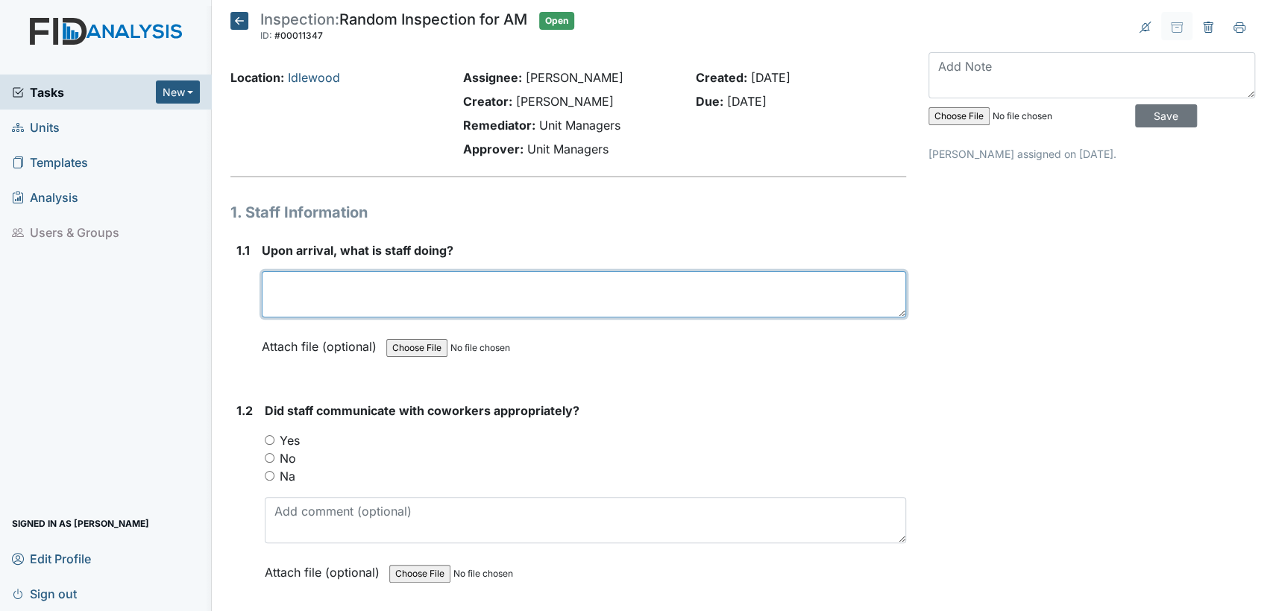
click at [402, 294] on textarea at bounding box center [584, 294] width 644 height 46
type textarea "getting prepared for the day"
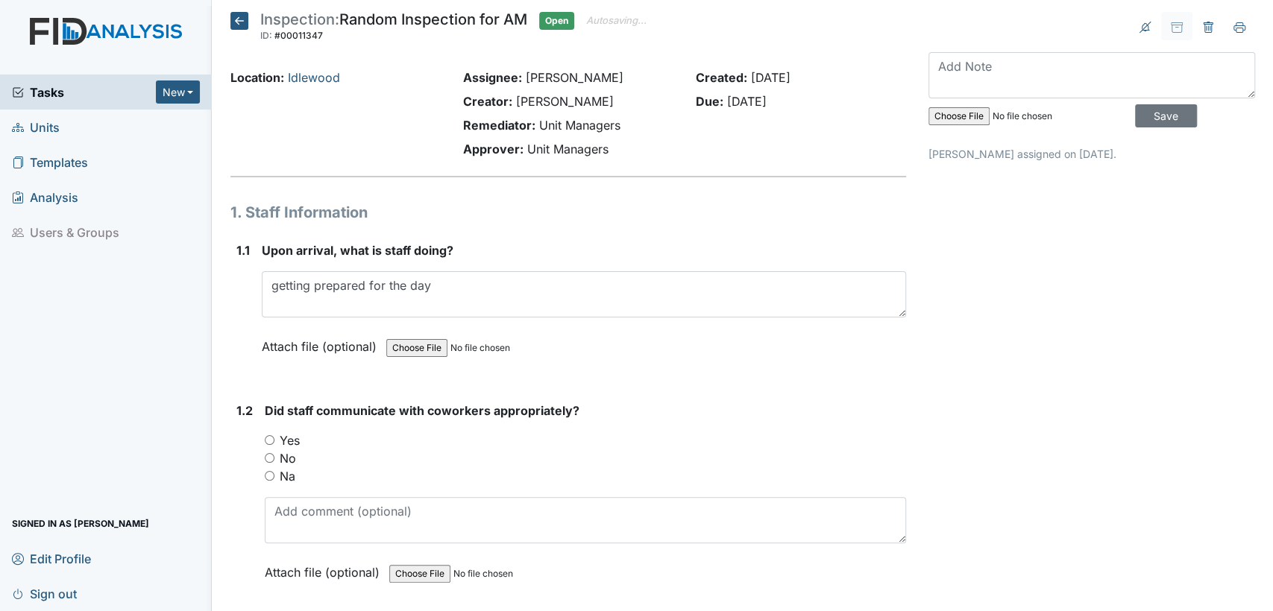
click at [269, 441] on input "Yes" at bounding box center [270, 440] width 10 height 10
radio input "true"
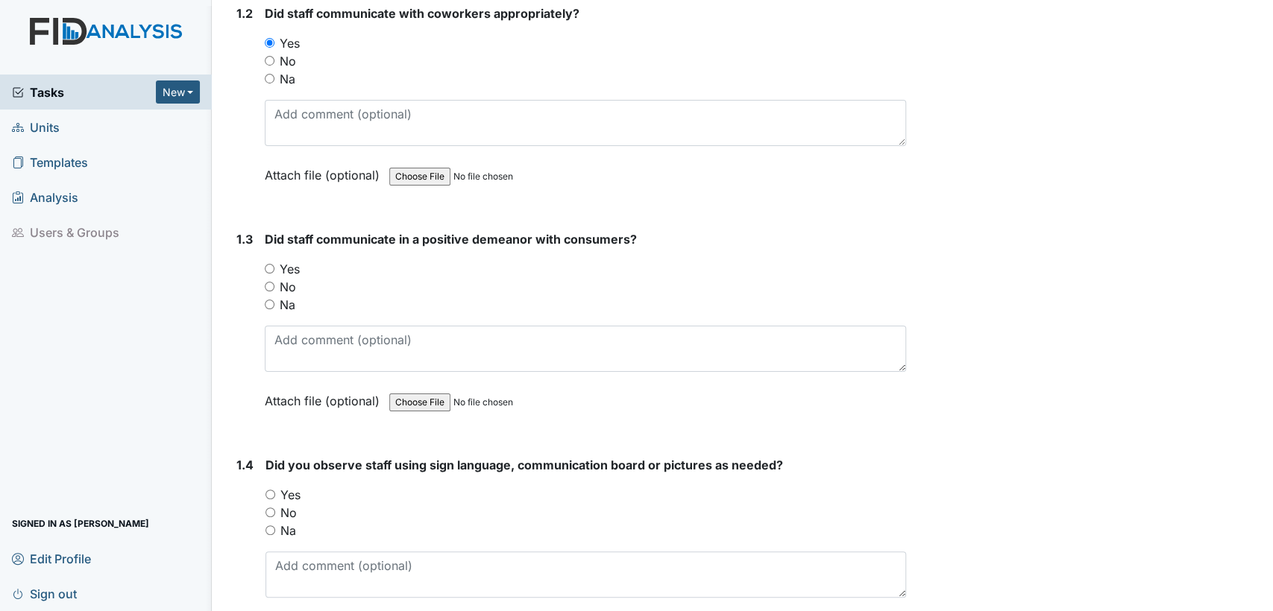
scroll to position [419, 0]
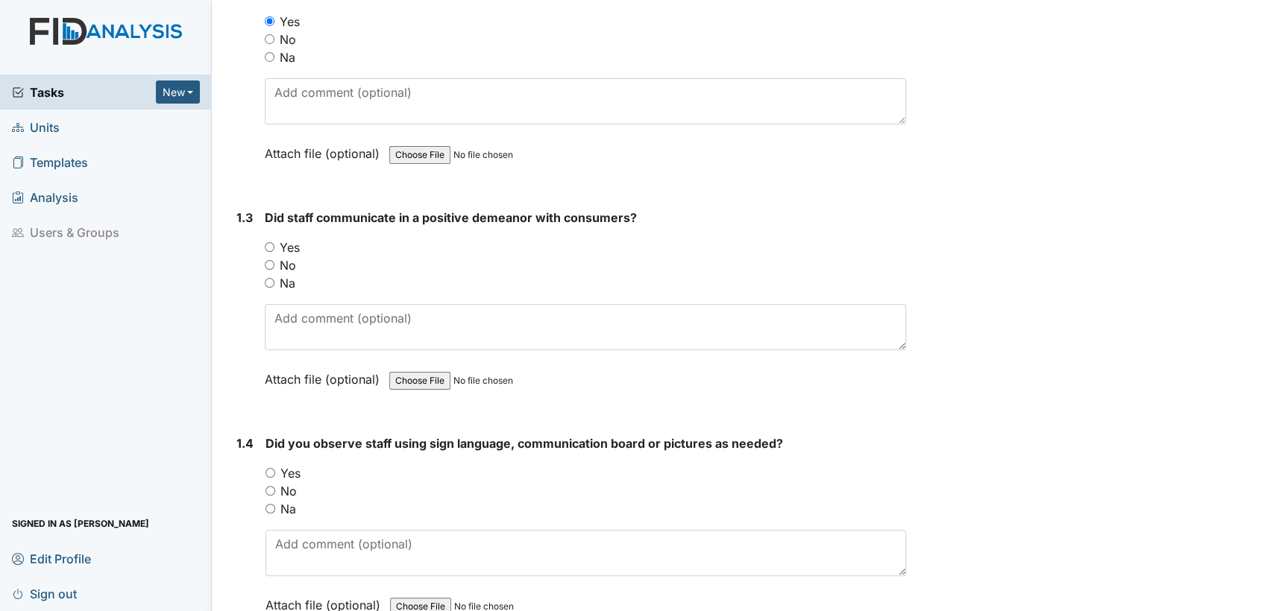
click at [269, 248] on input "Yes" at bounding box center [270, 247] width 10 height 10
radio input "true"
click at [266, 469] on input "Yes" at bounding box center [270, 473] width 10 height 10
radio input "true"
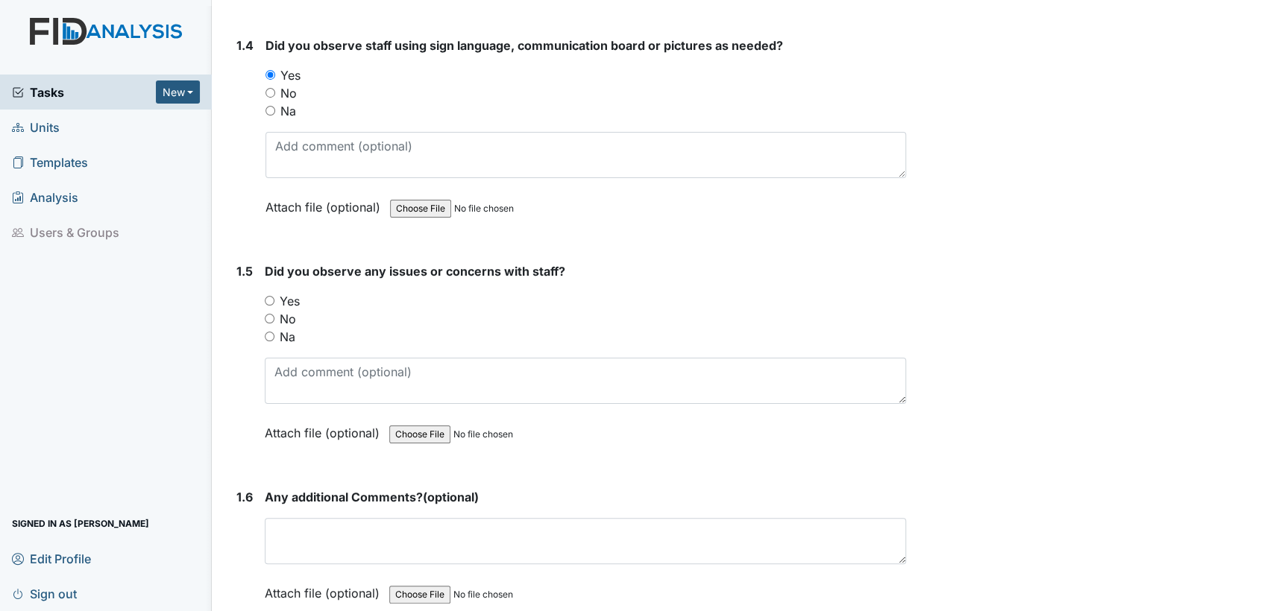
scroll to position [938, 0]
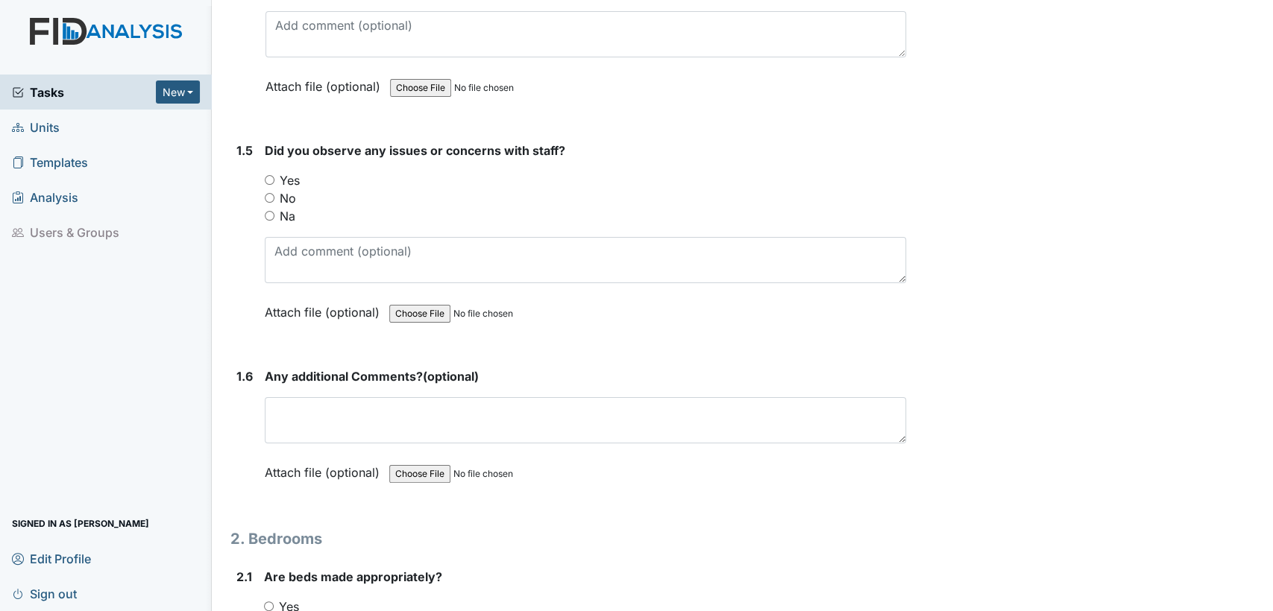
click at [268, 193] on input "No" at bounding box center [270, 198] width 10 height 10
radio input "true"
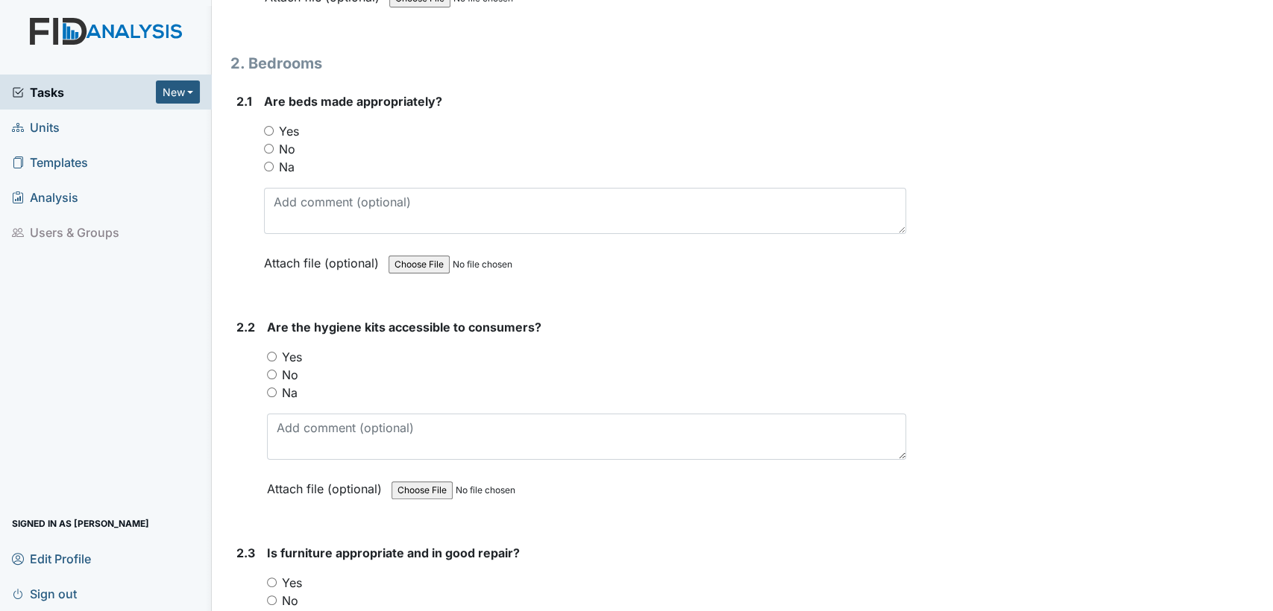
scroll to position [1491, 0]
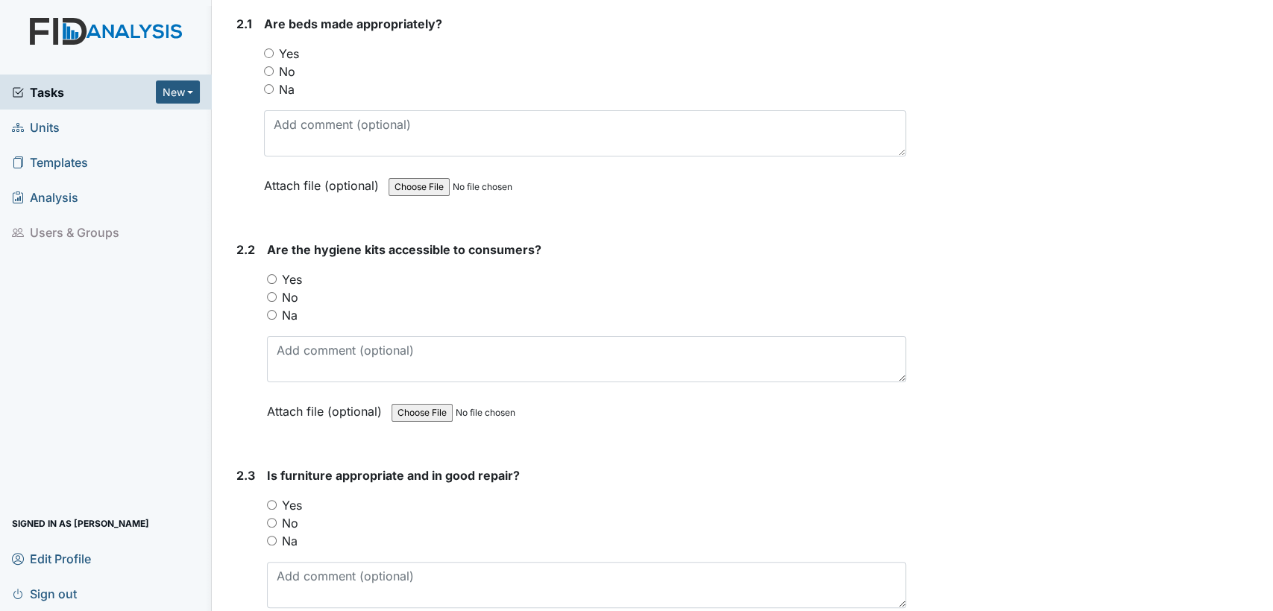
drag, startPoint x: 268, startPoint y: 48, endPoint x: 279, endPoint y: 146, distance: 99.0
click at [268, 50] on input "Yes" at bounding box center [269, 53] width 10 height 10
radio input "true"
click at [270, 274] on input "Yes" at bounding box center [272, 279] width 10 height 10
radio input "true"
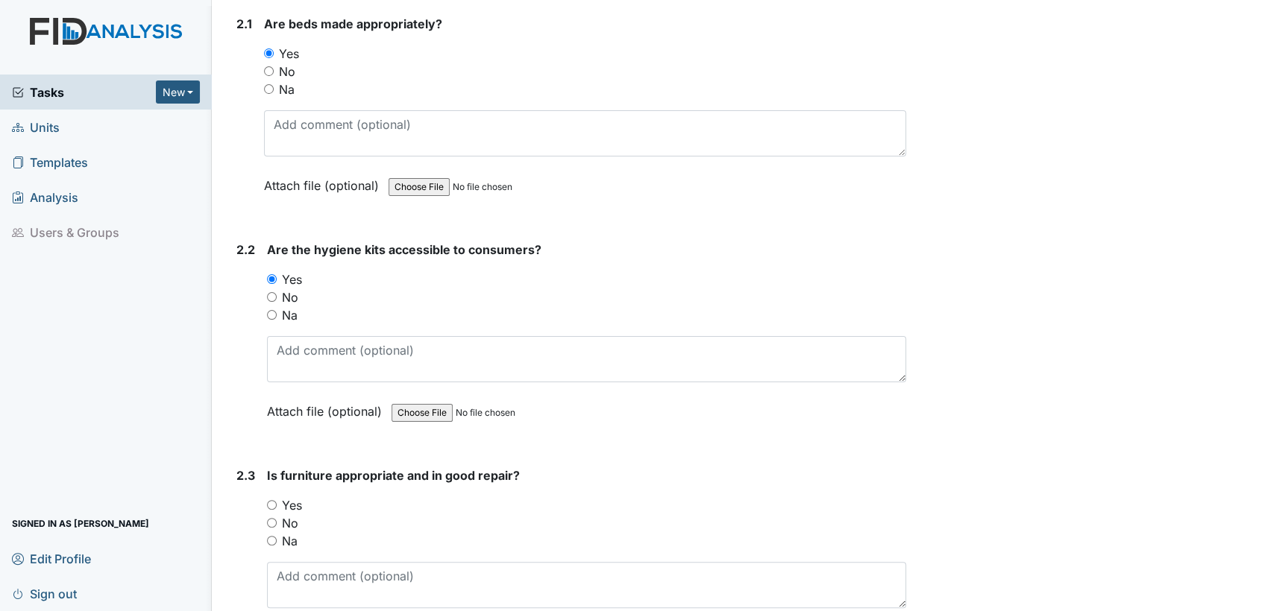
click at [271, 500] on input "Yes" at bounding box center [272, 505] width 10 height 10
radio input "true"
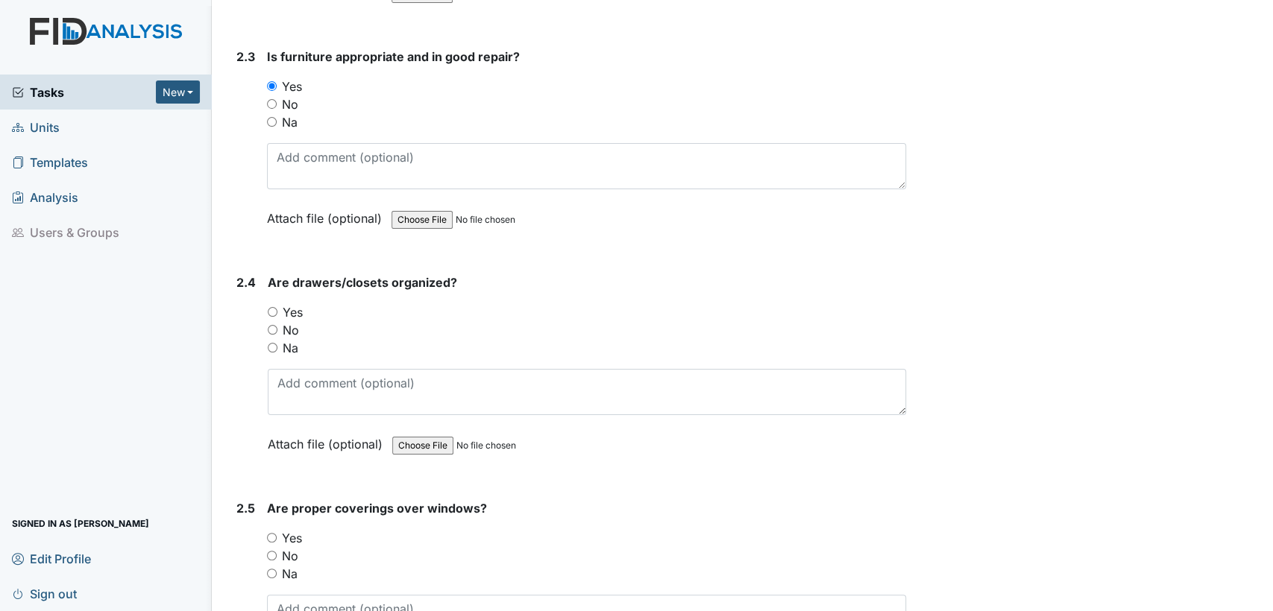
scroll to position [1965, 0]
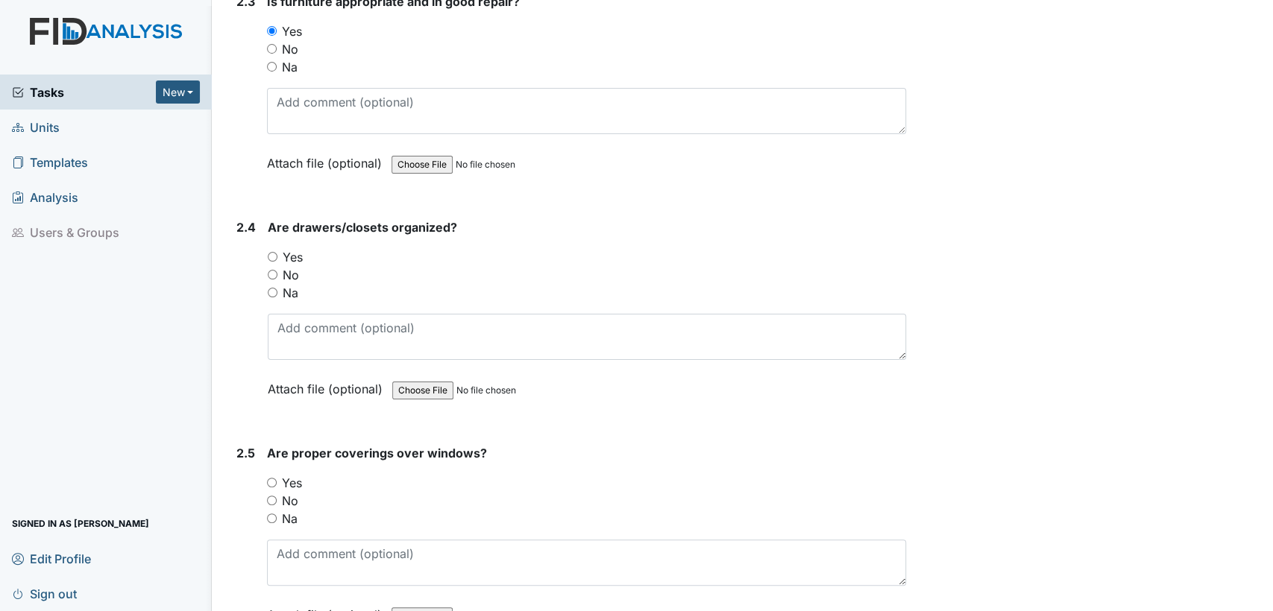
click at [270, 253] on input "Yes" at bounding box center [273, 257] width 10 height 10
radio input "true"
click at [271, 478] on input "Yes" at bounding box center [272, 483] width 10 height 10
radio input "true"
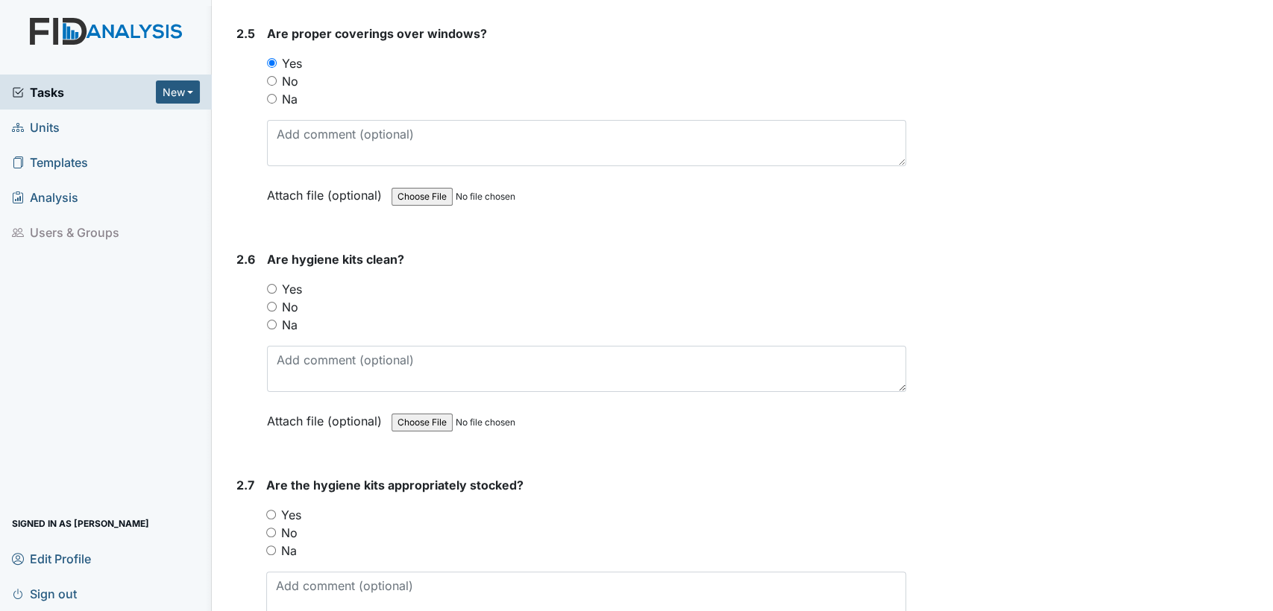
scroll to position [2429, 0]
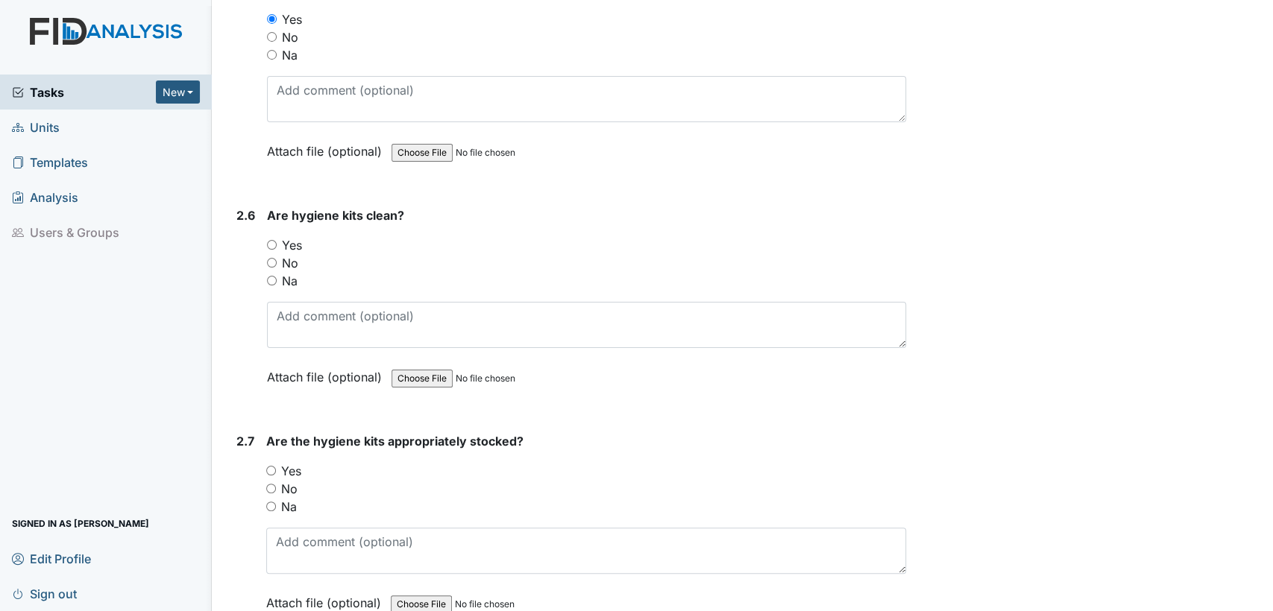
click at [271, 240] on input "Yes" at bounding box center [272, 245] width 10 height 10
radio input "true"
click at [269, 466] on input "Yes" at bounding box center [271, 471] width 10 height 10
radio input "true"
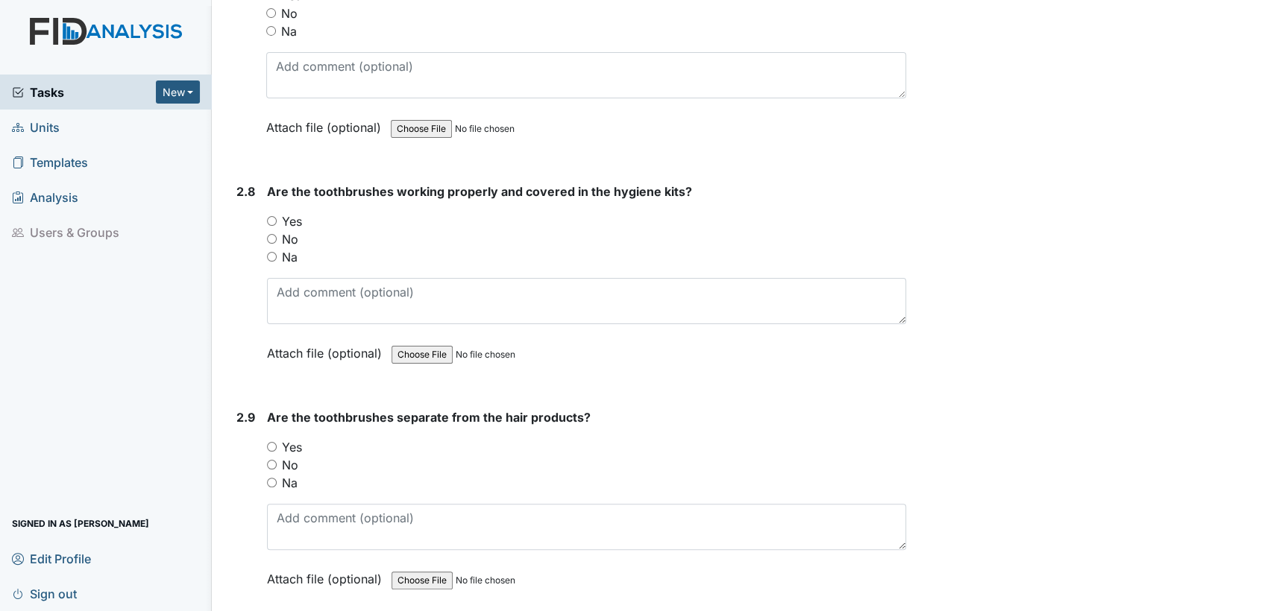
scroll to position [2959, 0]
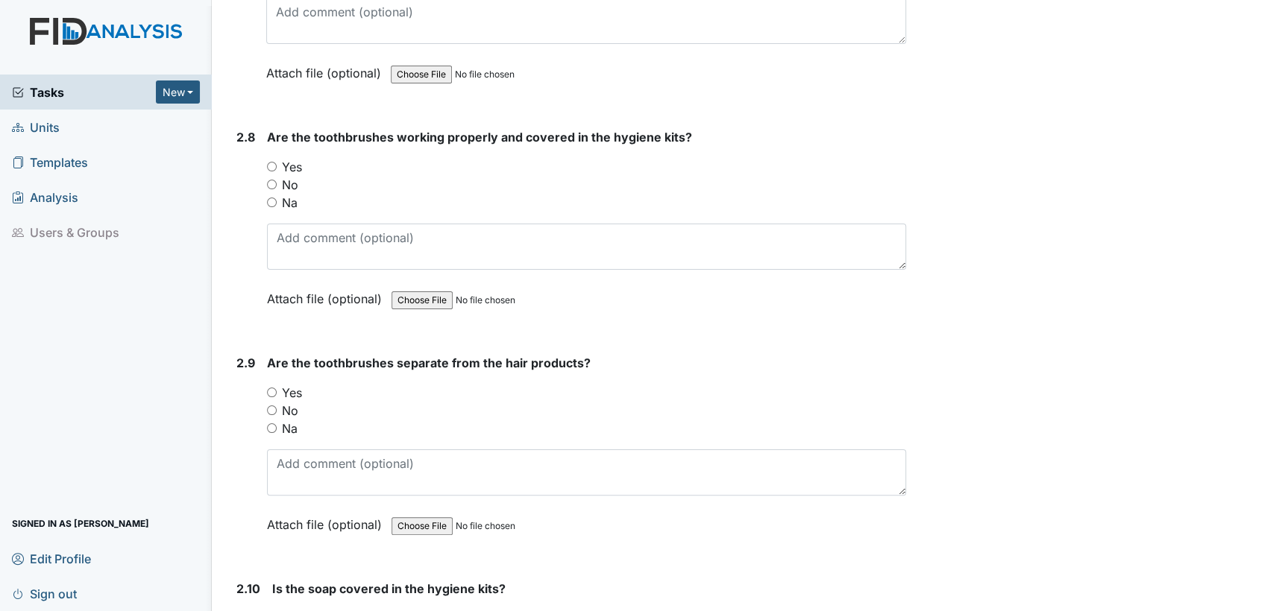
click at [271, 198] on input "Na" at bounding box center [272, 203] width 10 height 10
radio input "true"
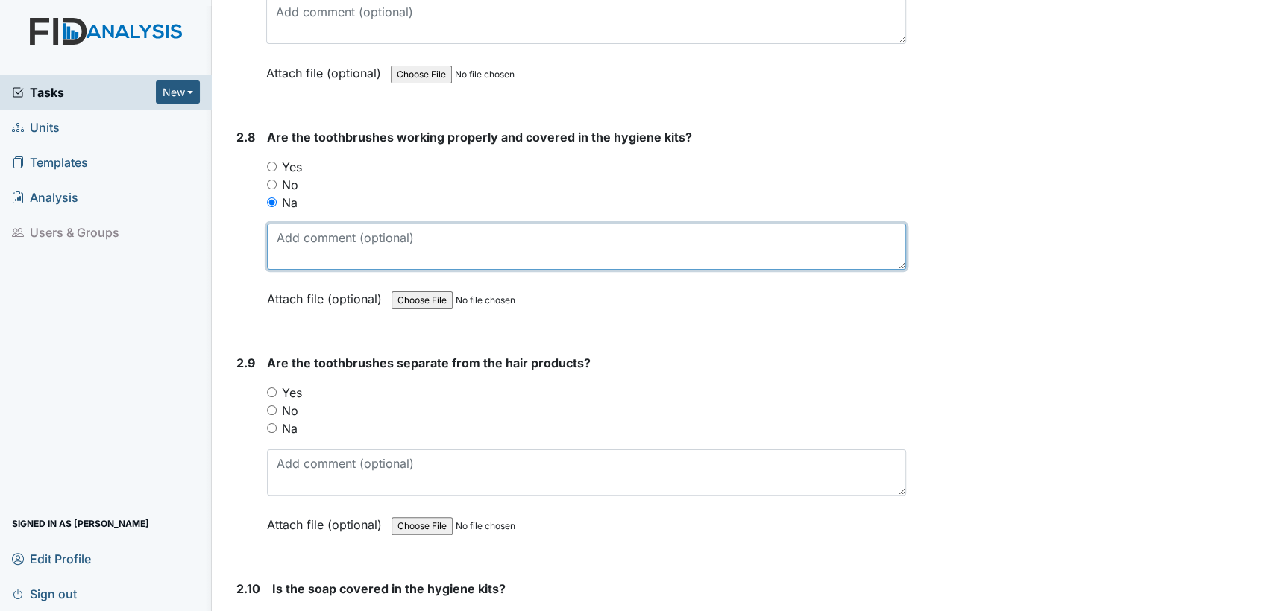
click at [275, 230] on textarea at bounding box center [586, 247] width 639 height 46
type textarea "separate"
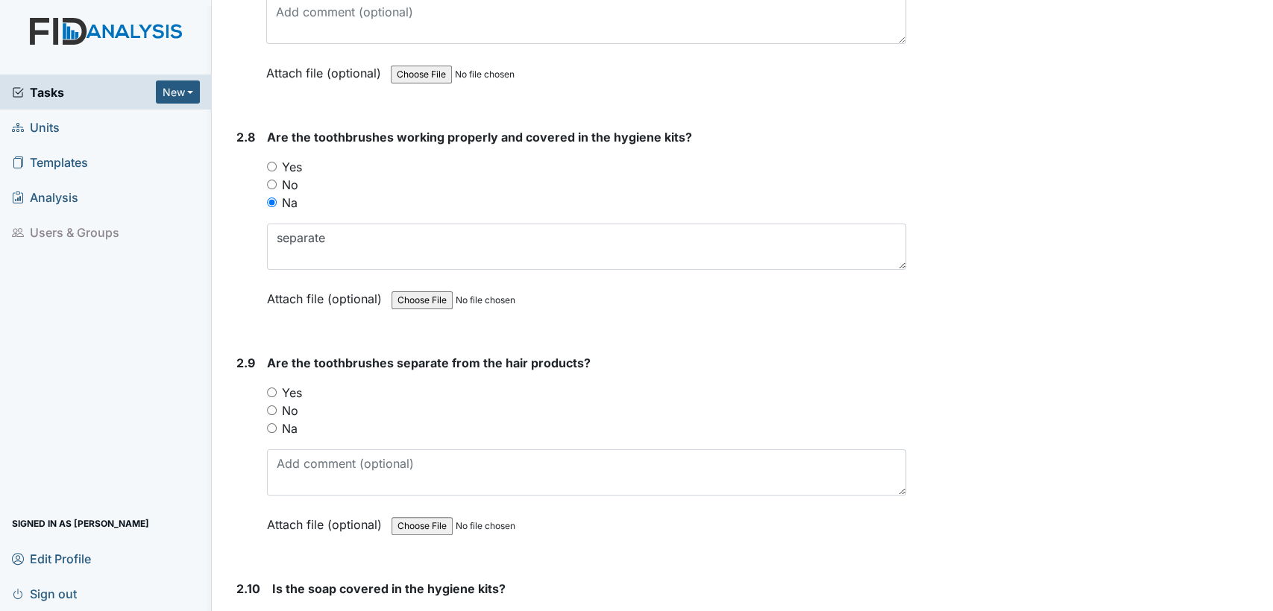
click at [274, 388] on input "Yes" at bounding box center [272, 393] width 10 height 10
radio input "true"
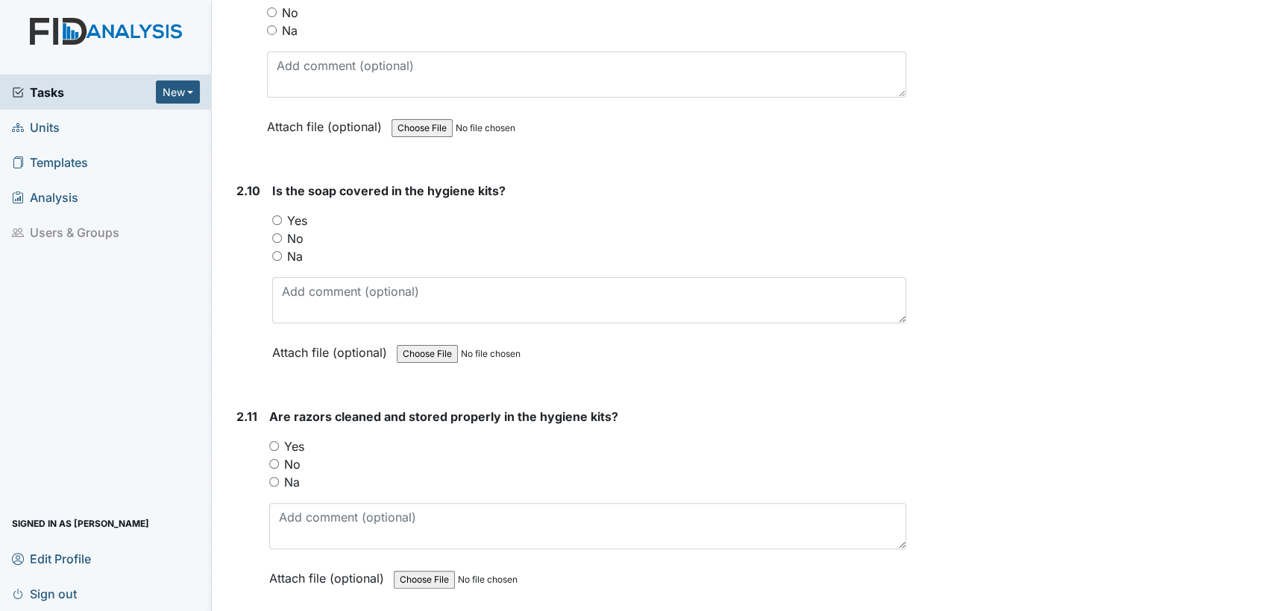
scroll to position [3412, 0]
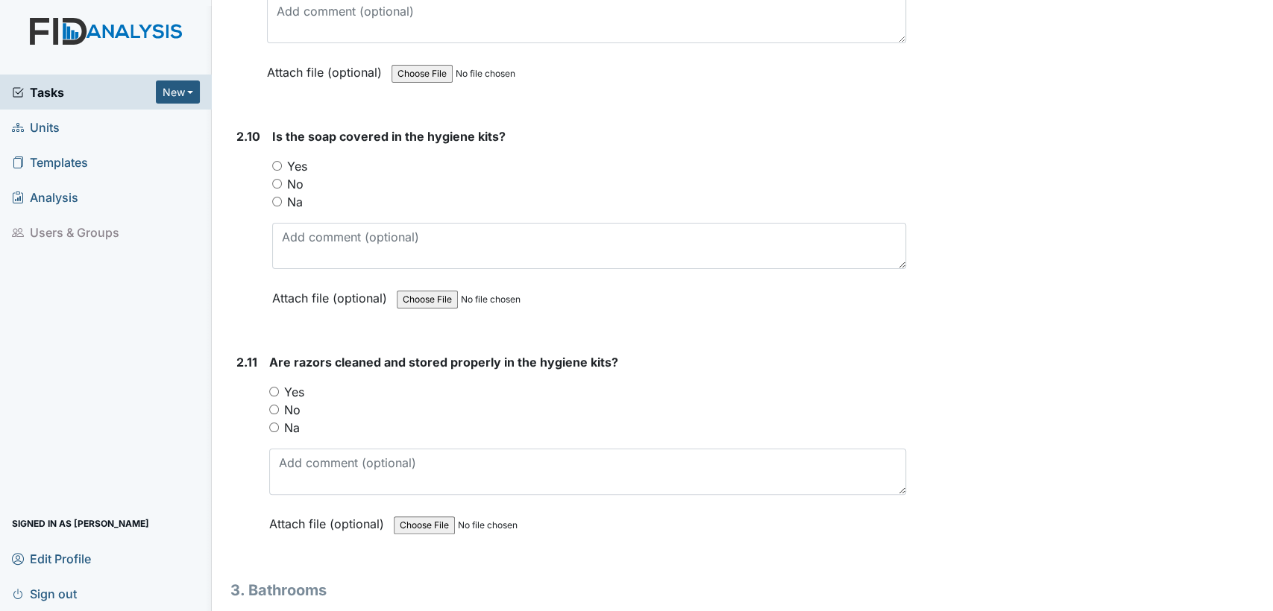
click at [276, 197] on input "Na" at bounding box center [277, 202] width 10 height 10
radio input "true"
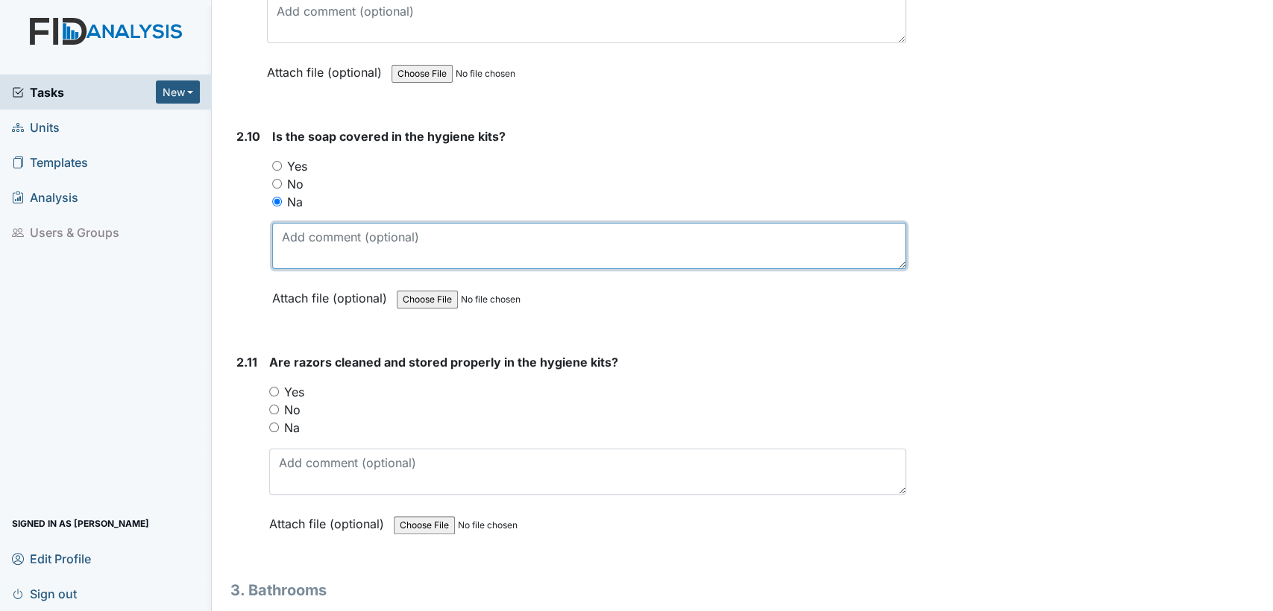
click at [289, 227] on textarea at bounding box center [589, 246] width 634 height 46
type textarea "bodywash in bottles"
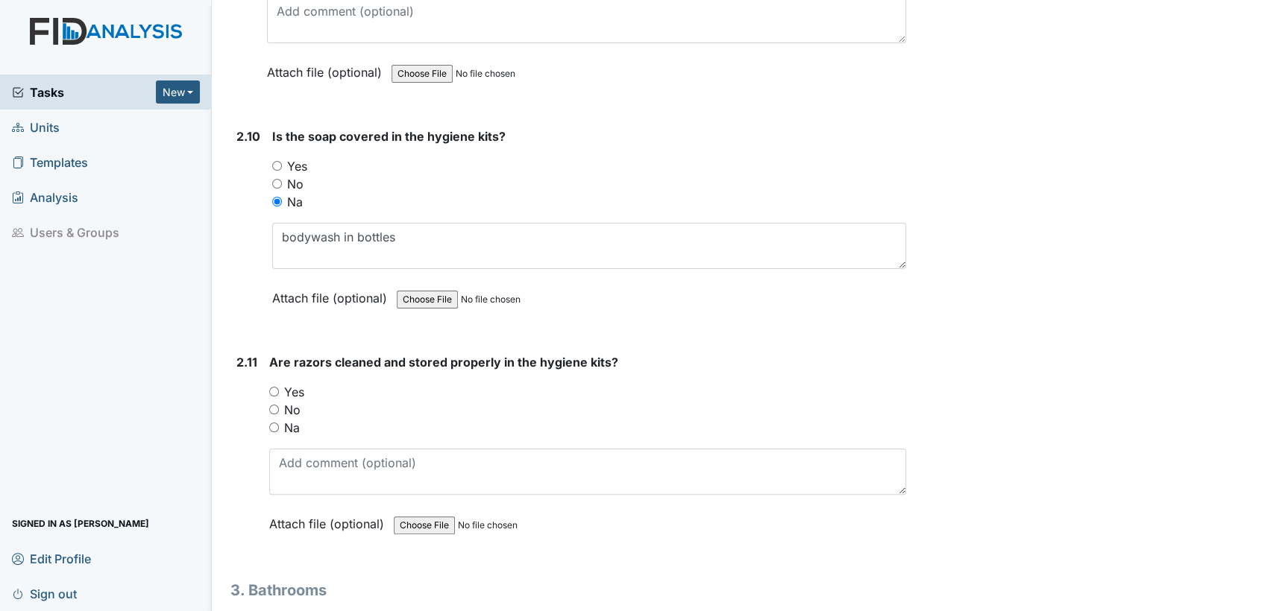
click at [271, 423] on input "Na" at bounding box center [274, 428] width 10 height 10
radio input "true"
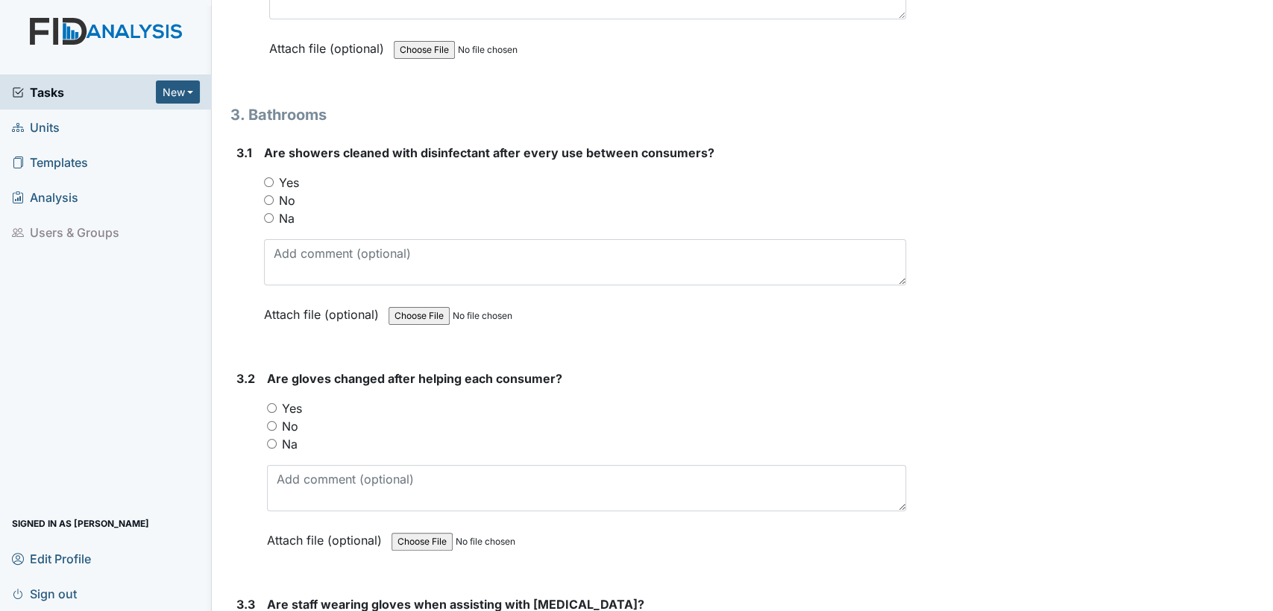
scroll to position [3954, 0]
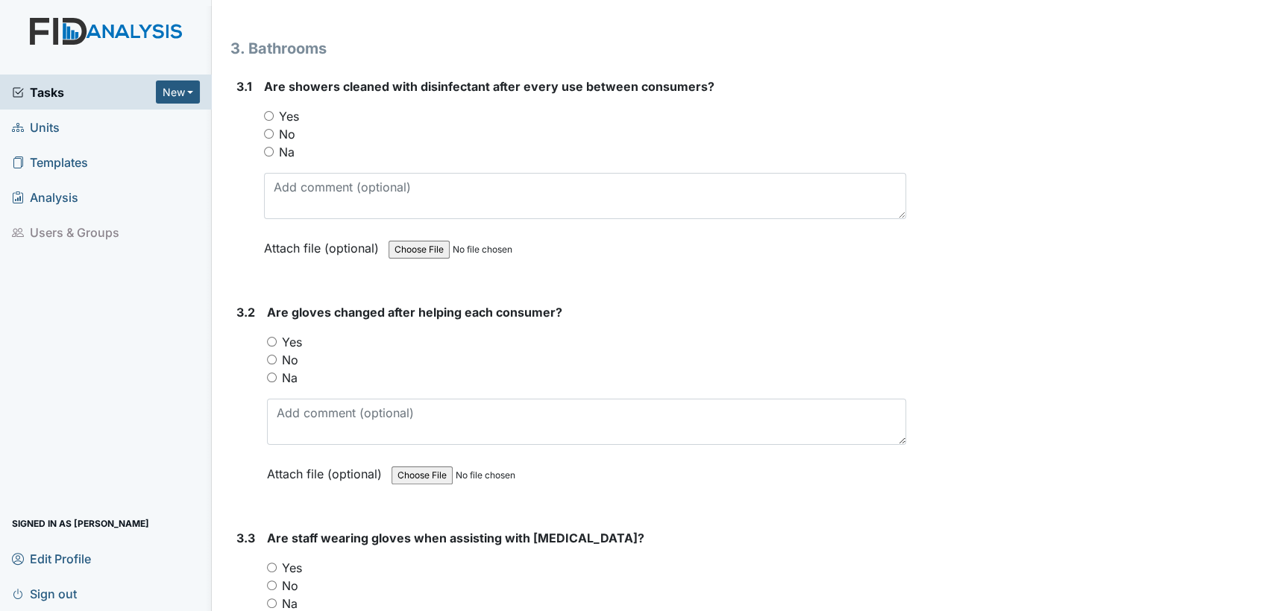
click at [264, 147] on input "Na" at bounding box center [269, 152] width 10 height 10
radio input "true"
click at [269, 337] on input "Yes" at bounding box center [272, 342] width 10 height 10
radio input "true"
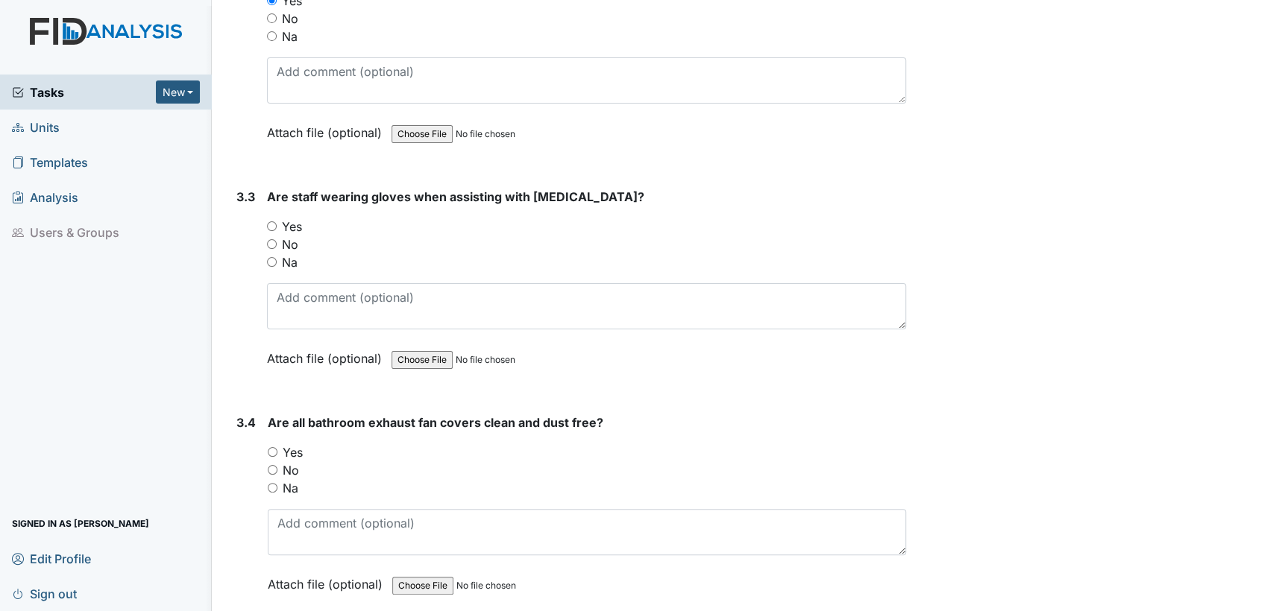
scroll to position [4384, 0]
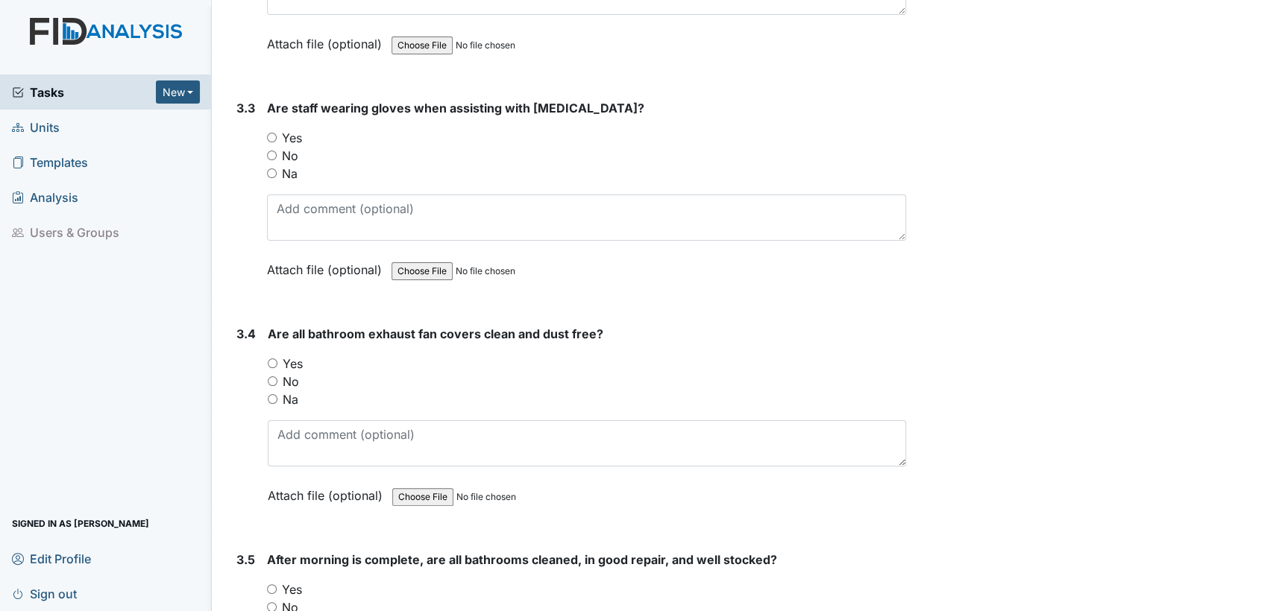
click at [268, 133] on input "Yes" at bounding box center [272, 138] width 10 height 10
radio input "true"
click at [274, 359] on input "Yes" at bounding box center [273, 364] width 10 height 10
radio input "true"
click at [1259, 602] on main "Inspection: Random Inspection for AM ID: #00011347 Open Autosaving... Location:…" at bounding box center [742, 305] width 1061 height 611
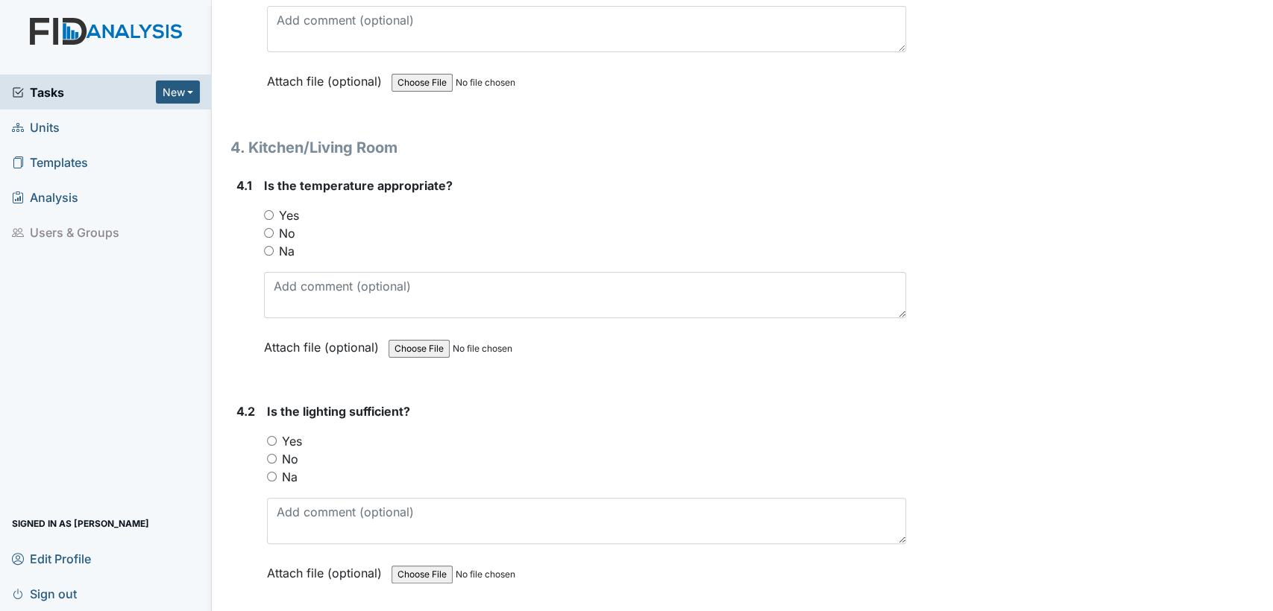
scroll to position [5102, 0]
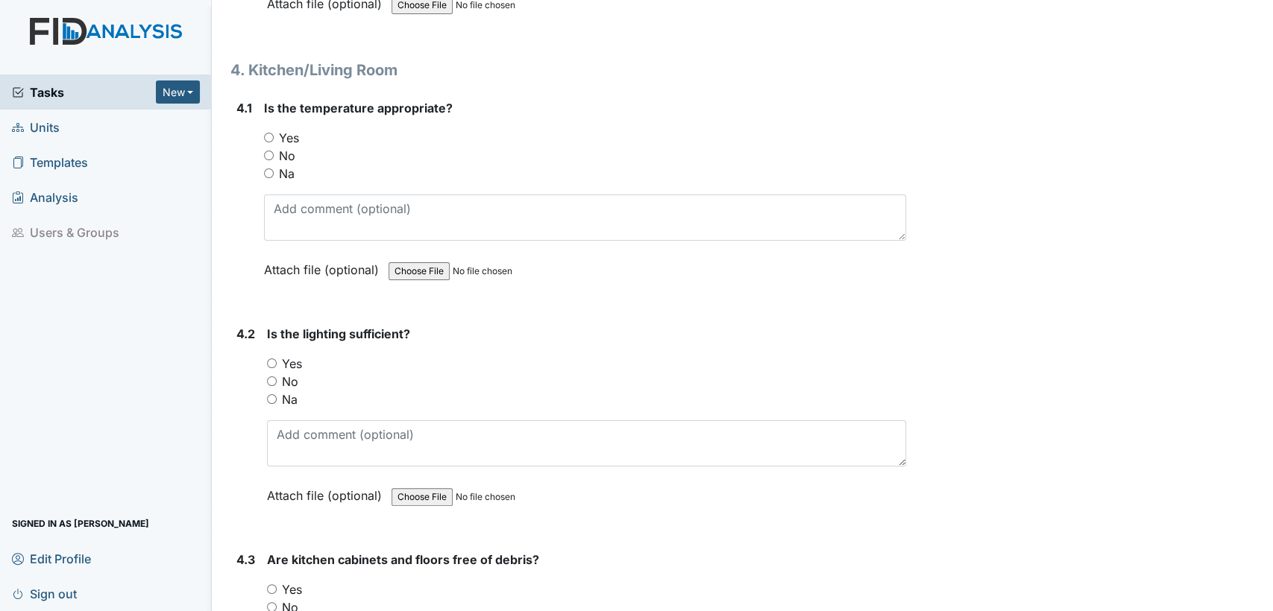
click at [268, 133] on input "Yes" at bounding box center [269, 138] width 10 height 10
radio input "true"
click at [271, 359] on input "Yes" at bounding box center [272, 364] width 10 height 10
radio input "true"
click at [270, 585] on input "Yes" at bounding box center [272, 590] width 10 height 10
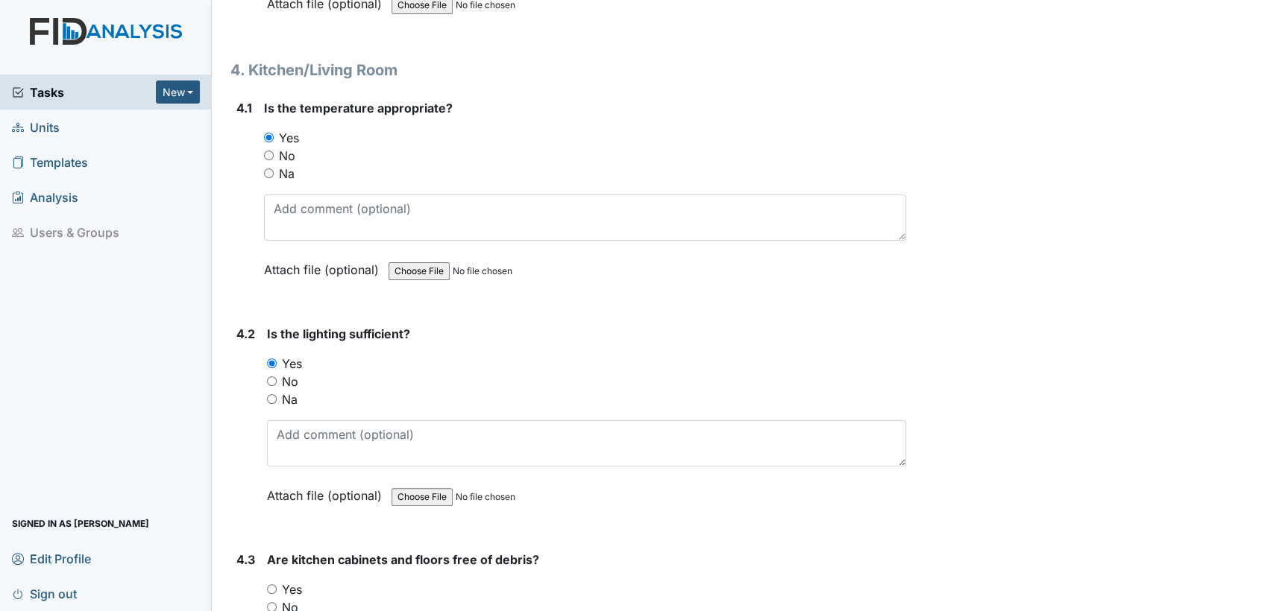
radio input "true"
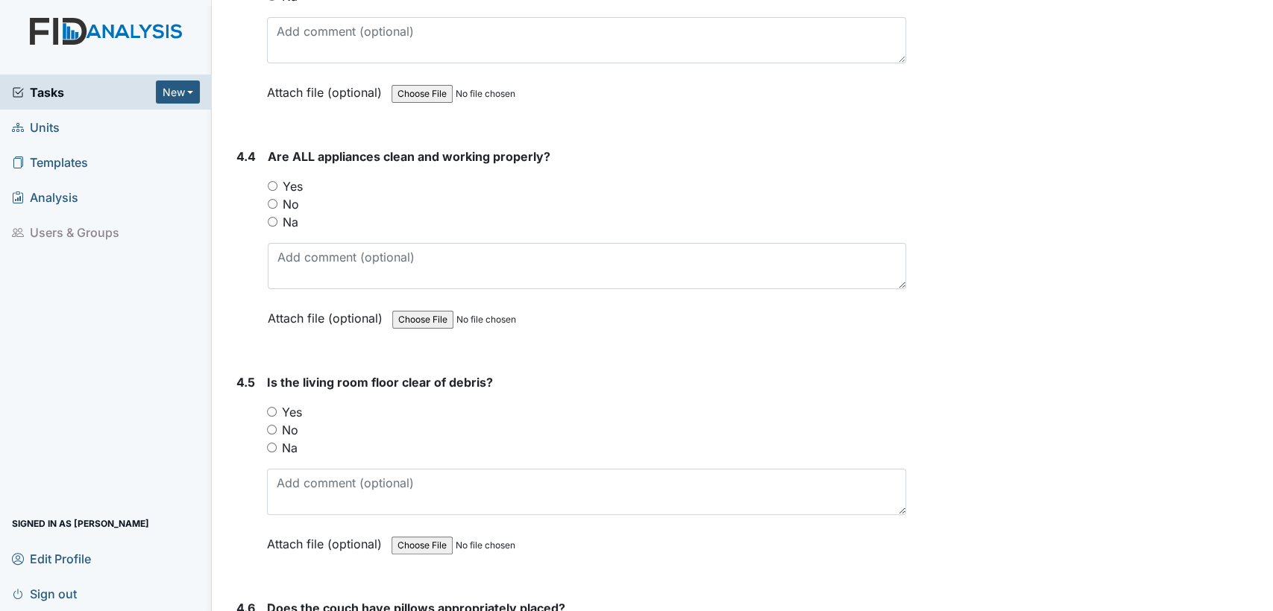
scroll to position [5743, 0]
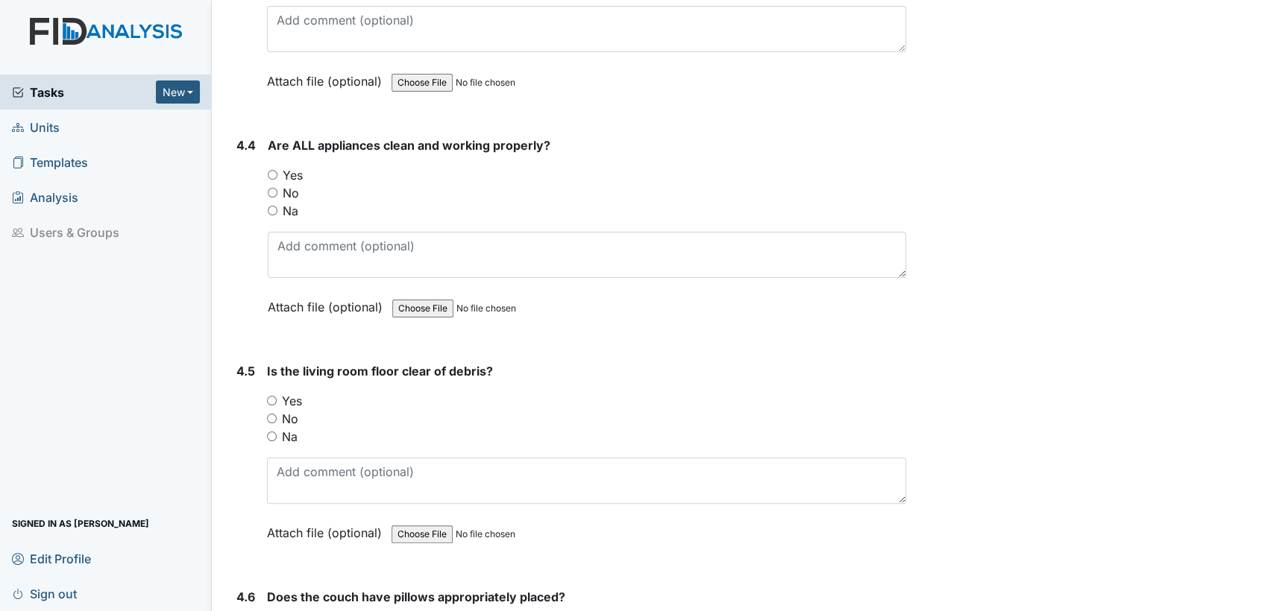
click at [269, 170] on input "Yes" at bounding box center [273, 175] width 10 height 10
radio input "true"
click at [271, 396] on input "Yes" at bounding box center [272, 401] width 10 height 10
radio input "true"
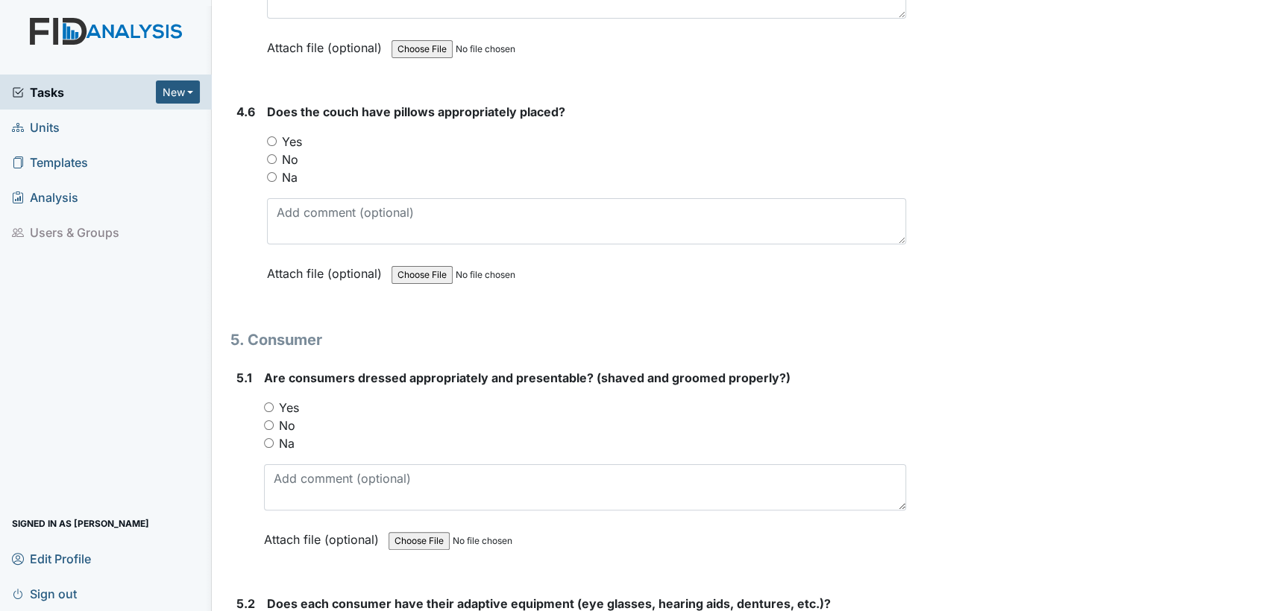
scroll to position [6273, 0]
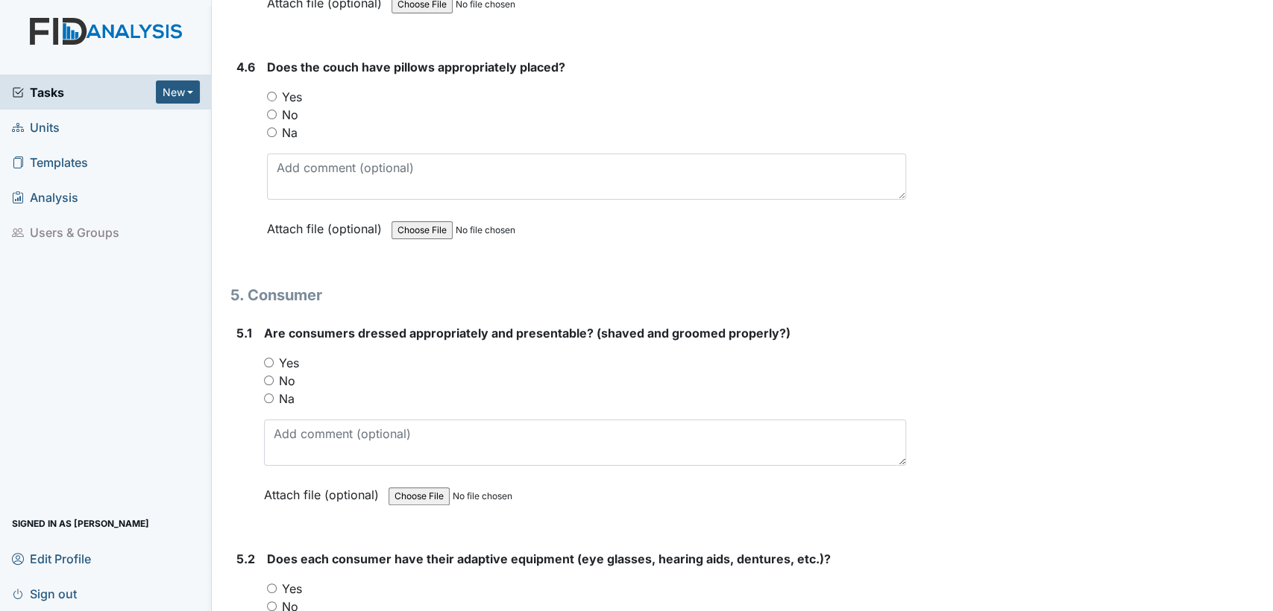
click at [268, 127] on input "Na" at bounding box center [272, 132] width 10 height 10
radio input "true"
click at [269, 358] on input "Yes" at bounding box center [269, 363] width 10 height 10
radio input "true"
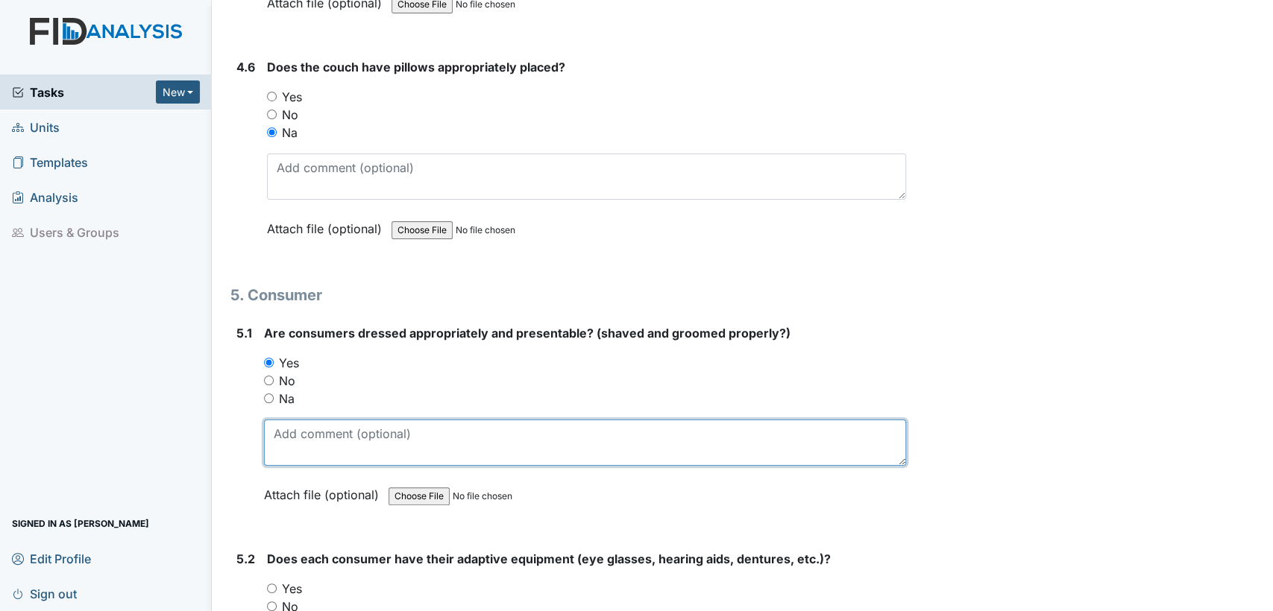
click at [298, 420] on textarea at bounding box center [585, 443] width 642 height 46
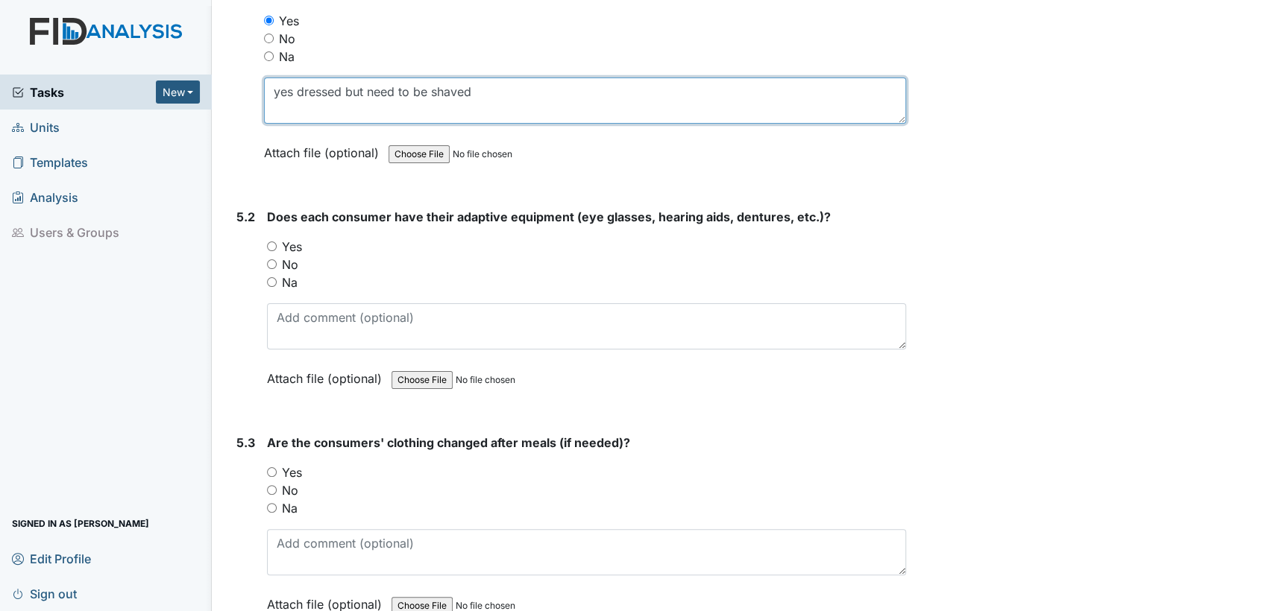
scroll to position [6681, 0]
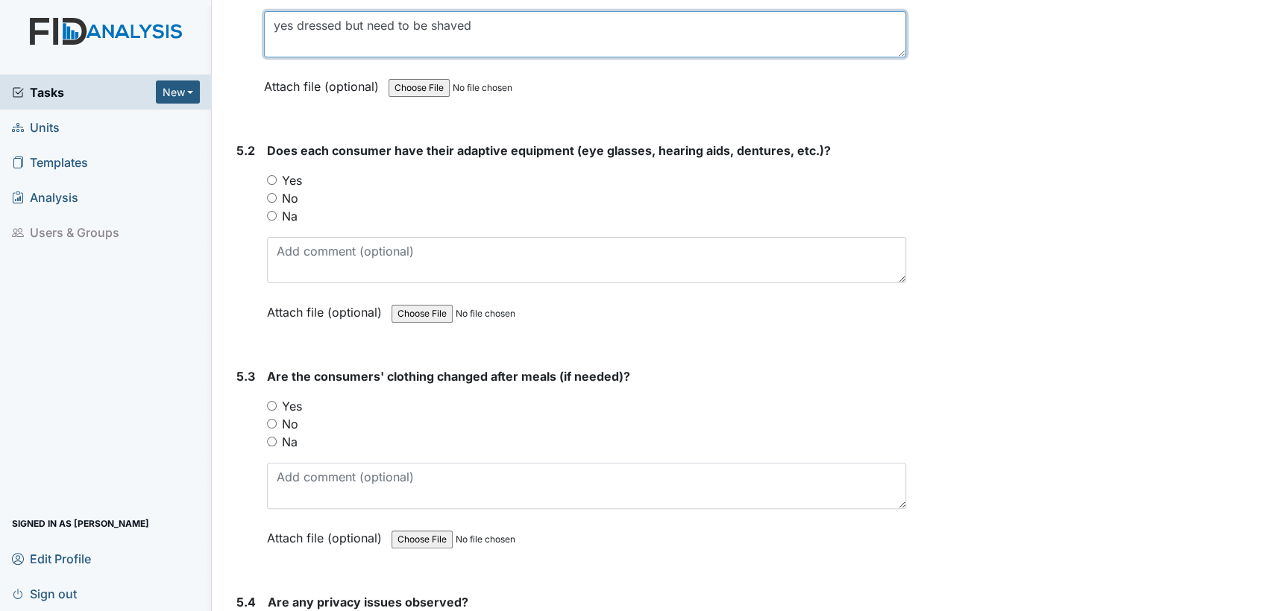
type textarea "yes dressed but need to be shaved"
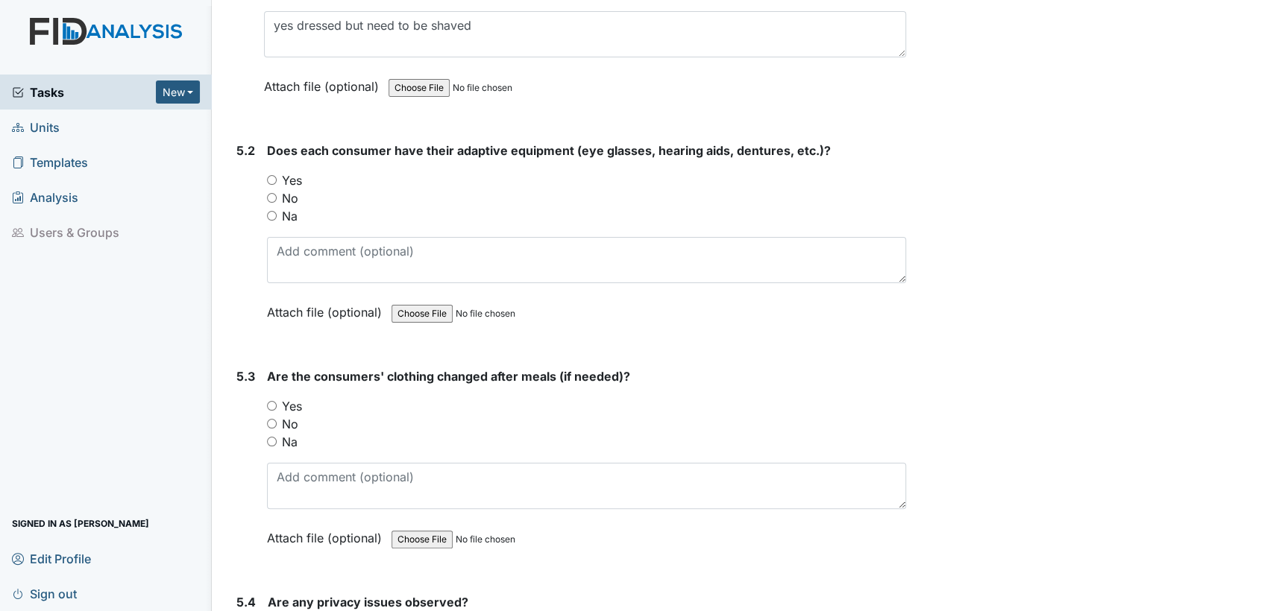
click at [269, 193] on input "No" at bounding box center [272, 198] width 10 height 10
radio input "true"
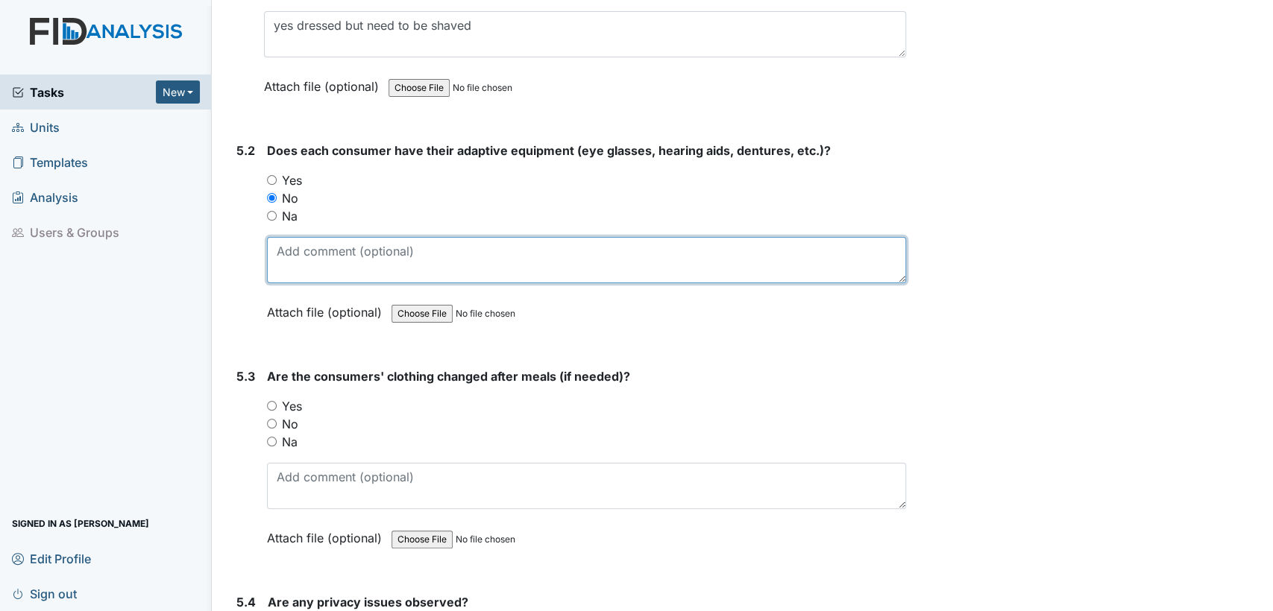
click at [293, 237] on textarea at bounding box center [586, 260] width 639 height 46
type textarea "2 did not wear glasses"
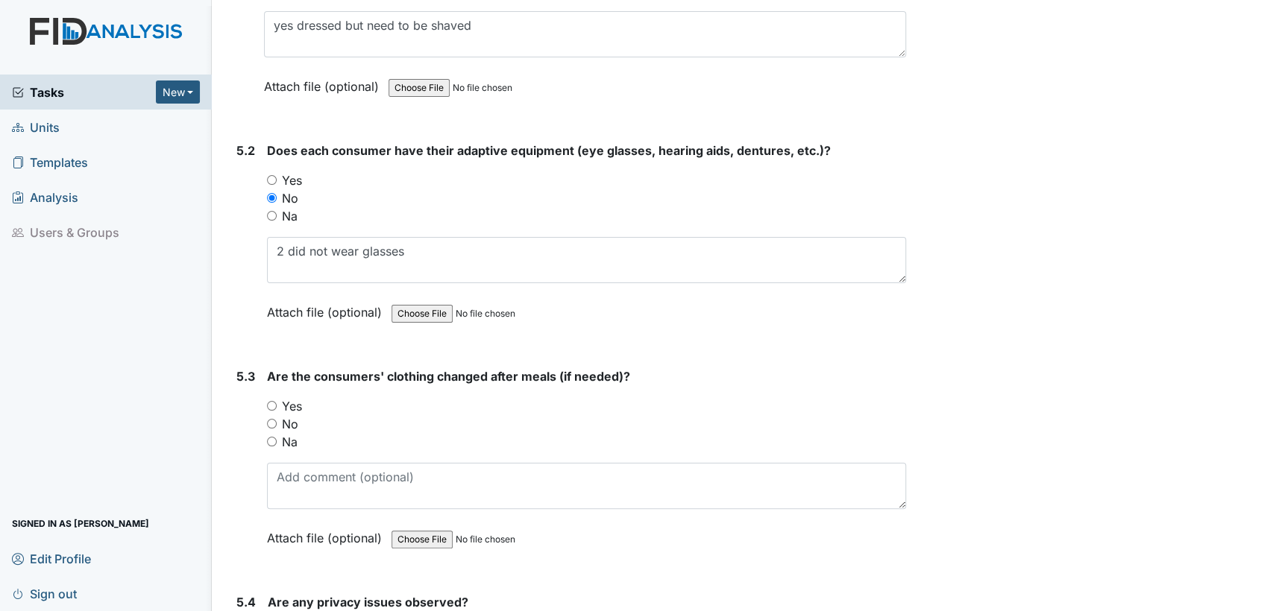
click at [272, 437] on input "Na" at bounding box center [272, 442] width 10 height 10
radio input "true"
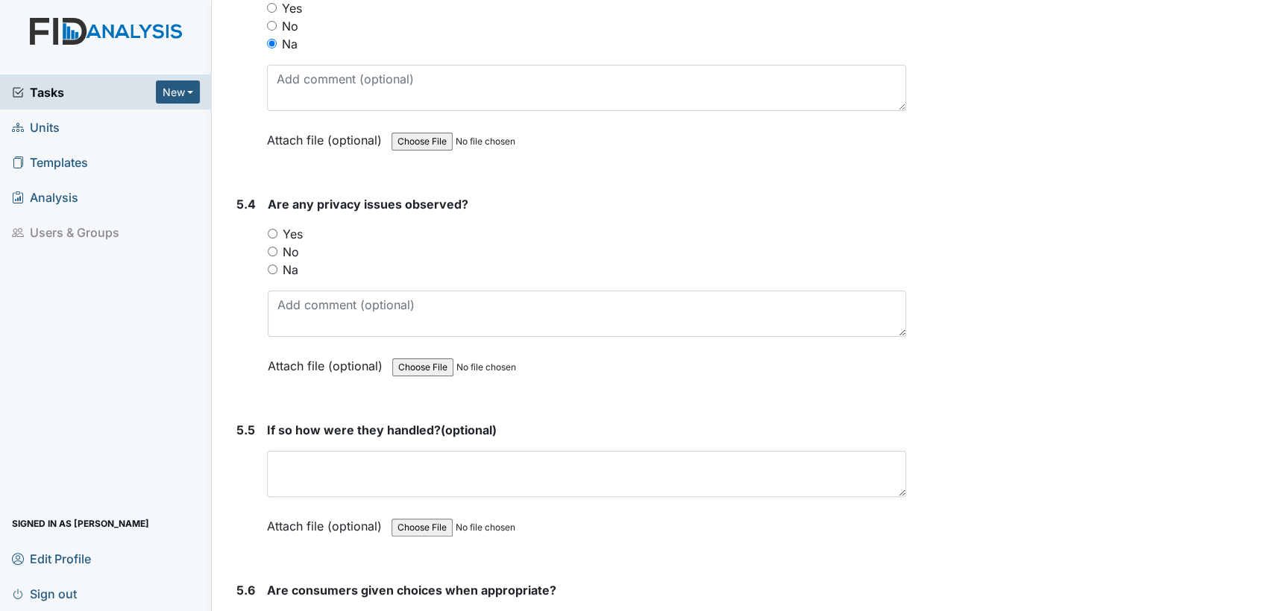
scroll to position [7112, 0]
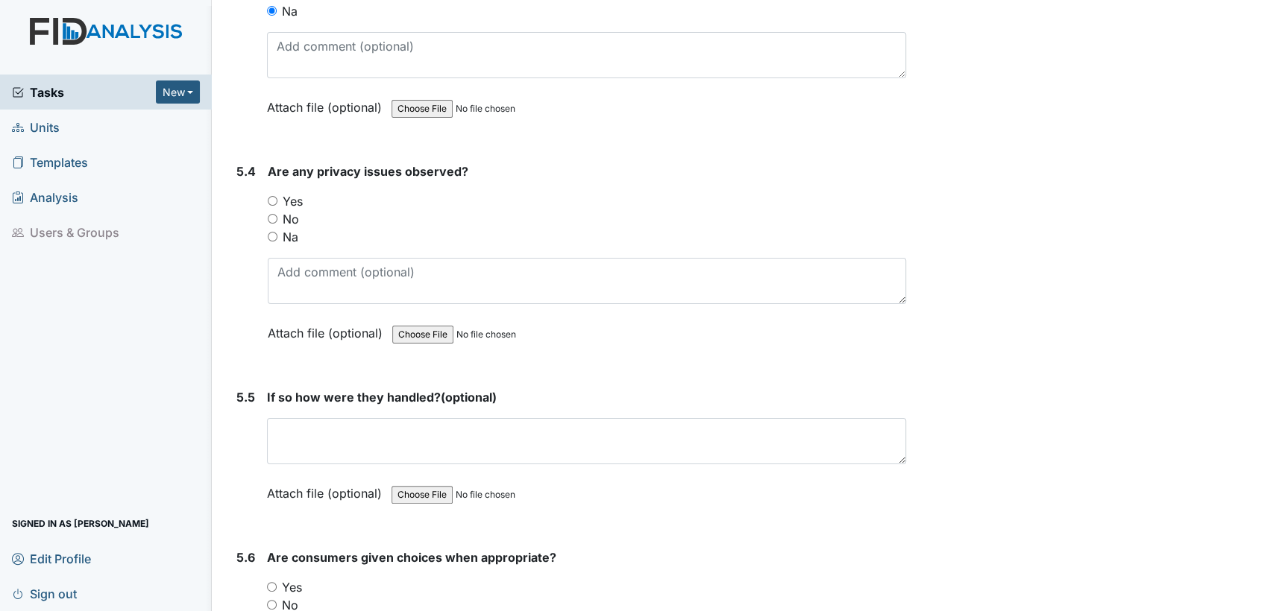
click at [274, 214] on input "No" at bounding box center [273, 219] width 10 height 10
radio input "true"
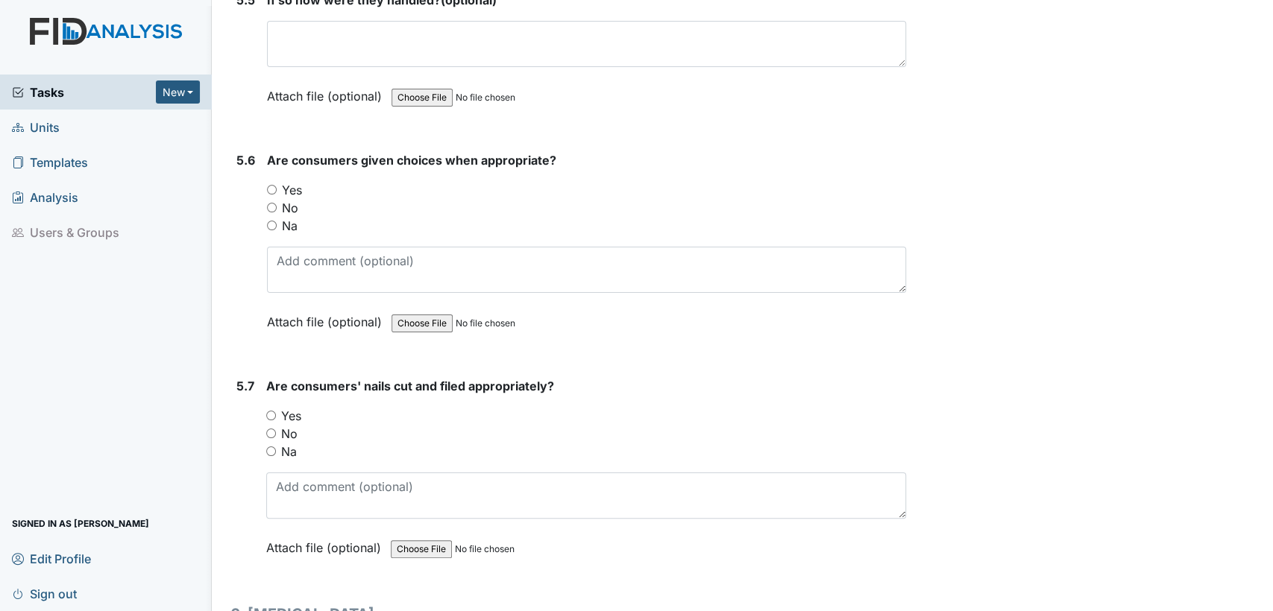
scroll to position [7587, 0]
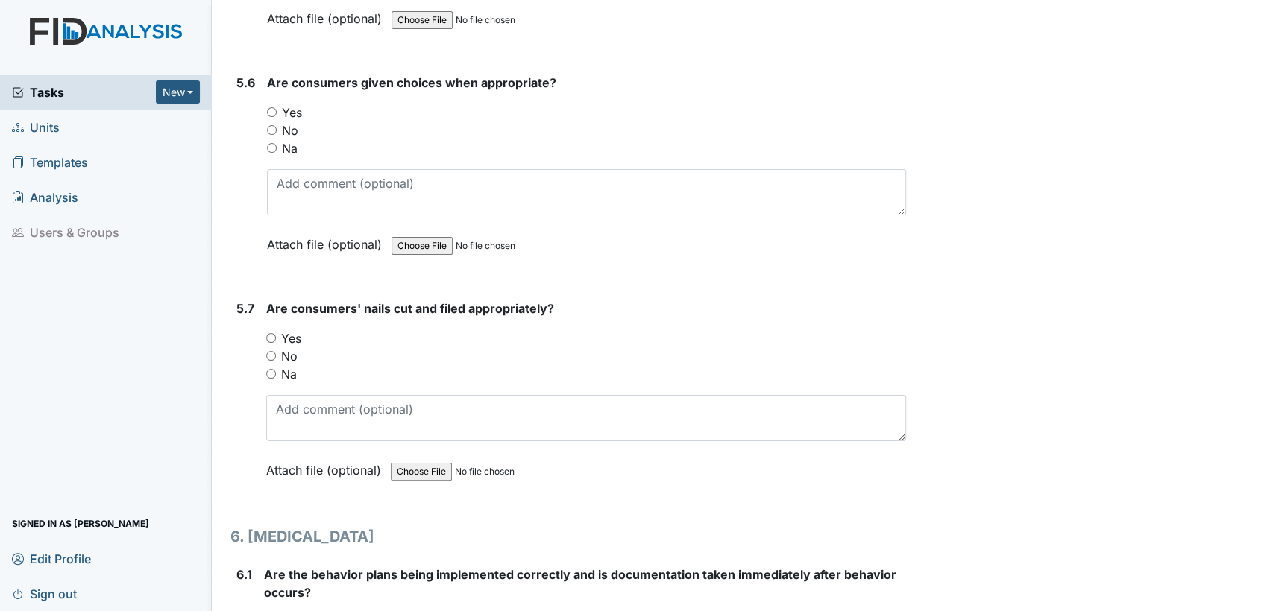
click at [267, 107] on input "Yes" at bounding box center [272, 112] width 10 height 10
radio input "true"
click at [269, 333] on input "Yes" at bounding box center [271, 338] width 10 height 10
radio input "true"
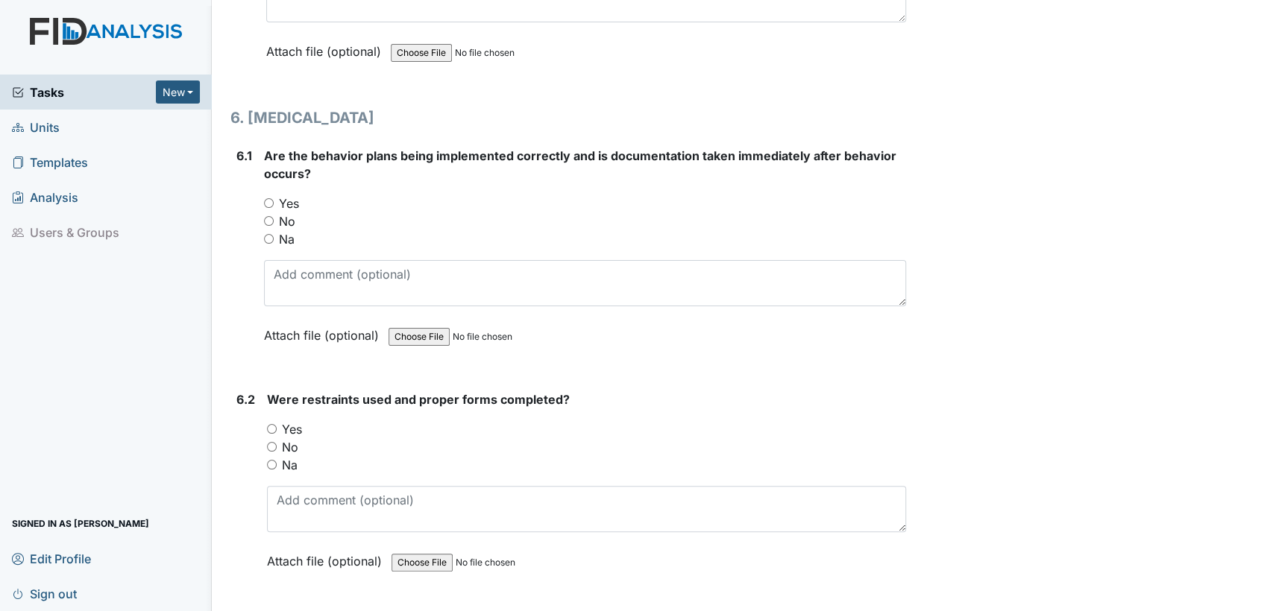
scroll to position [8062, 0]
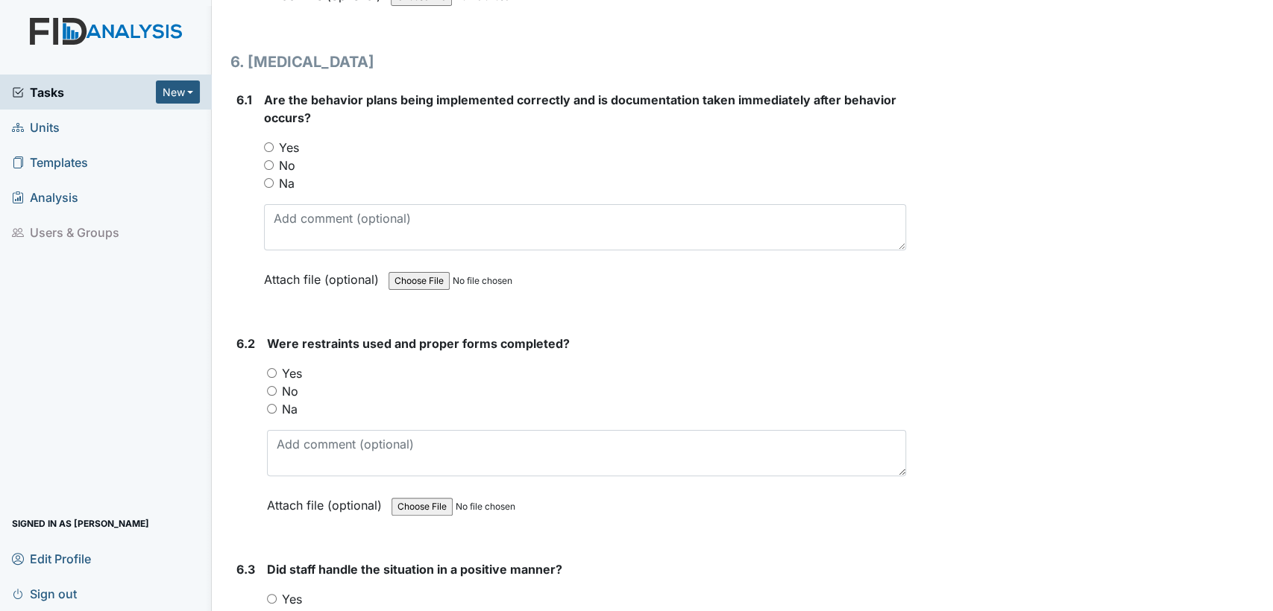
click at [267, 178] on input "Na" at bounding box center [269, 183] width 10 height 10
radio input "true"
click at [273, 404] on input "Na" at bounding box center [272, 409] width 10 height 10
radio input "true"
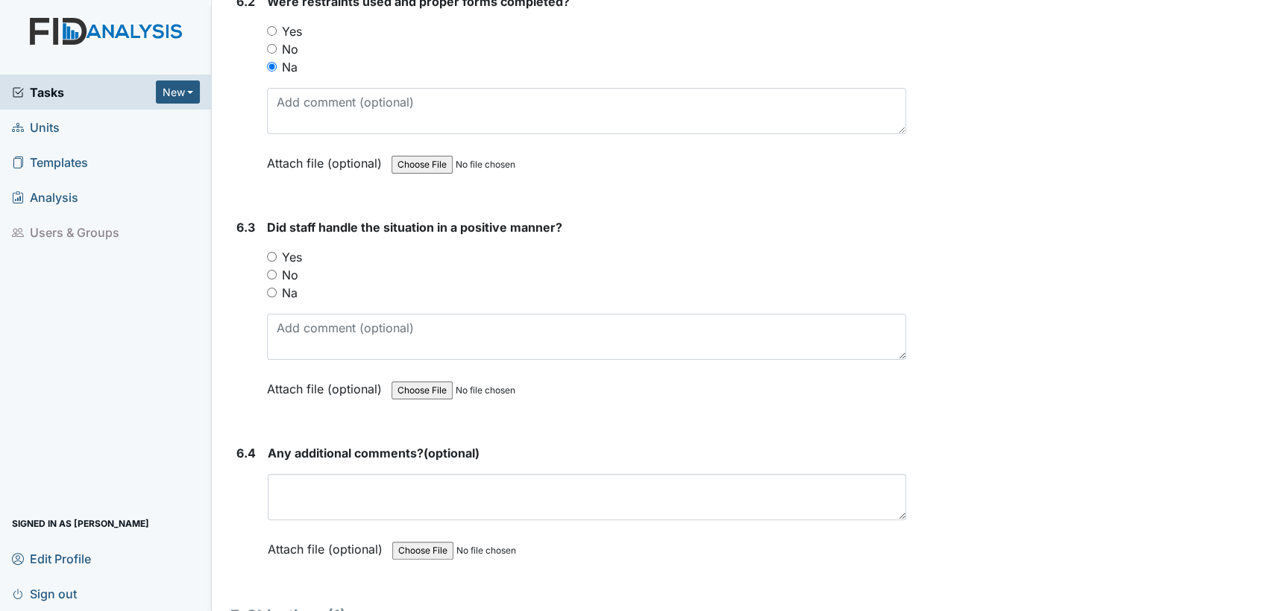
scroll to position [8470, 0]
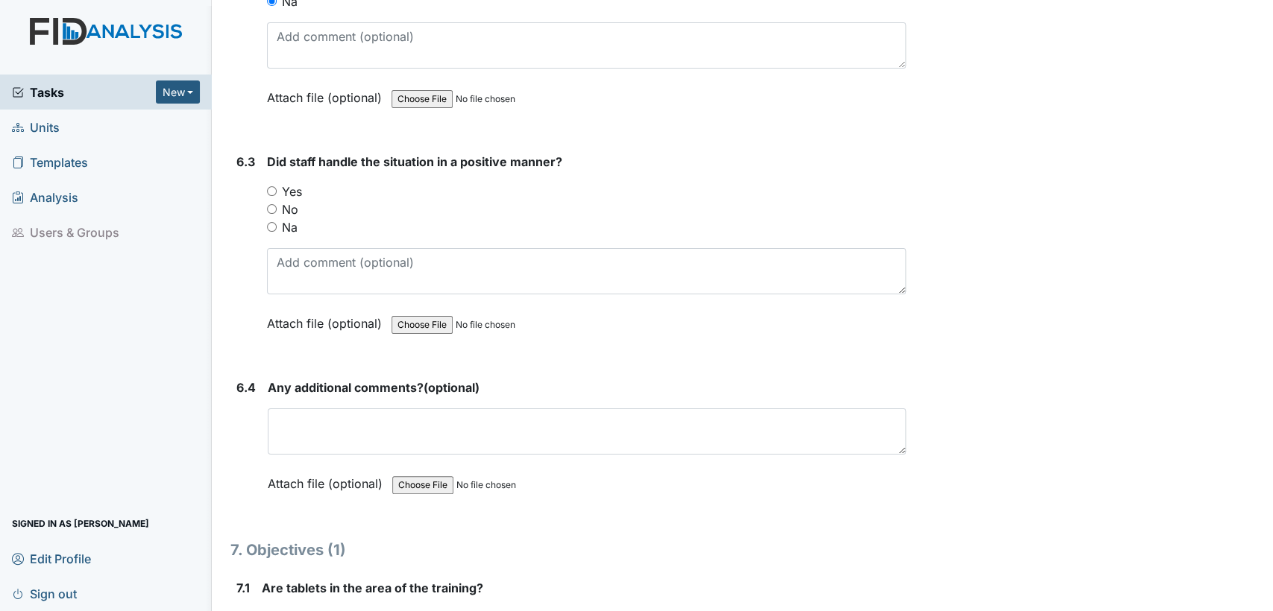
click at [272, 222] on input "Na" at bounding box center [272, 227] width 10 height 10
radio input "true"
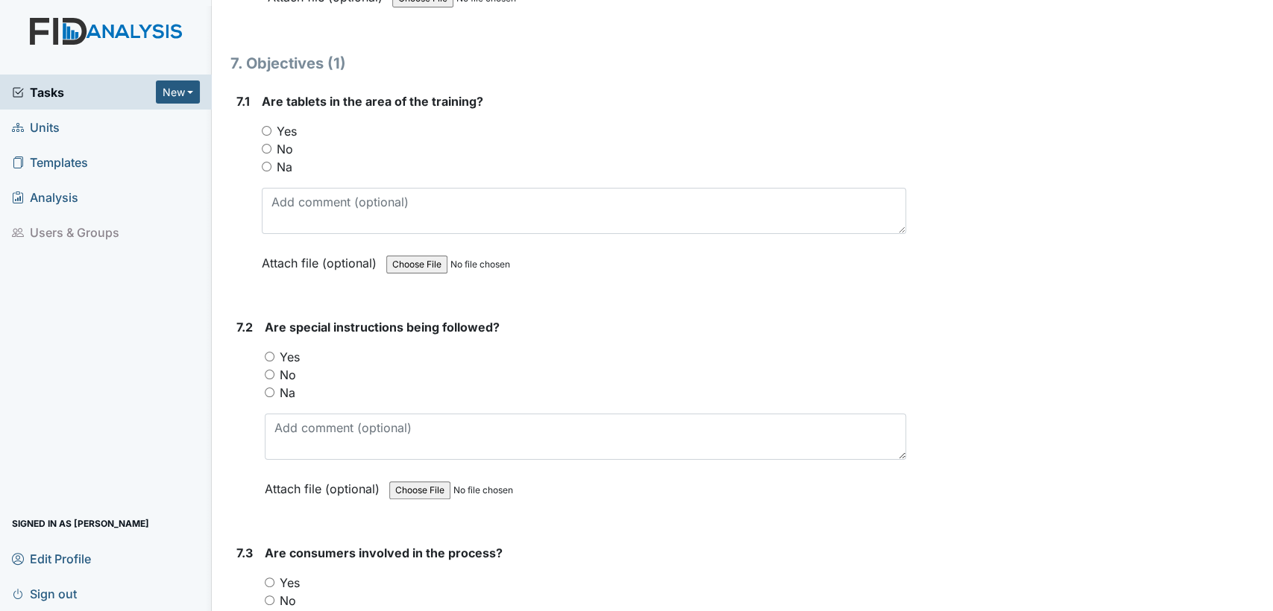
scroll to position [8967, 0]
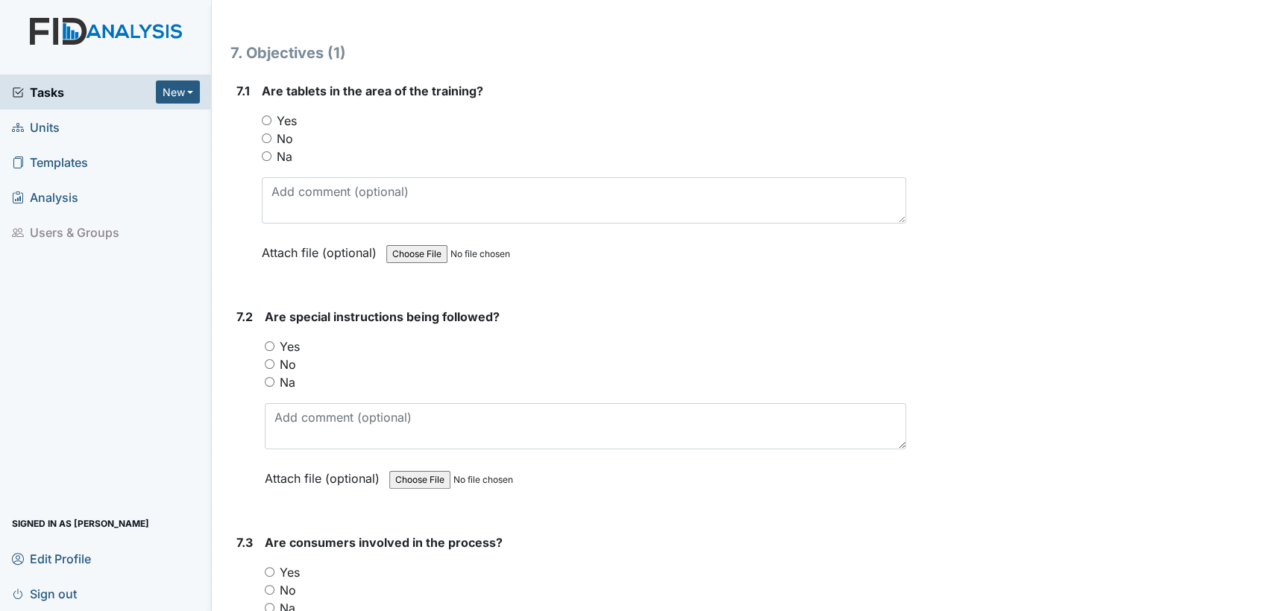
click at [264, 151] on input "Na" at bounding box center [267, 156] width 10 height 10
radio input "true"
click at [271, 377] on input "Na" at bounding box center [270, 382] width 10 height 10
radio input "true"
click at [271, 603] on input "Na" at bounding box center [270, 608] width 10 height 10
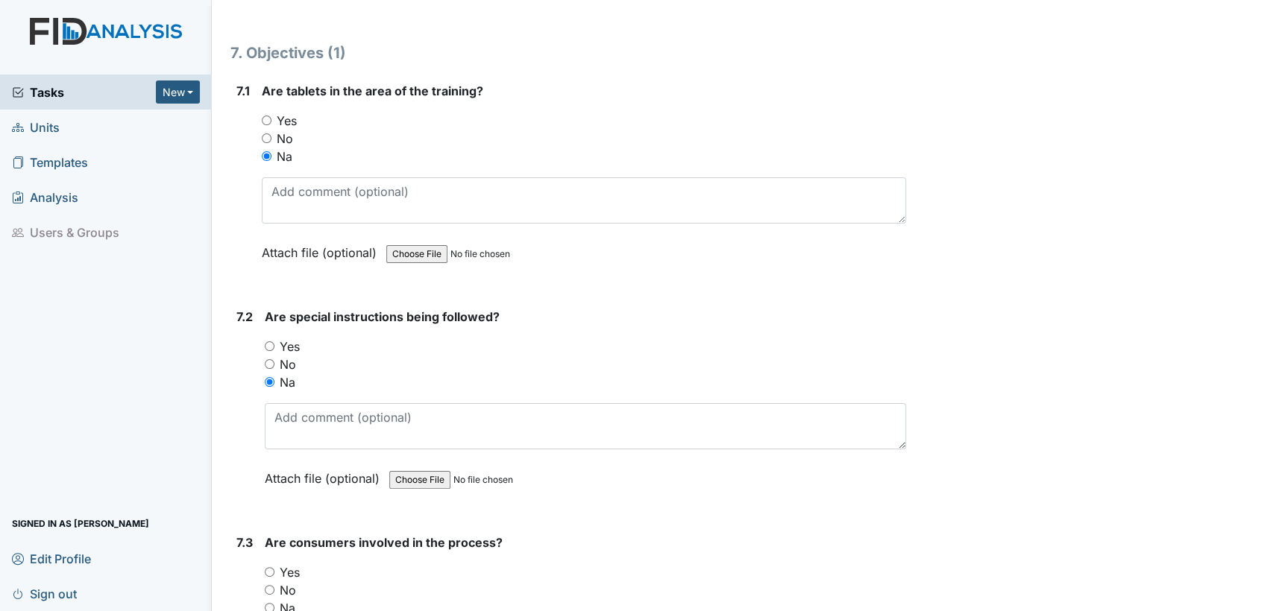
radio input "true"
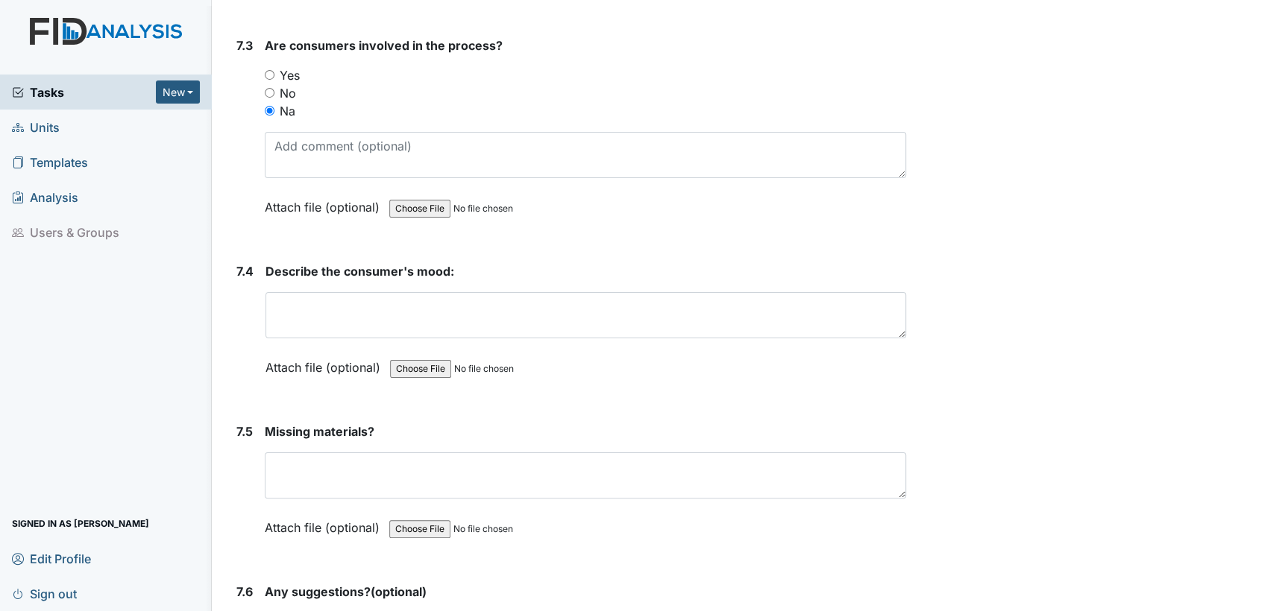
scroll to position [9476, 0]
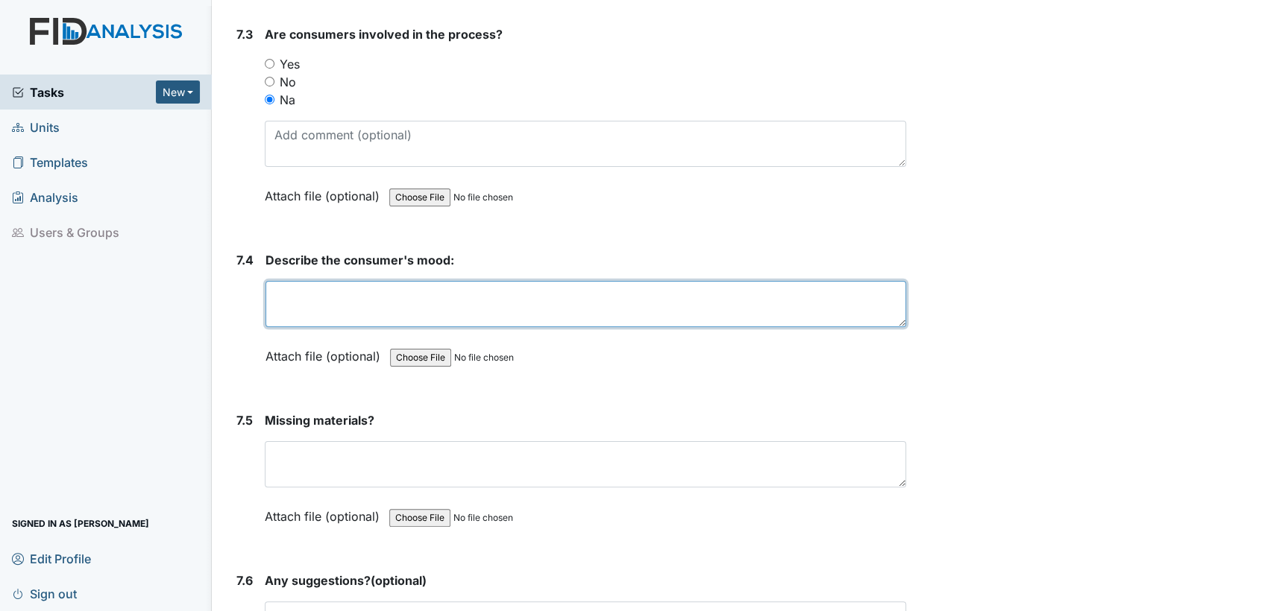
click at [479, 281] on textarea at bounding box center [585, 304] width 640 height 46
drag, startPoint x: 469, startPoint y: 274, endPoint x: 426, endPoint y: 274, distance: 43.2
click at [426, 281] on textarea "all consumers in" at bounding box center [585, 304] width 640 height 46
drag, startPoint x: 456, startPoint y: 268, endPoint x: 268, endPoint y: 262, distance: 188.0
click at [268, 281] on textarea "all consumers in a good mood" at bounding box center [585, 304] width 640 height 46
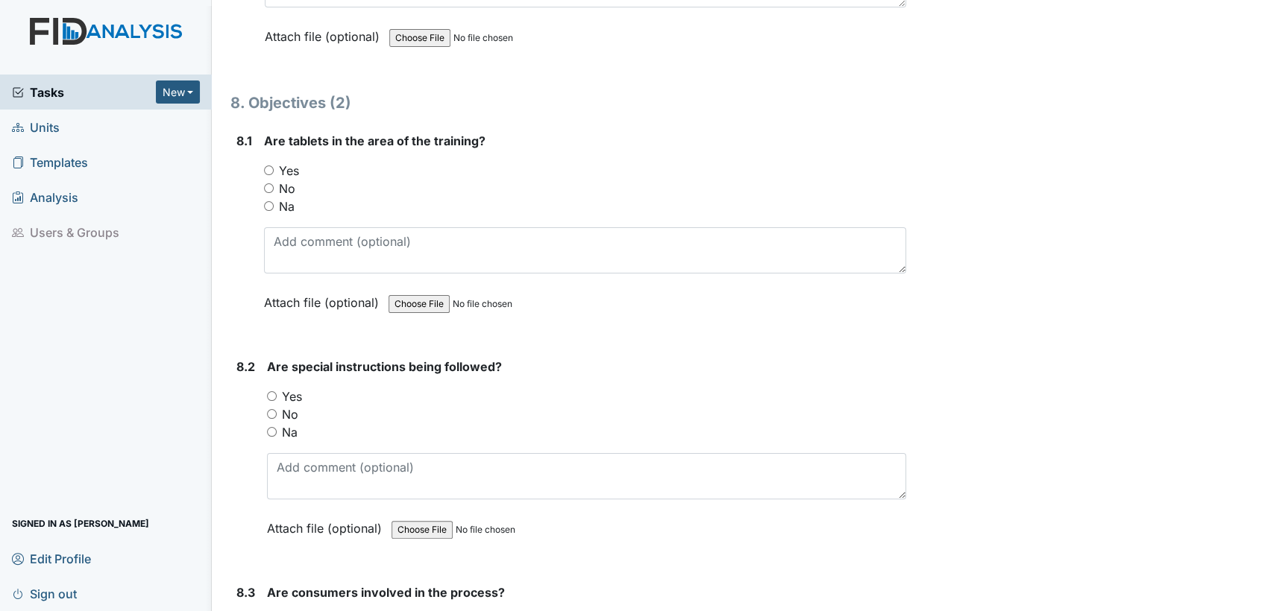
scroll to position [10160, 0]
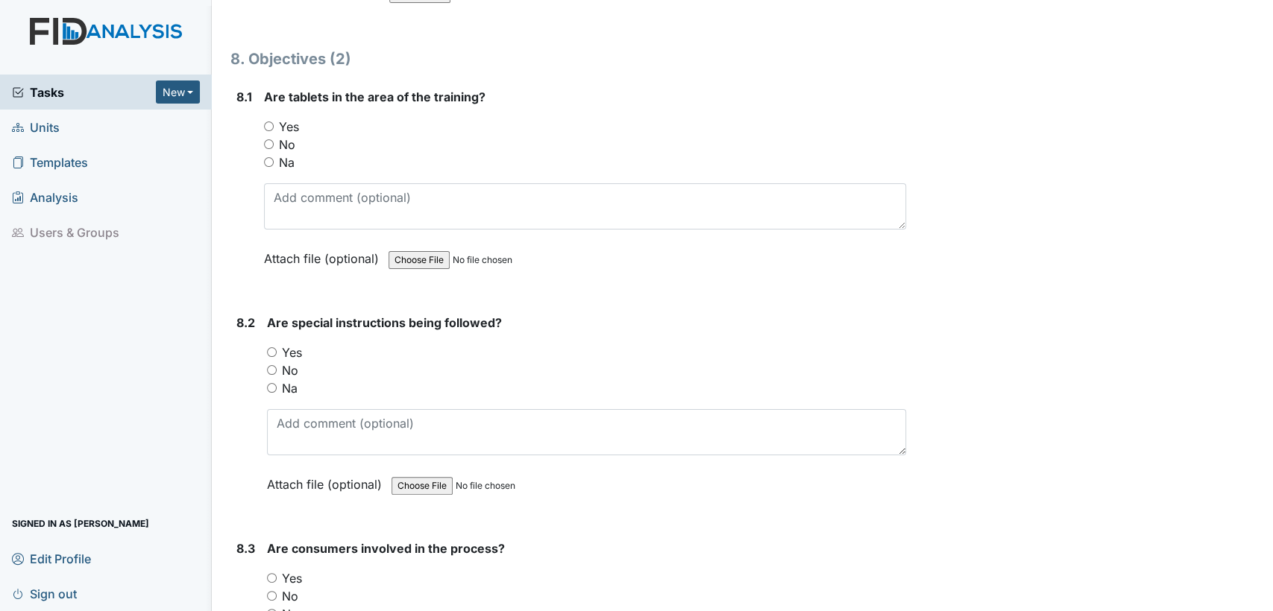
type textarea "all consumers in a good mood"
click at [266, 157] on input "Na" at bounding box center [269, 162] width 10 height 10
radio input "true"
click at [274, 383] on input "Na" at bounding box center [272, 388] width 10 height 10
radio input "true"
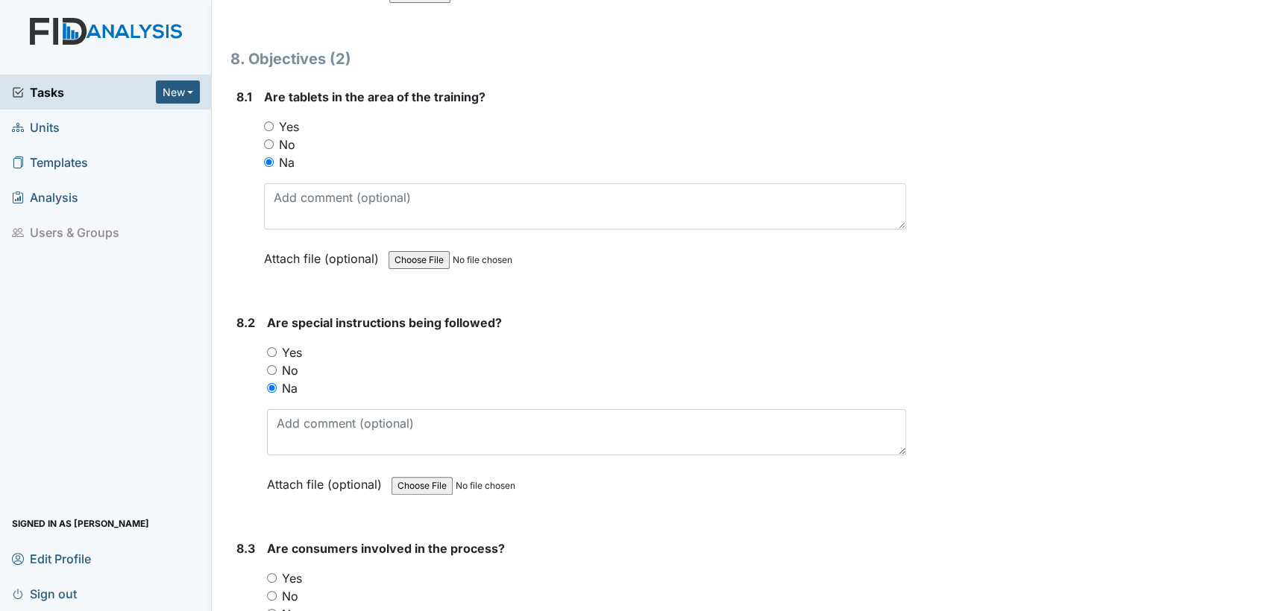
click at [274, 609] on input "Na" at bounding box center [272, 614] width 10 height 10
radio input "true"
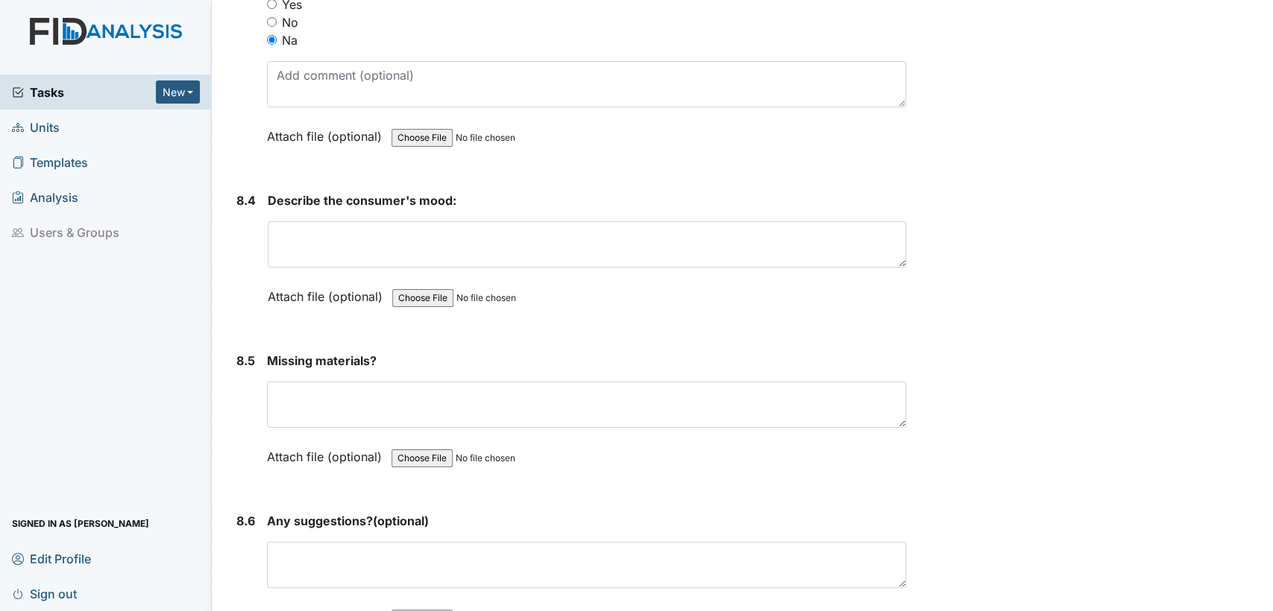
scroll to position [10746, 0]
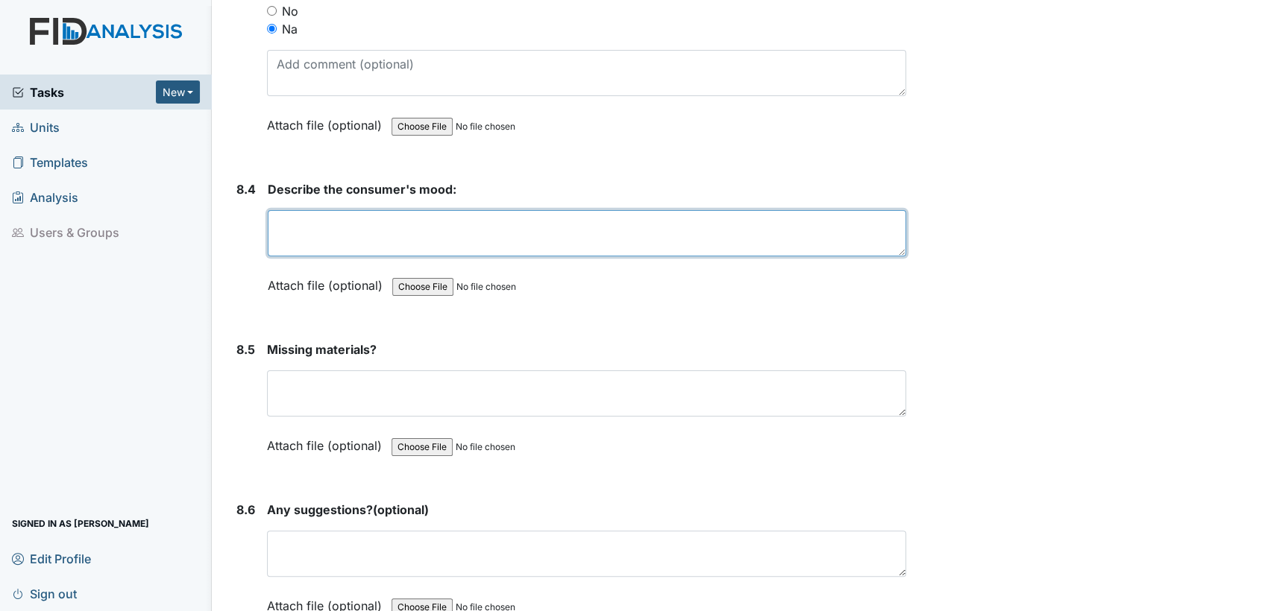
click at [309, 210] on textarea at bounding box center [587, 233] width 638 height 46
paste textarea "all consumers in a good mood"
type textarea "all consumers in a good mood"
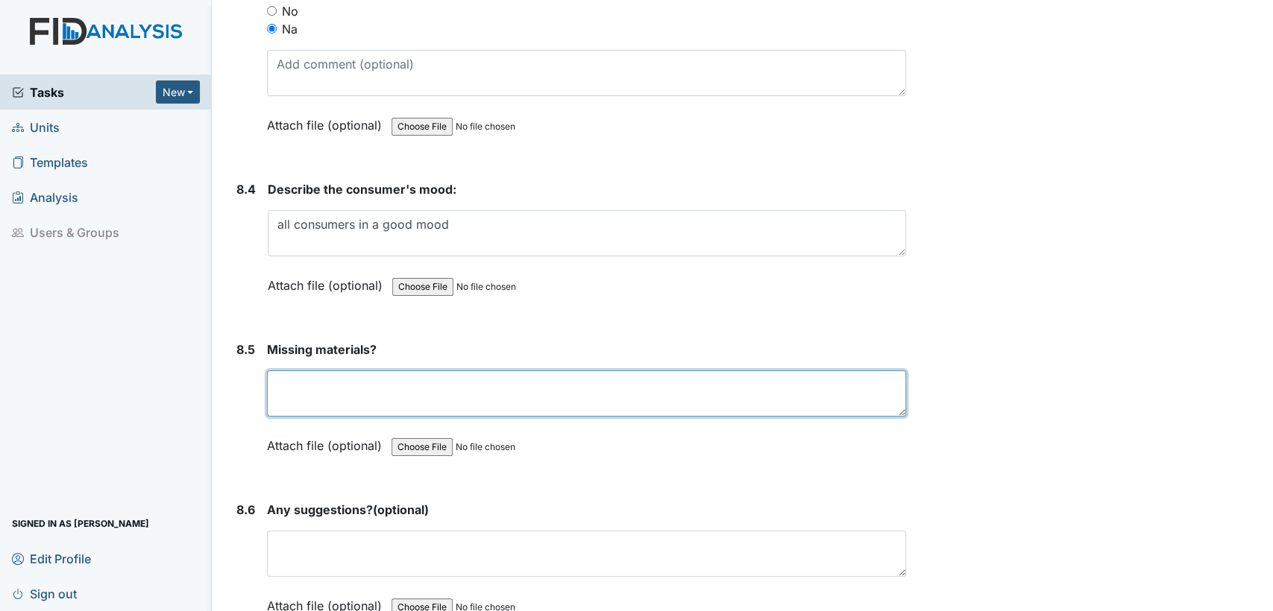
click at [335, 371] on textarea at bounding box center [586, 394] width 639 height 46
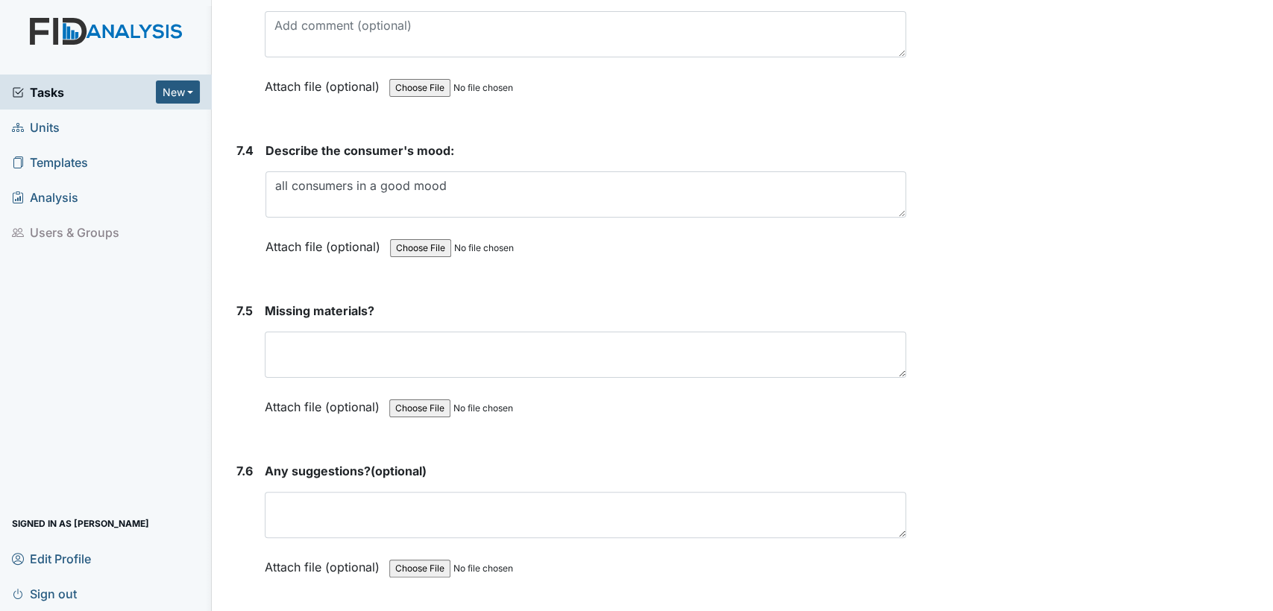
scroll to position [9553, 0]
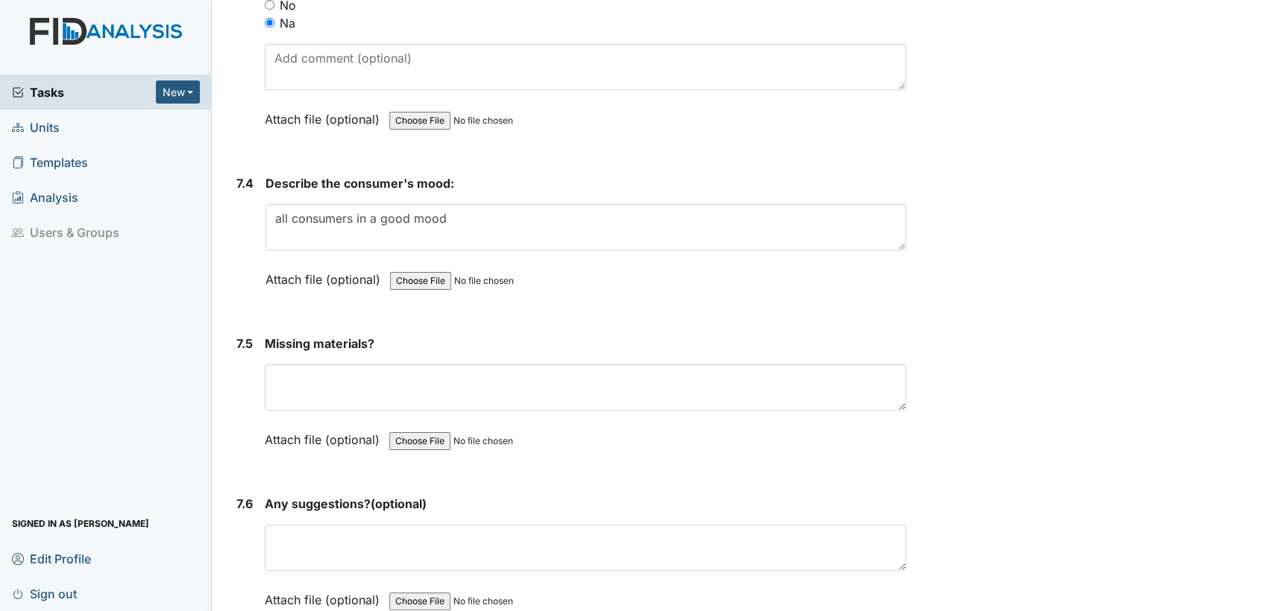
type textarea "none"
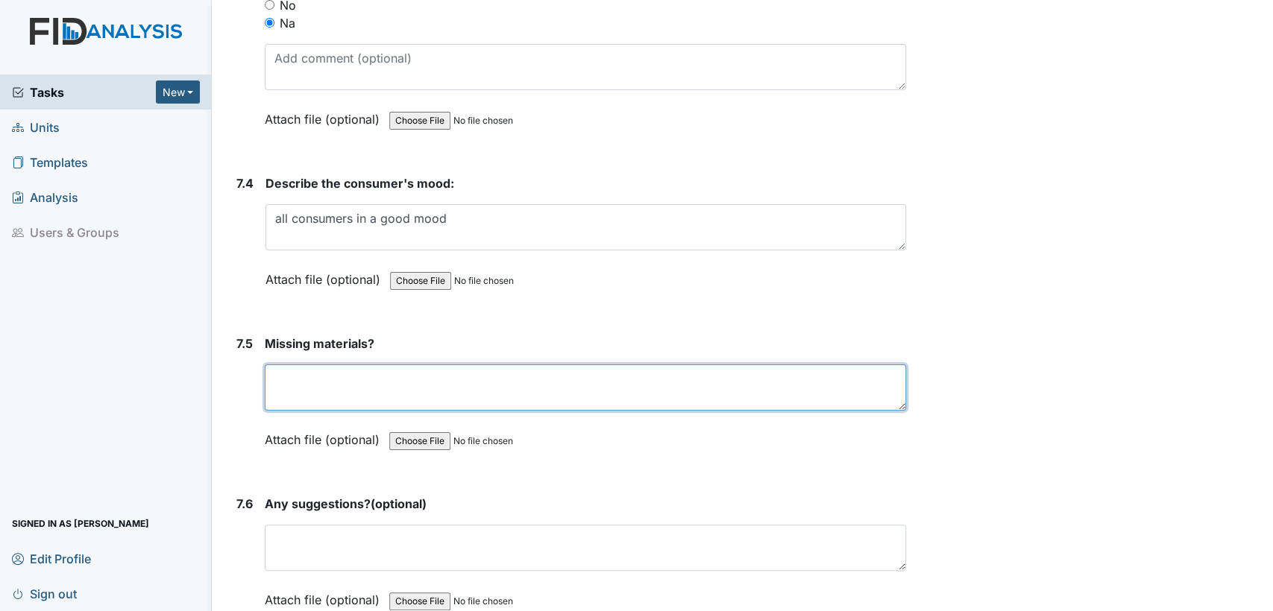
click at [342, 365] on textarea at bounding box center [585, 388] width 641 height 46
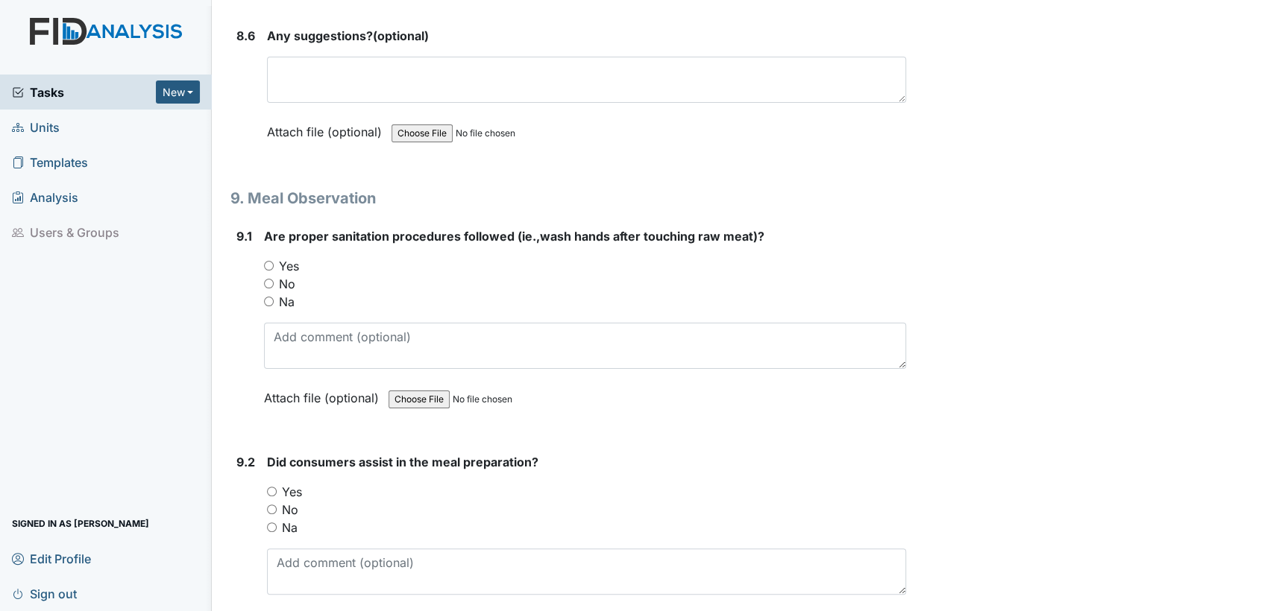
scroll to position [11253, 0]
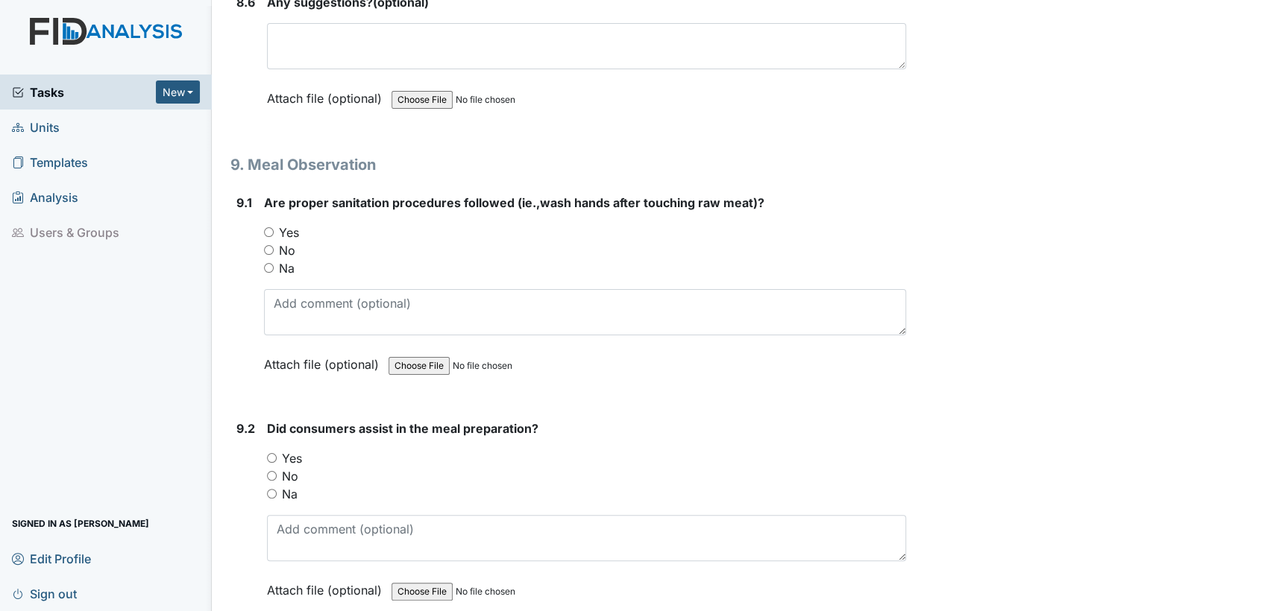
type textarea "none"
click at [268, 227] on input "Yes" at bounding box center [269, 232] width 10 height 10
radio input "true"
click at [271, 453] on input "Yes" at bounding box center [272, 458] width 10 height 10
radio input "true"
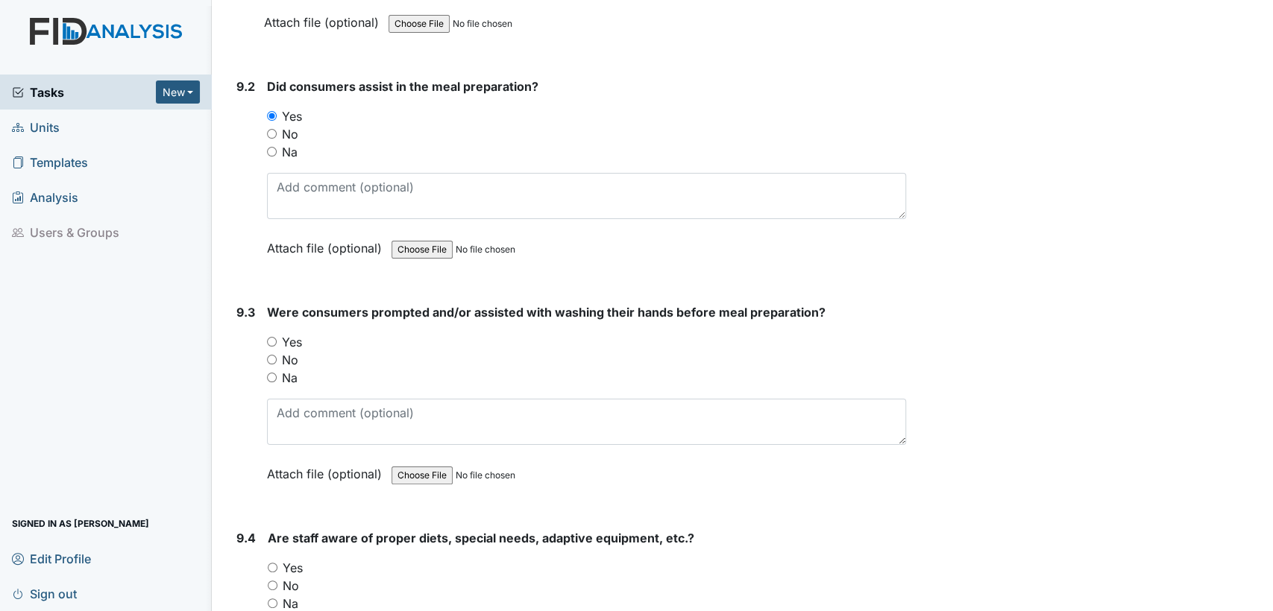
scroll to position [11651, 0]
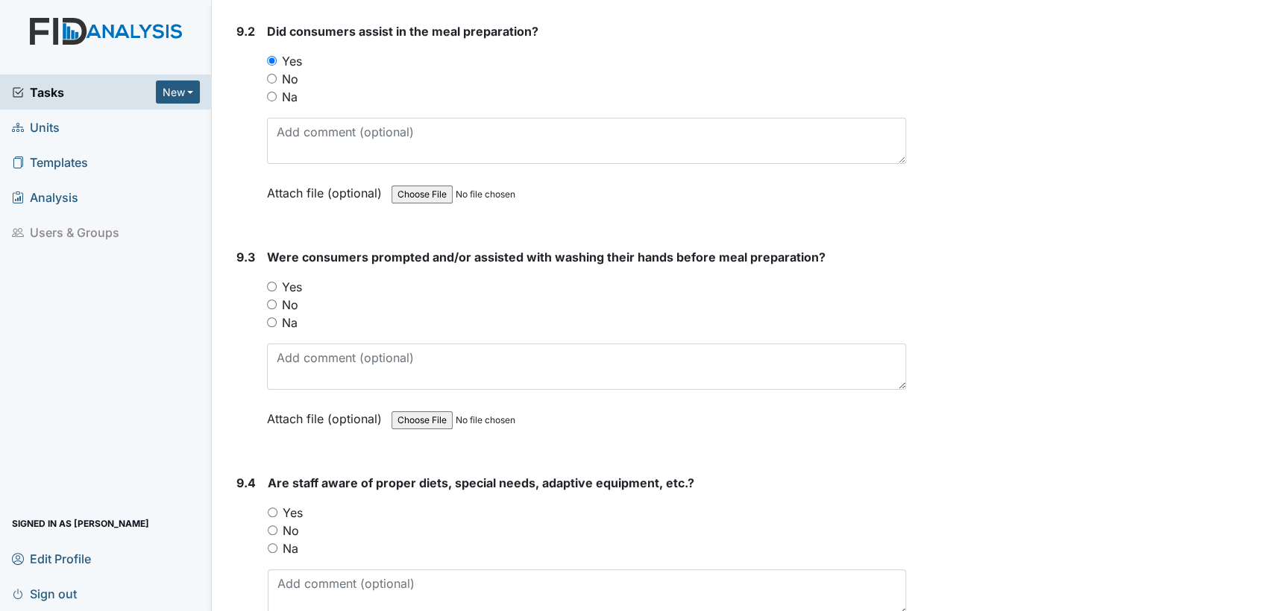
click at [271, 282] on input "Yes" at bounding box center [272, 287] width 10 height 10
radio input "true"
click at [274, 508] on input "Yes" at bounding box center [273, 513] width 10 height 10
radio input "true"
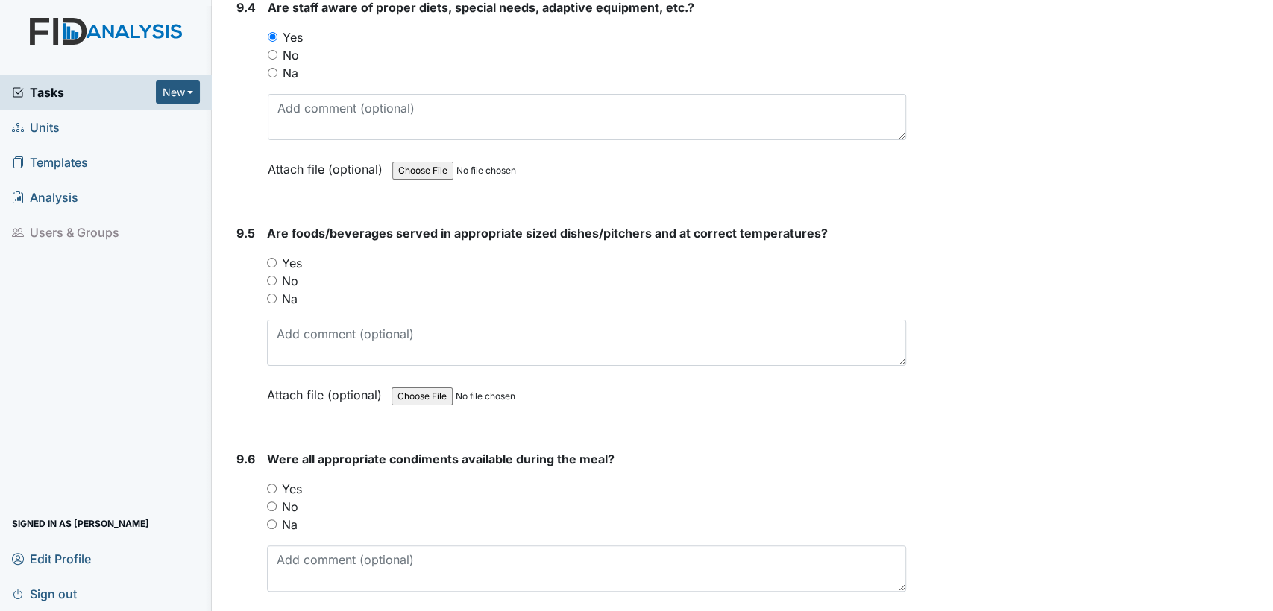
scroll to position [12148, 0]
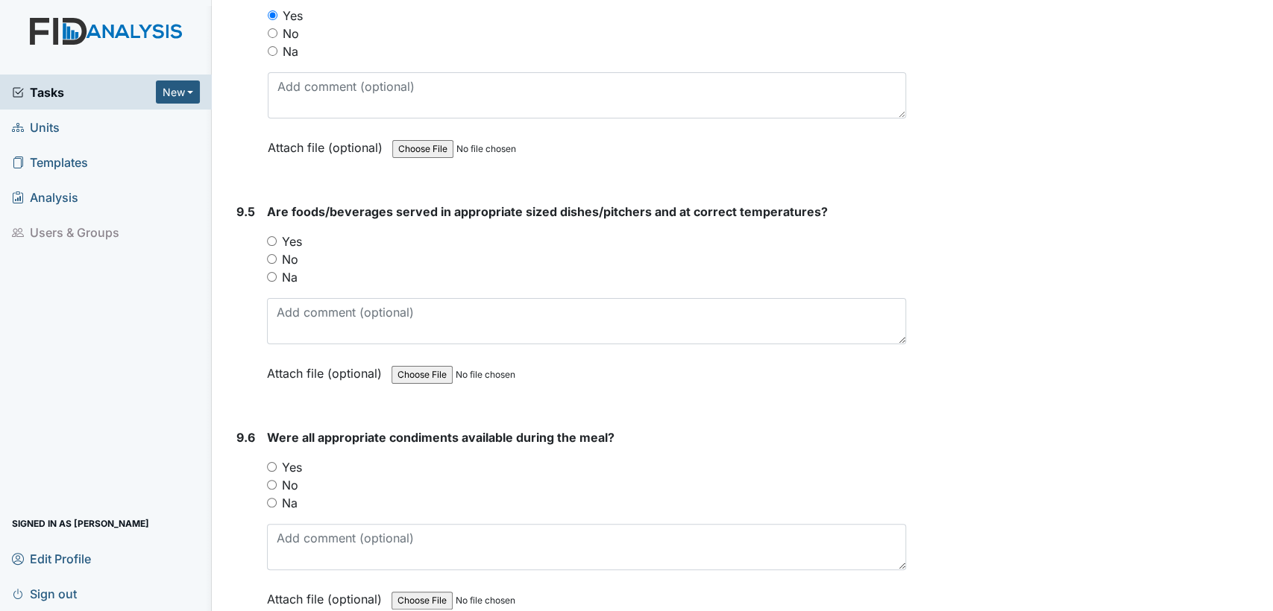
click at [269, 236] on input "Yes" at bounding box center [272, 241] width 10 height 10
radio input "true"
click at [269, 462] on input "Yes" at bounding box center [272, 467] width 10 height 10
radio input "true"
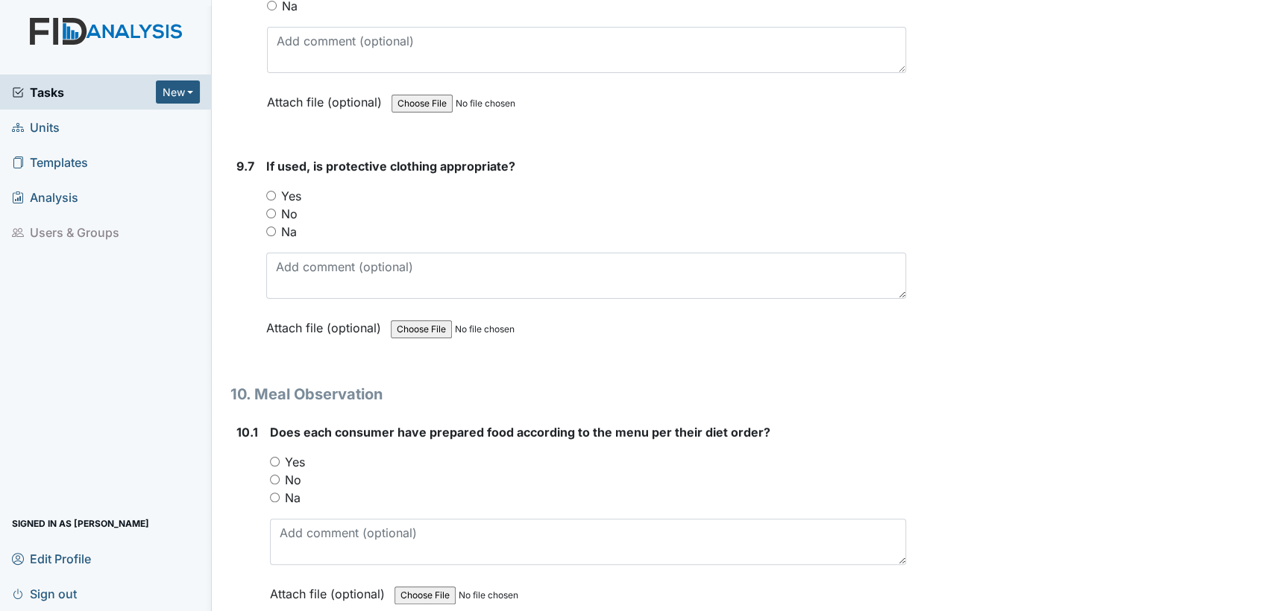
scroll to position [12667, 0]
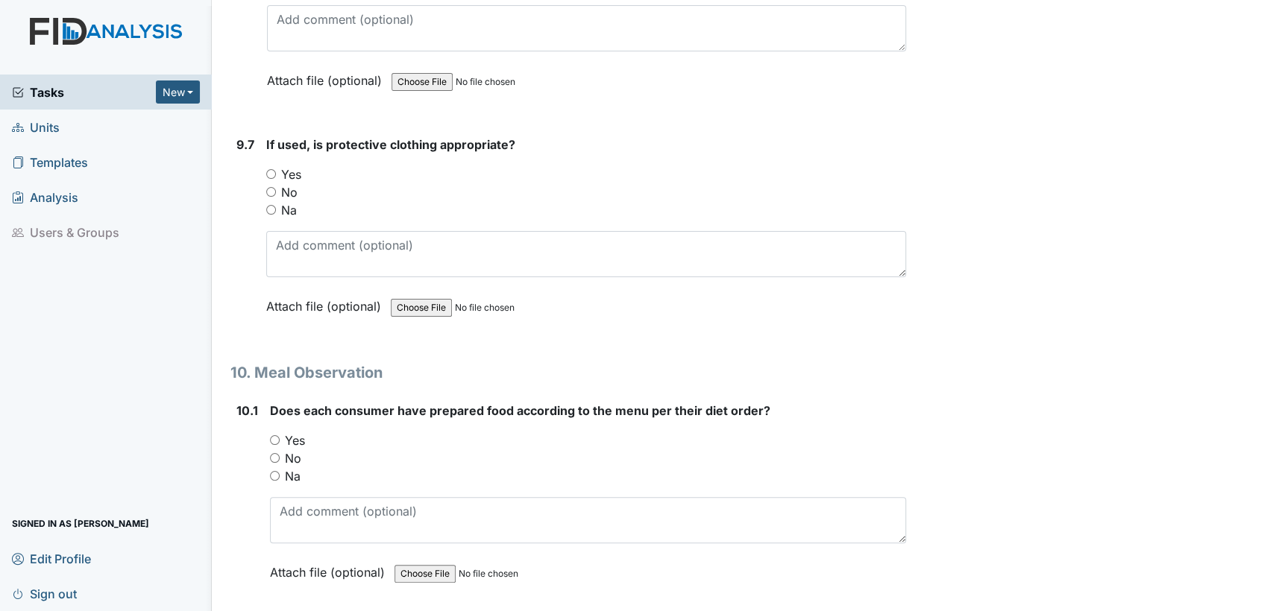
click at [268, 205] on input "Na" at bounding box center [271, 210] width 10 height 10
radio input "true"
click at [274, 435] on input "Yes" at bounding box center [275, 440] width 10 height 10
radio input "true"
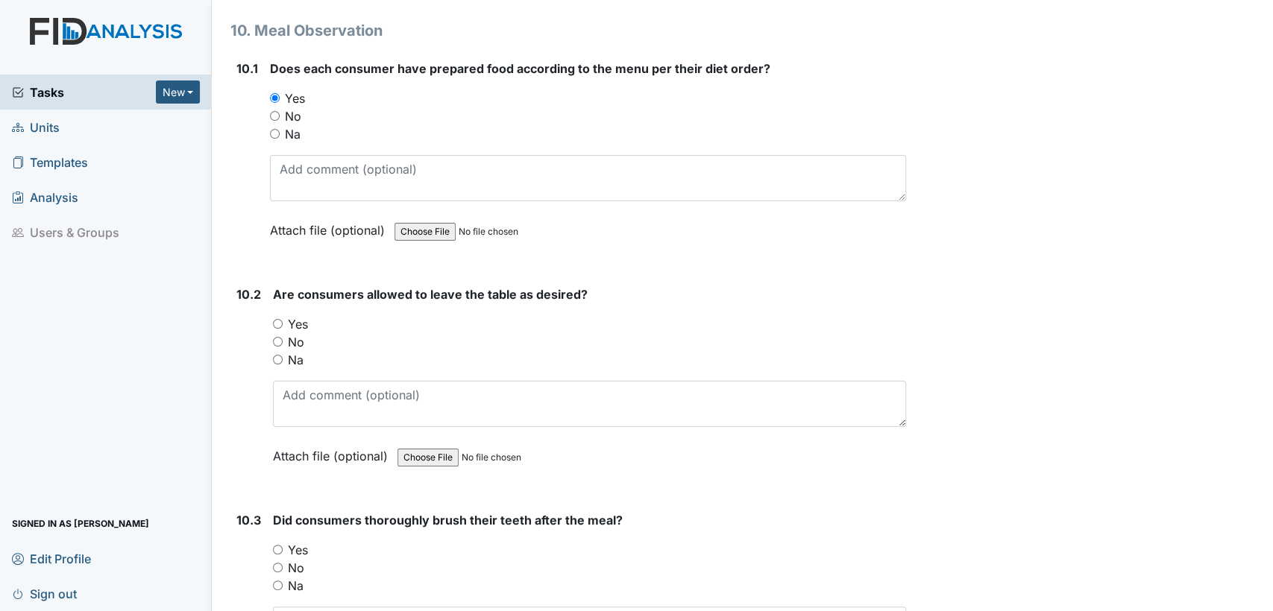
scroll to position [13098, 0]
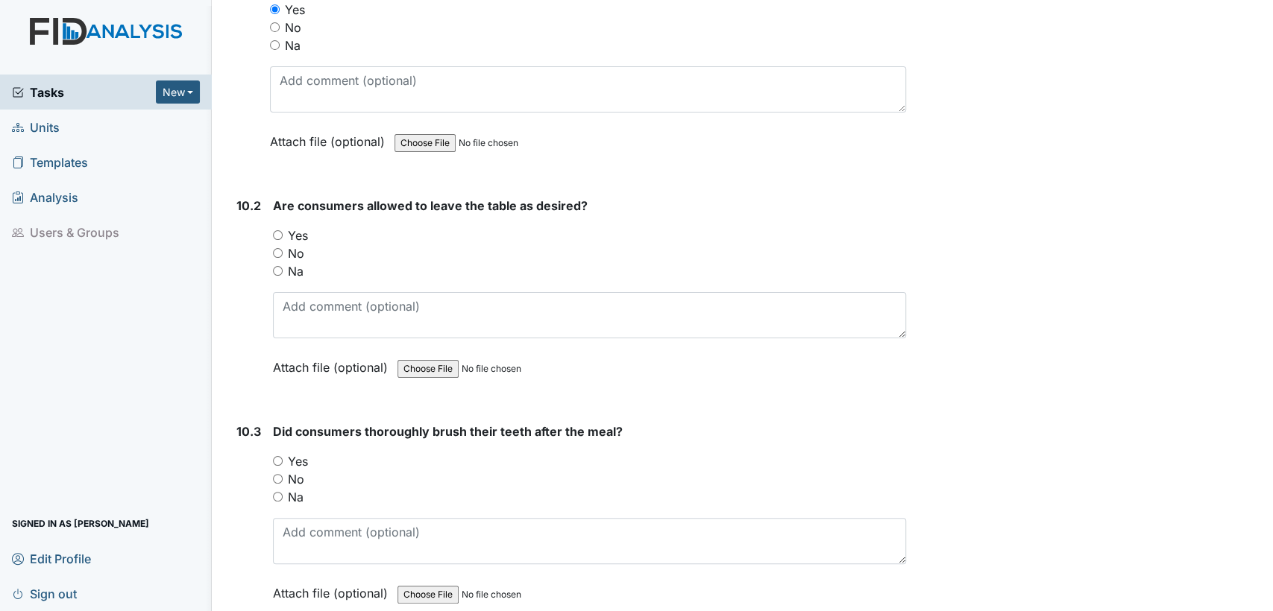
click at [274, 230] on input "Yes" at bounding box center [278, 235] width 10 height 10
radio input "true"
click at [279, 456] on input "Yes" at bounding box center [278, 461] width 10 height 10
radio input "true"
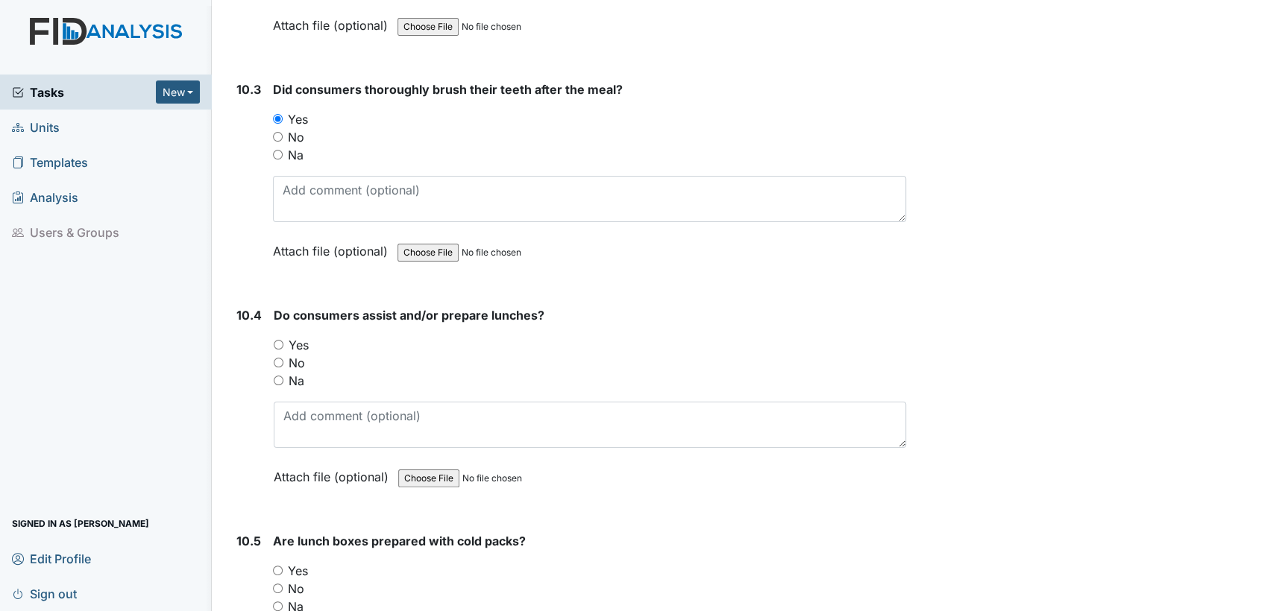
scroll to position [13562, 0]
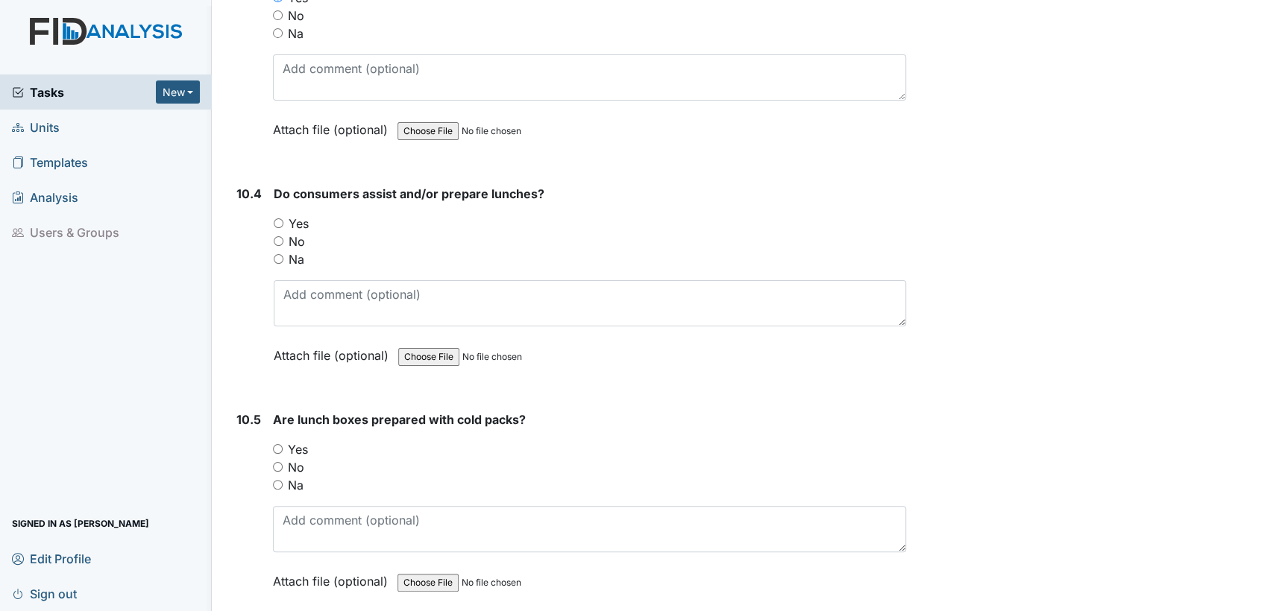
click at [277, 254] on input "Na" at bounding box center [279, 259] width 10 height 10
radio input "true"
click at [276, 480] on input "Na" at bounding box center [278, 485] width 10 height 10
radio input "true"
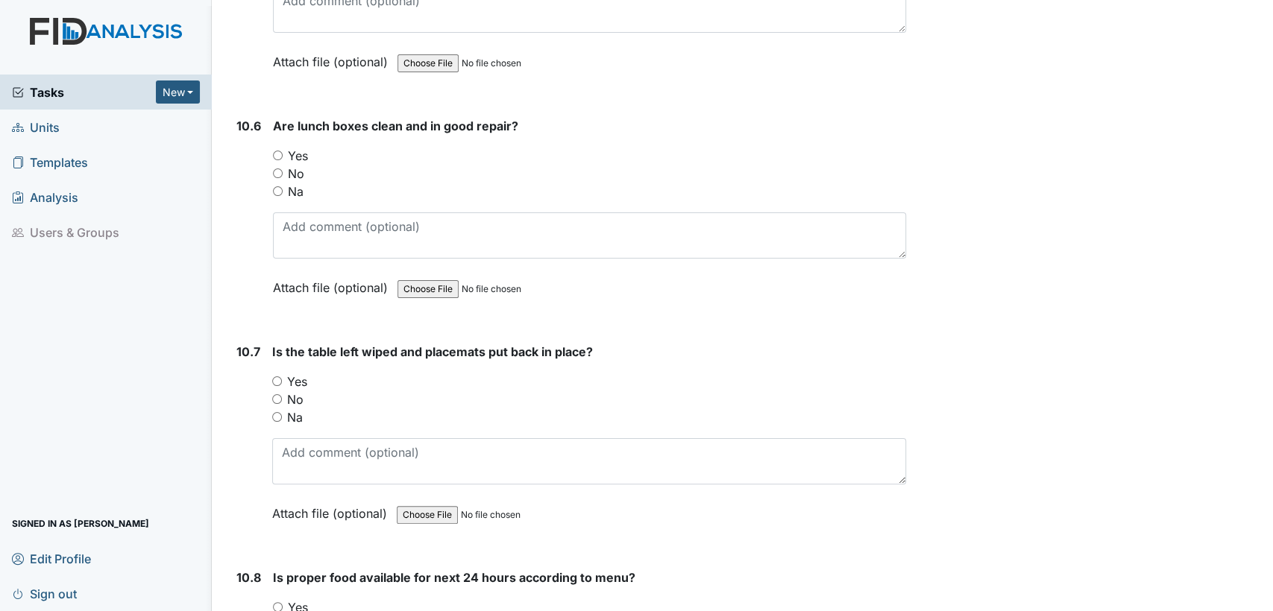
scroll to position [14158, 0]
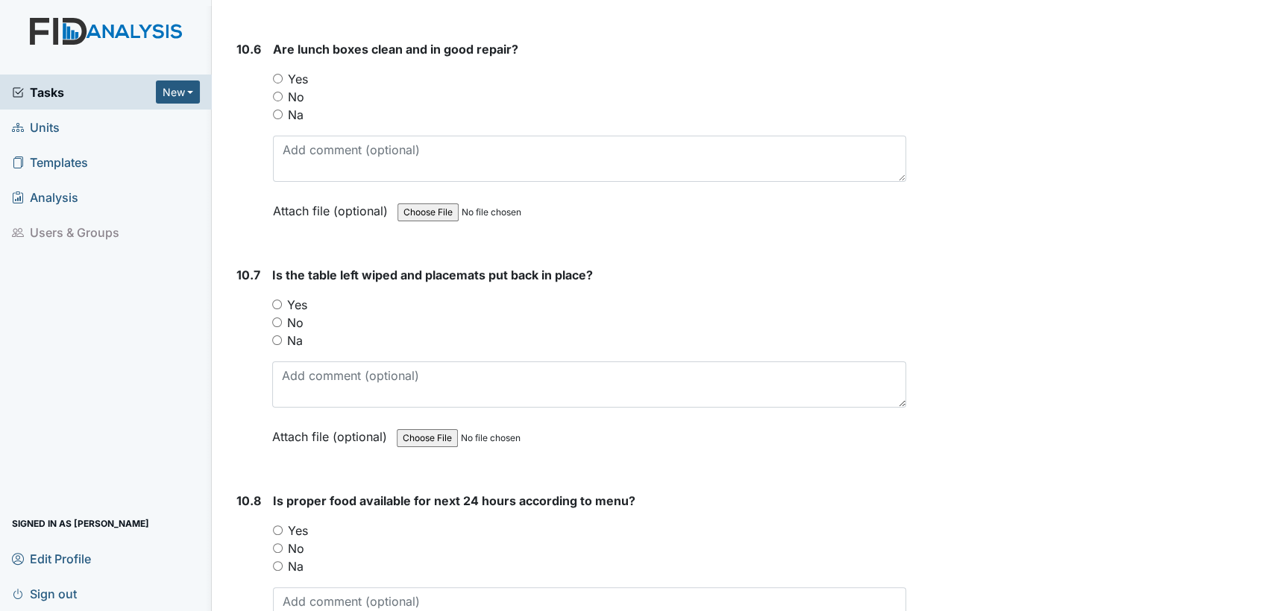
click at [277, 300] on input "Yes" at bounding box center [277, 305] width 10 height 10
radio input "true"
click at [277, 526] on input "Yes" at bounding box center [278, 531] width 10 height 10
radio input "true"
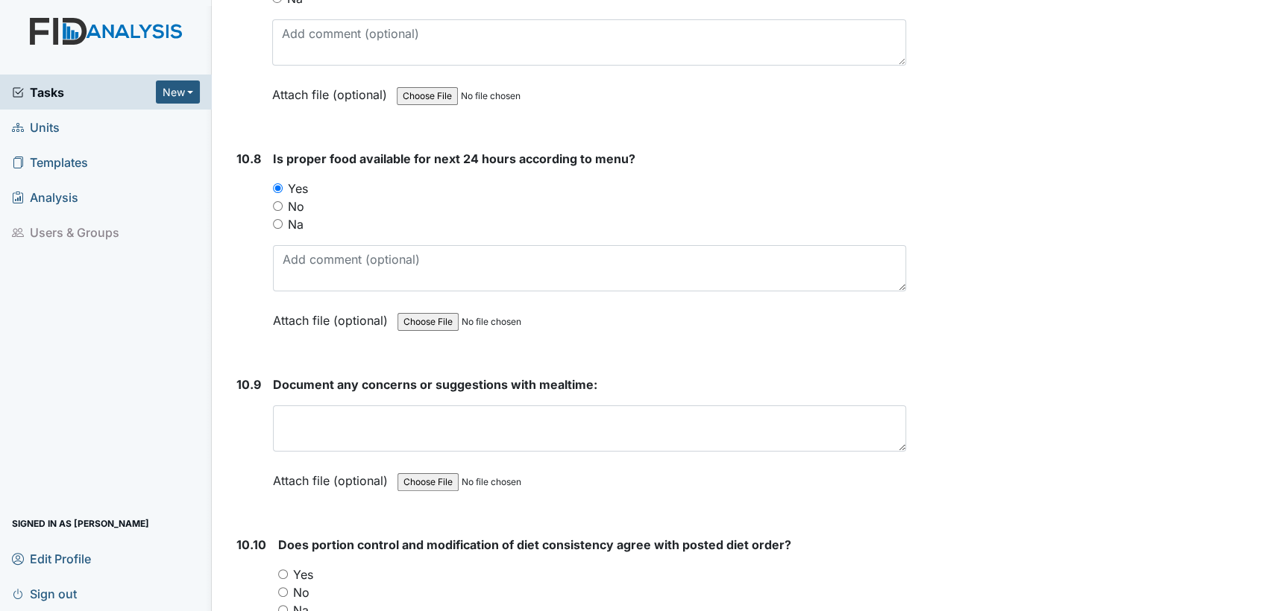
scroll to position [14556, 0]
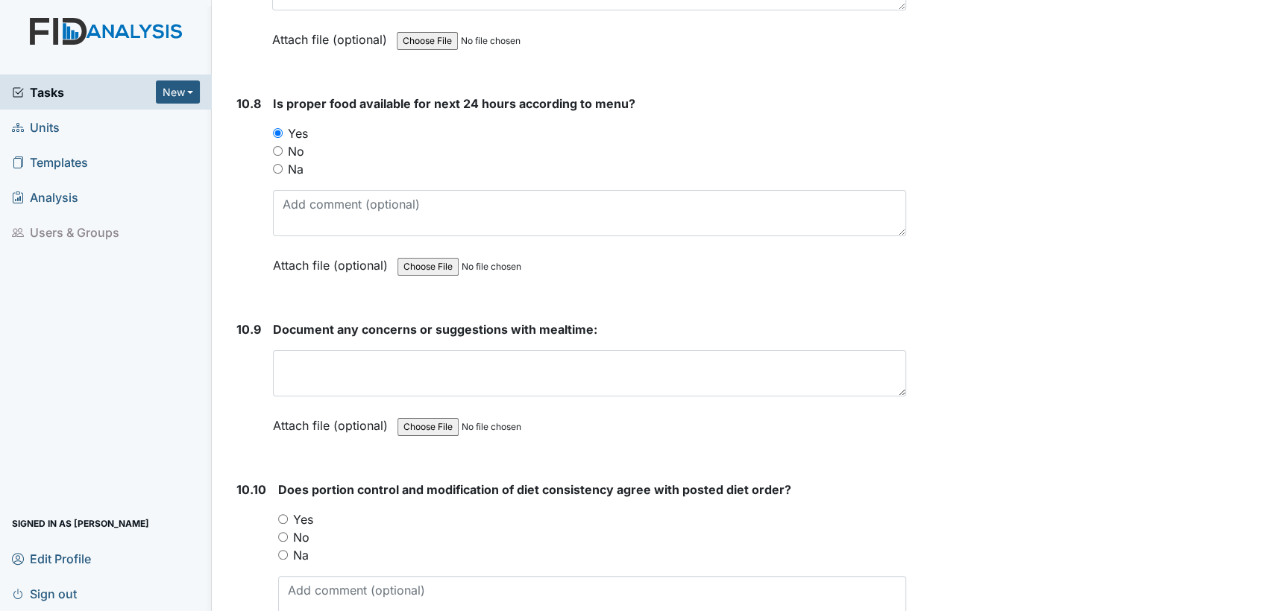
click at [283, 514] on input "Yes" at bounding box center [283, 519] width 10 height 10
radio input "true"
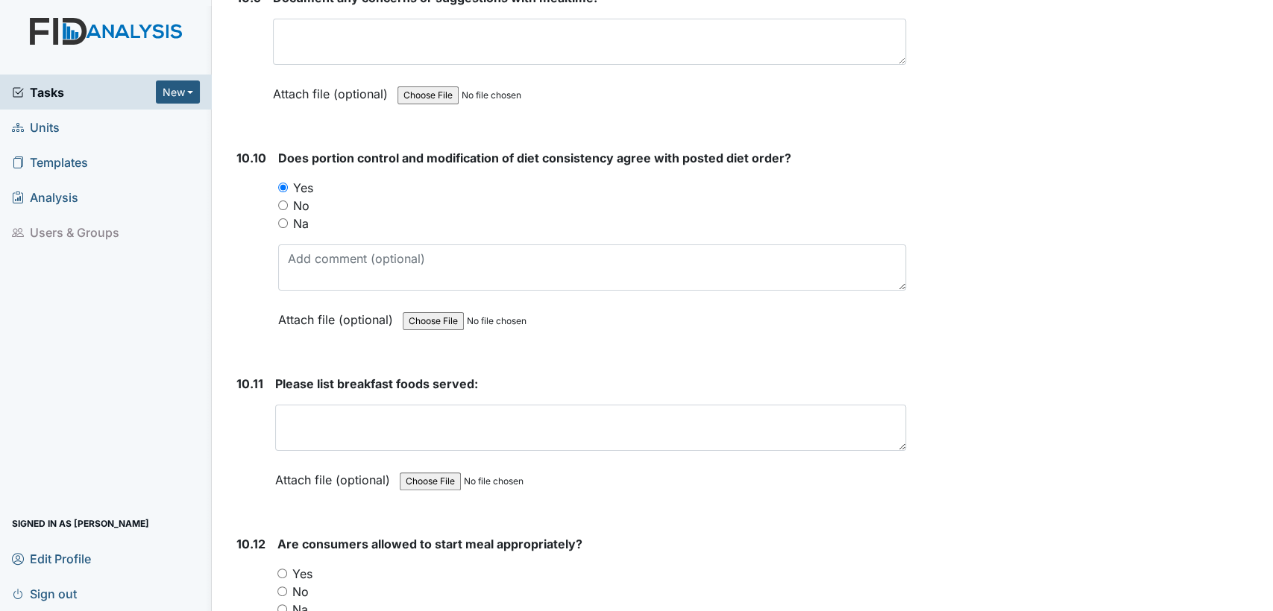
scroll to position [14975, 0]
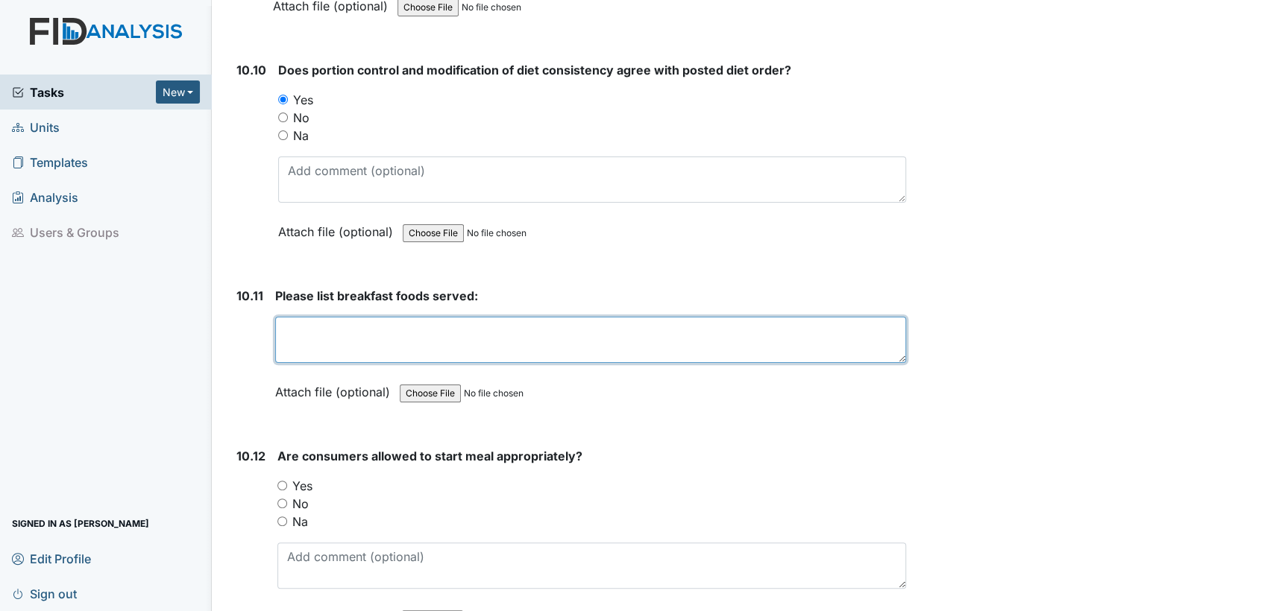
click at [504, 317] on textarea at bounding box center [590, 340] width 631 height 46
type textarea "raisin bread cream cheese fruits milk juice coffee"
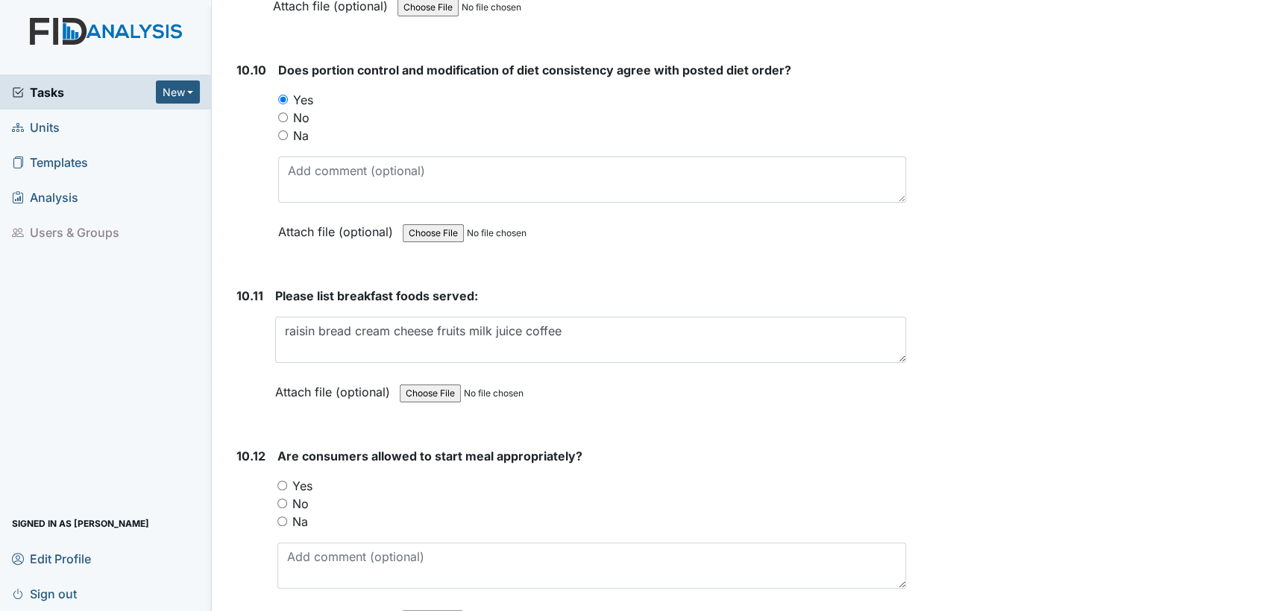
click at [280, 481] on input "Yes" at bounding box center [282, 486] width 10 height 10
radio input "true"
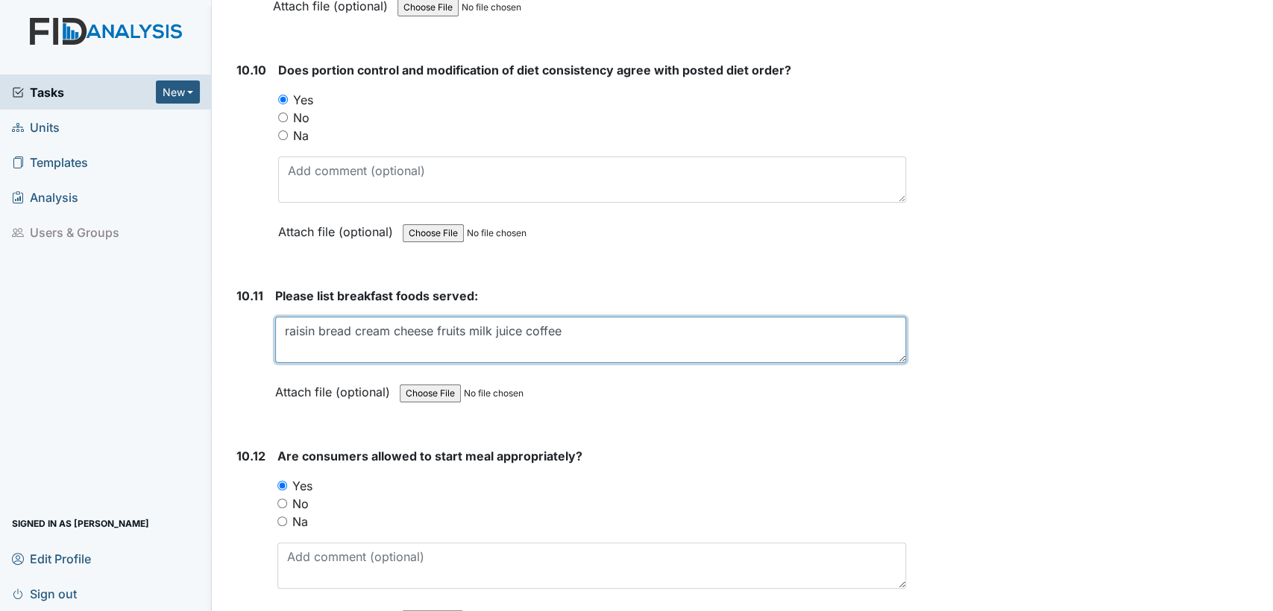
click at [625, 317] on textarea "raisin bread cream cheese fruits milk juice coffee" at bounding box center [590, 340] width 631 height 46
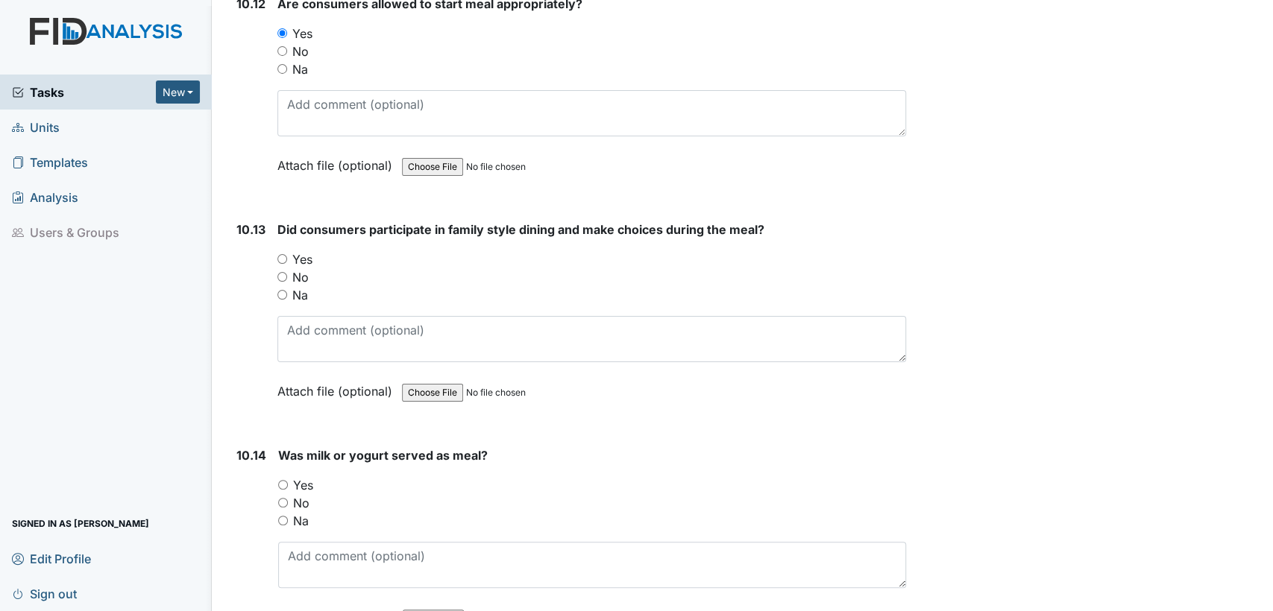
scroll to position [15439, 0]
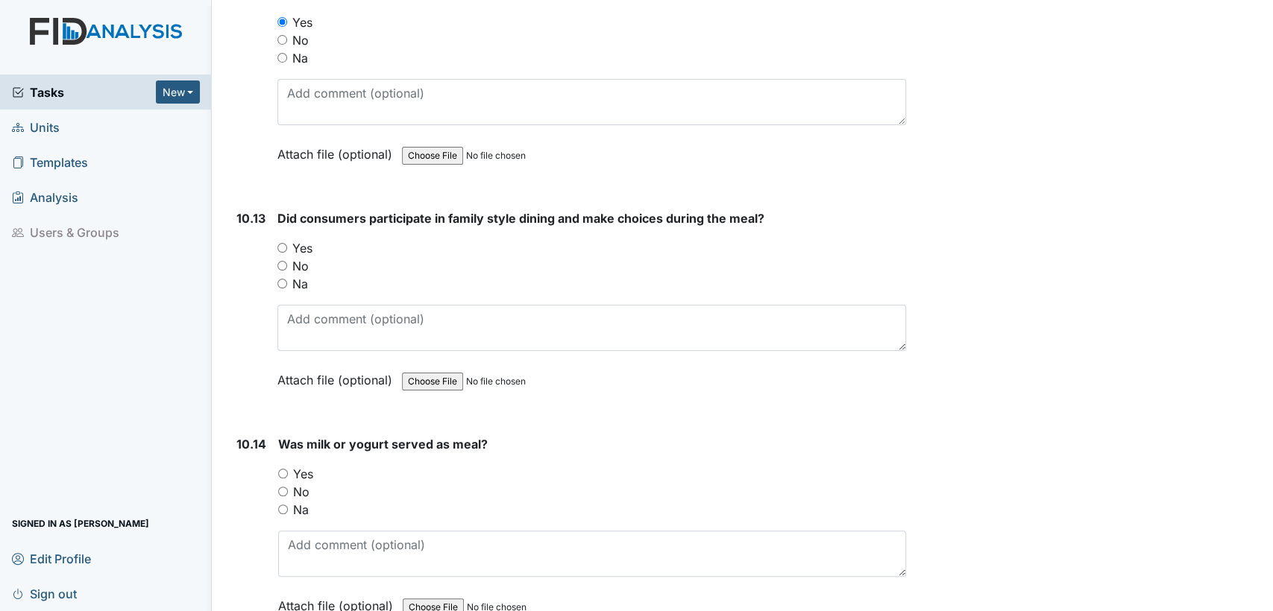
type textarea "raisin bread cream cheese fruits milk juice coffee water"
click at [283, 243] on input "Yes" at bounding box center [282, 248] width 10 height 10
radio input "true"
click at [280, 469] on input "Yes" at bounding box center [283, 474] width 10 height 10
radio input "true"
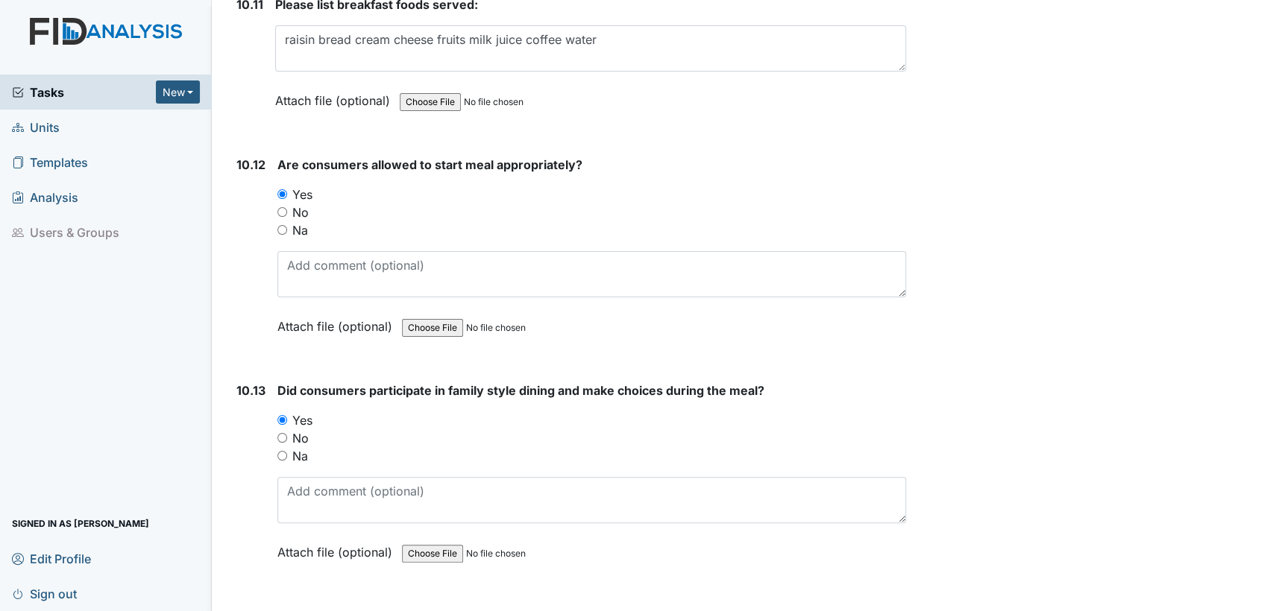
scroll to position [15070, 0]
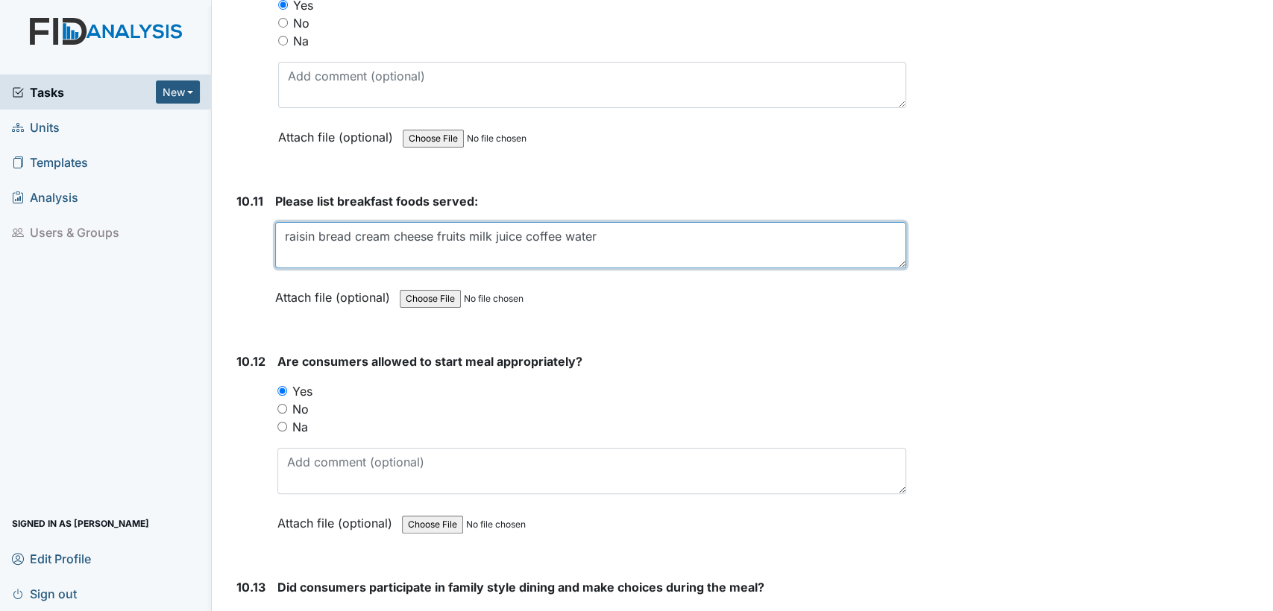
click at [429, 222] on textarea "raisin bread cream cheese fruits milk juice coffee water" at bounding box center [590, 245] width 631 height 46
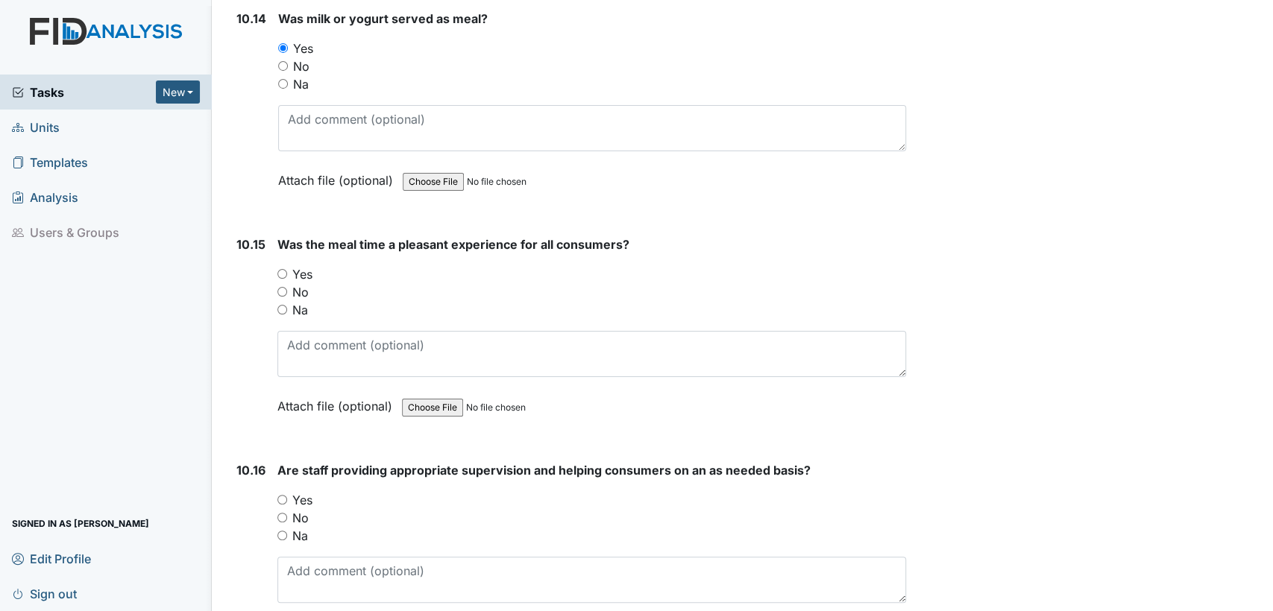
scroll to position [15964, 0]
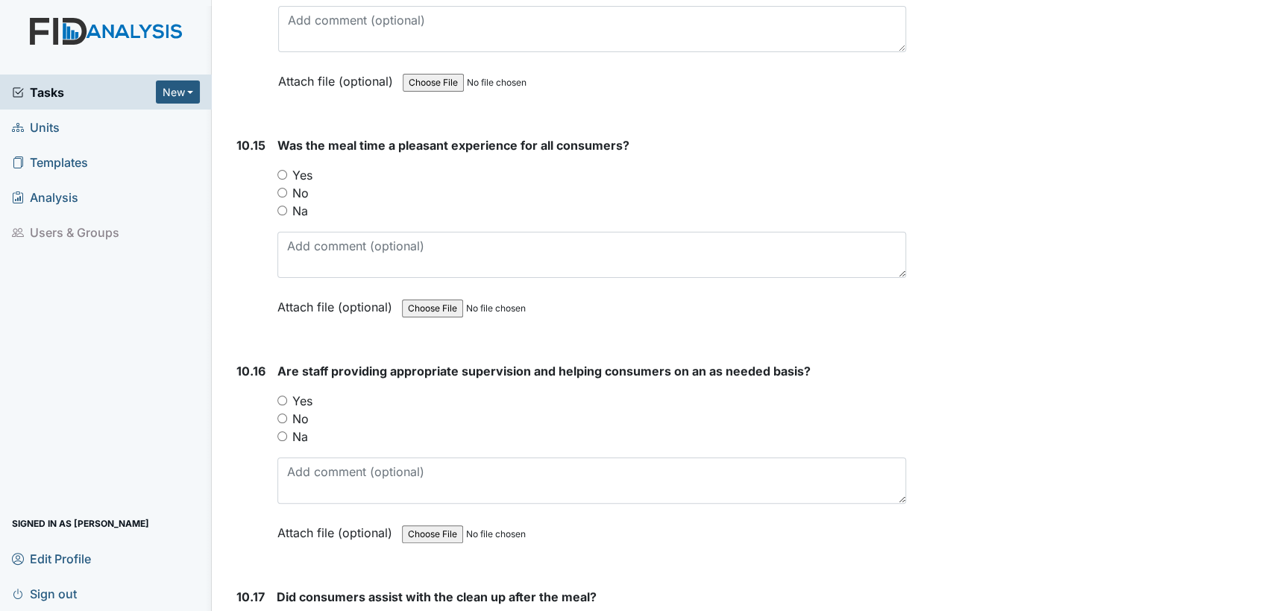
type textarea "raisin bread cream cheese yogurt fruits milk juice coffee water"
click at [279, 188] on input "No" at bounding box center [282, 193] width 10 height 10
radio input "true"
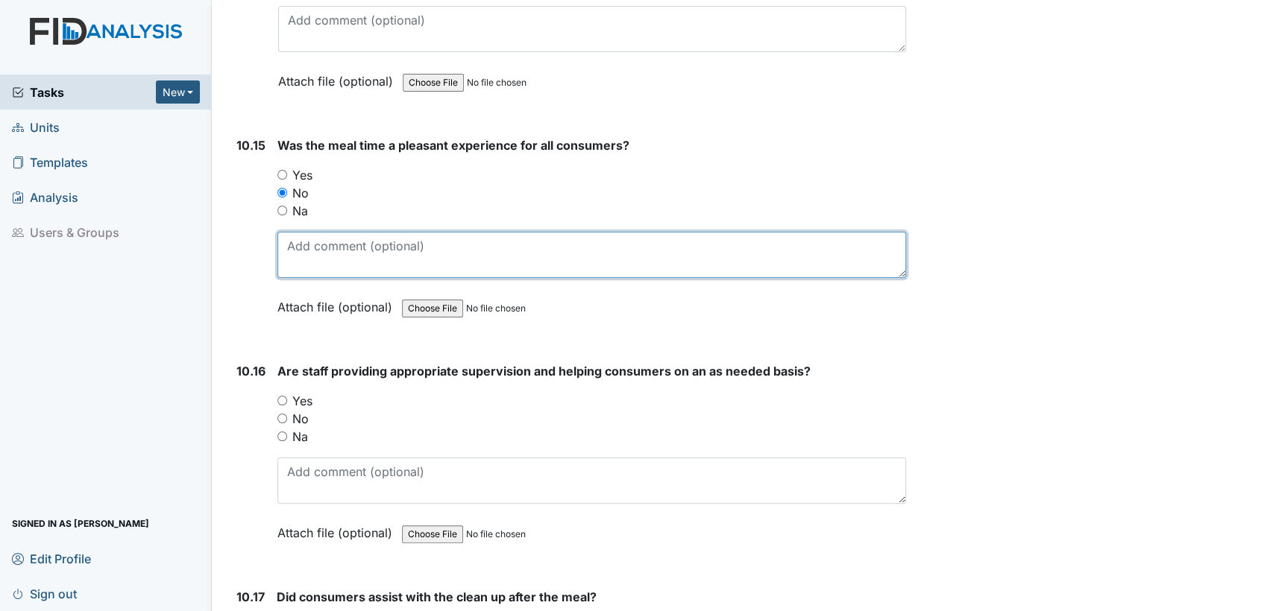
click at [304, 232] on textarea at bounding box center [591, 255] width 629 height 46
type textarea "One did not eat his food"
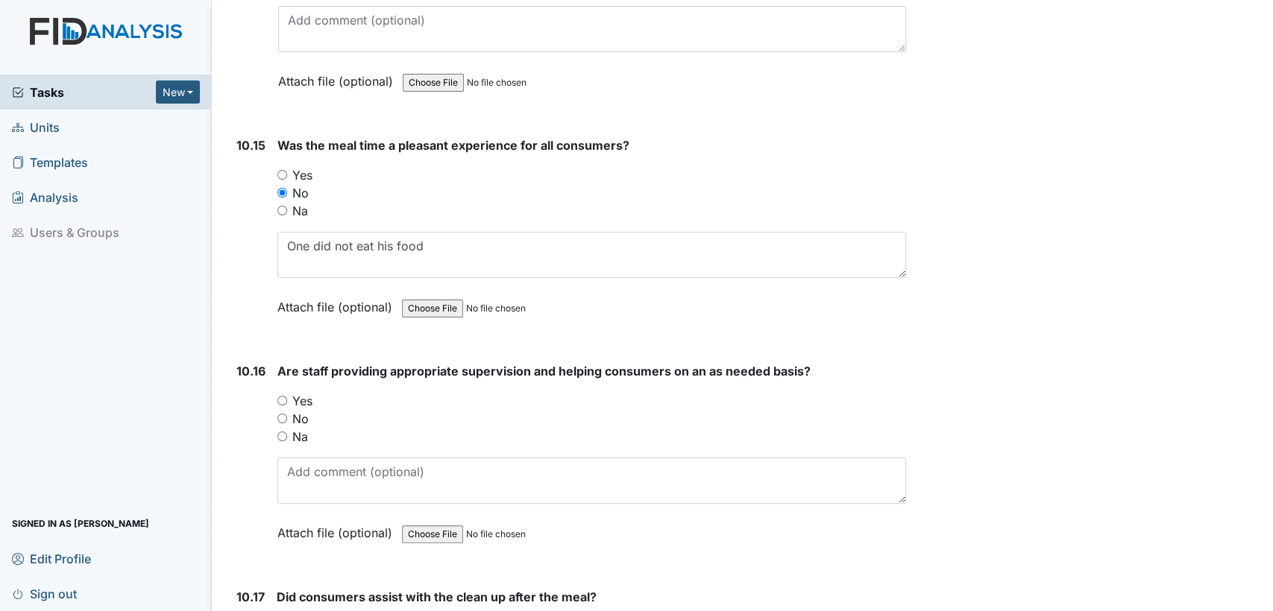
click at [280, 396] on input "Yes" at bounding box center [282, 401] width 10 height 10
radio input "true"
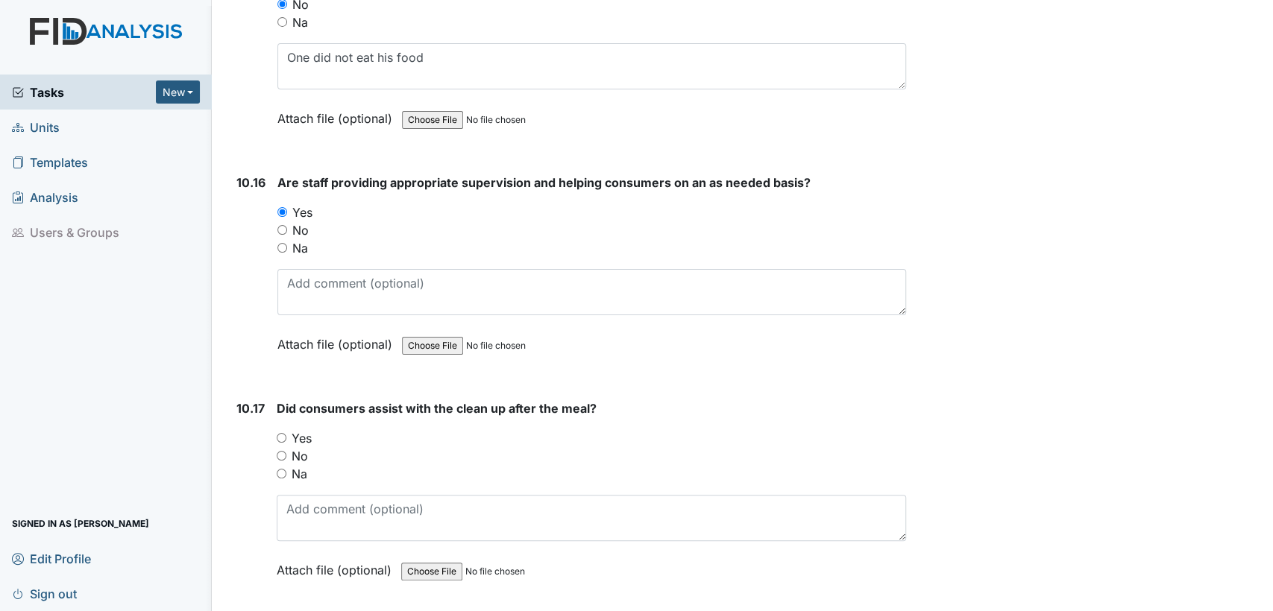
scroll to position [16252, 0]
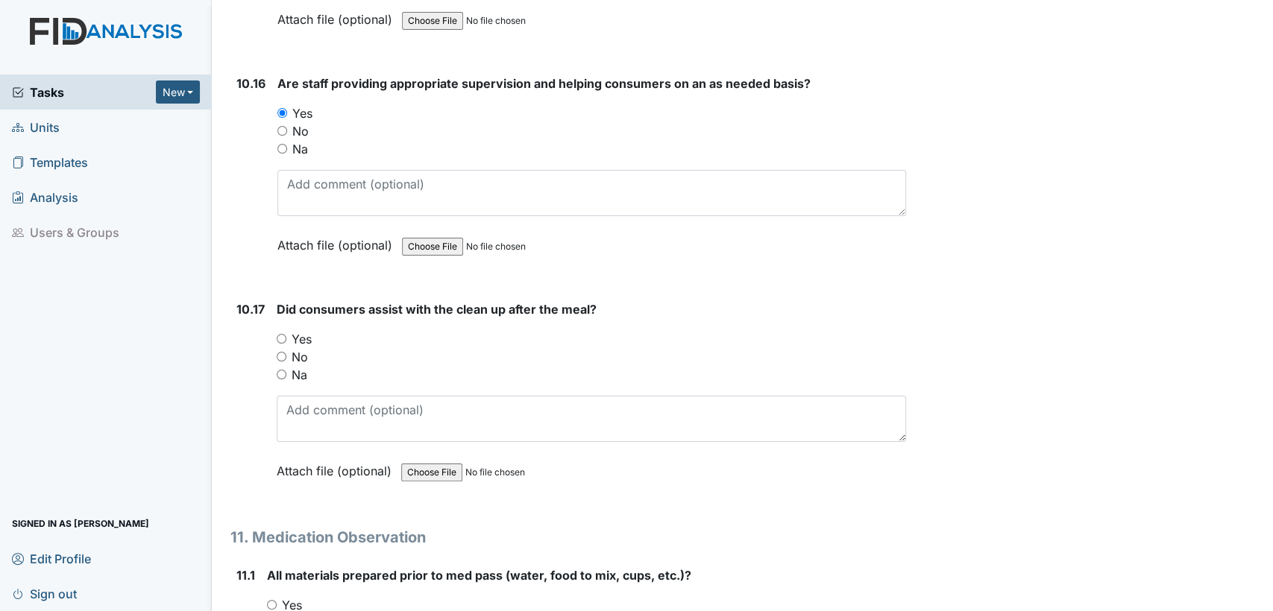
click at [281, 334] on input "Yes" at bounding box center [282, 339] width 10 height 10
radio input "true"
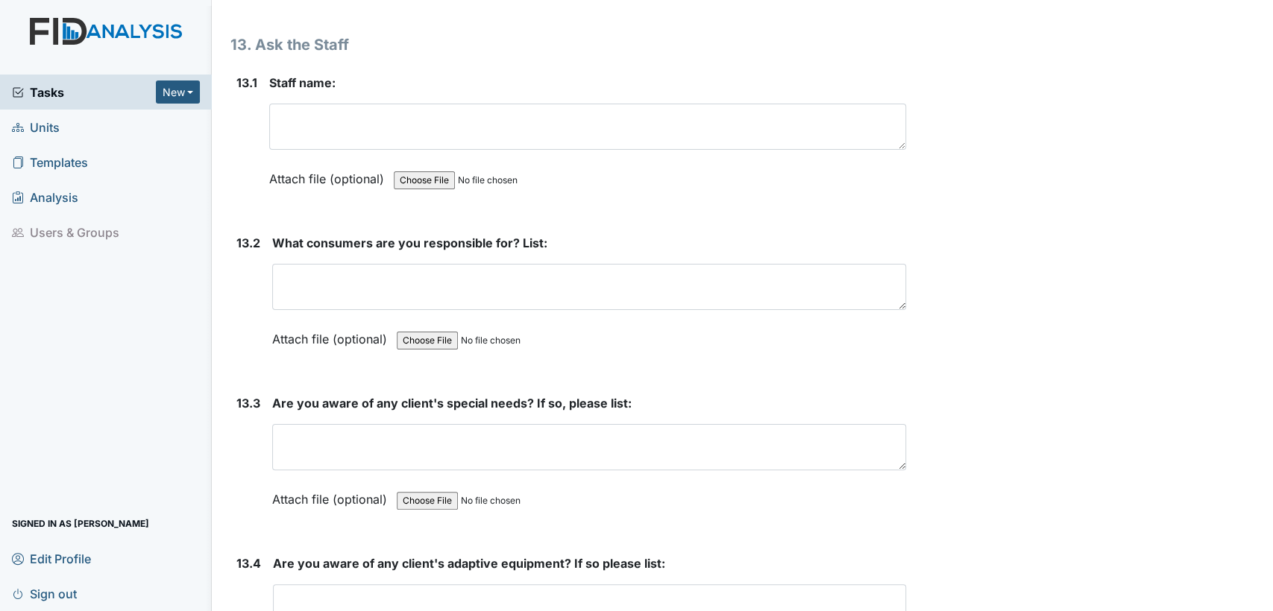
scroll to position [25537, 0]
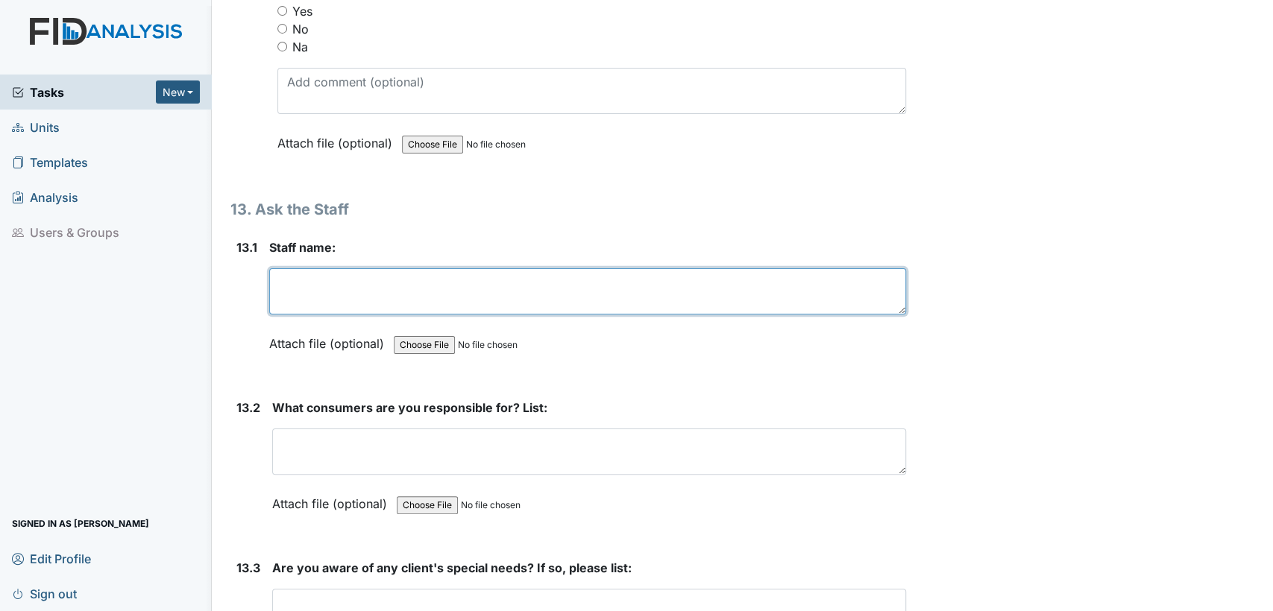
click at [344, 268] on textarea at bounding box center [587, 291] width 637 height 46
type textarea "[PERSON_NAME]"
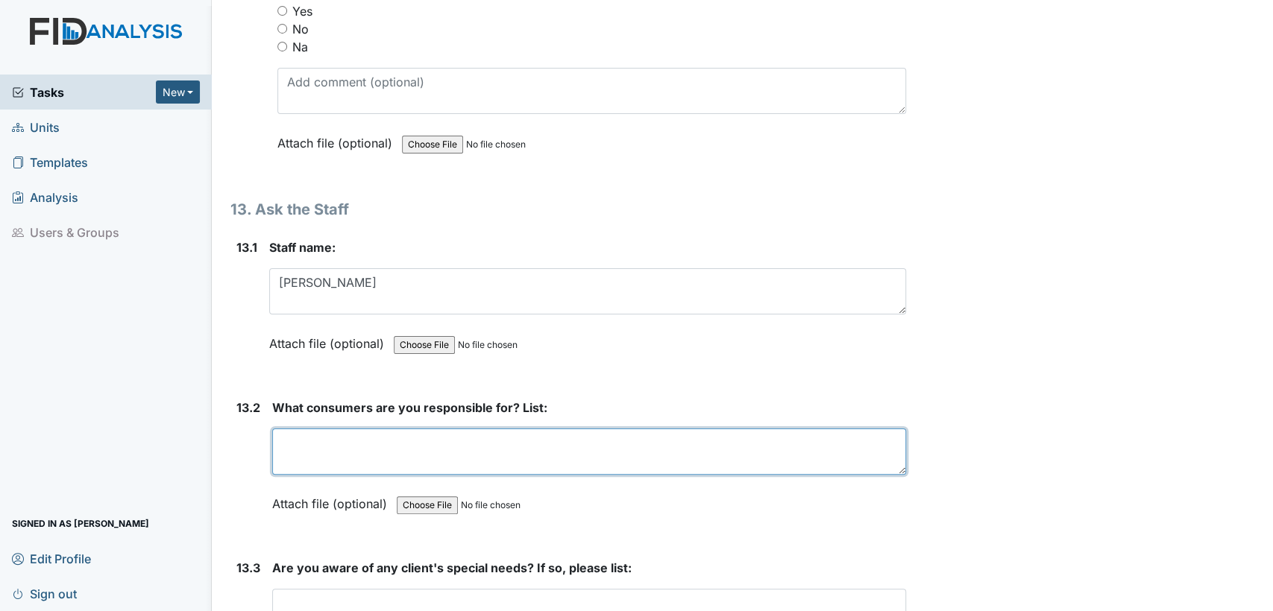
click at [351, 429] on textarea at bounding box center [589, 452] width 634 height 46
type textarea "RB DC RC"
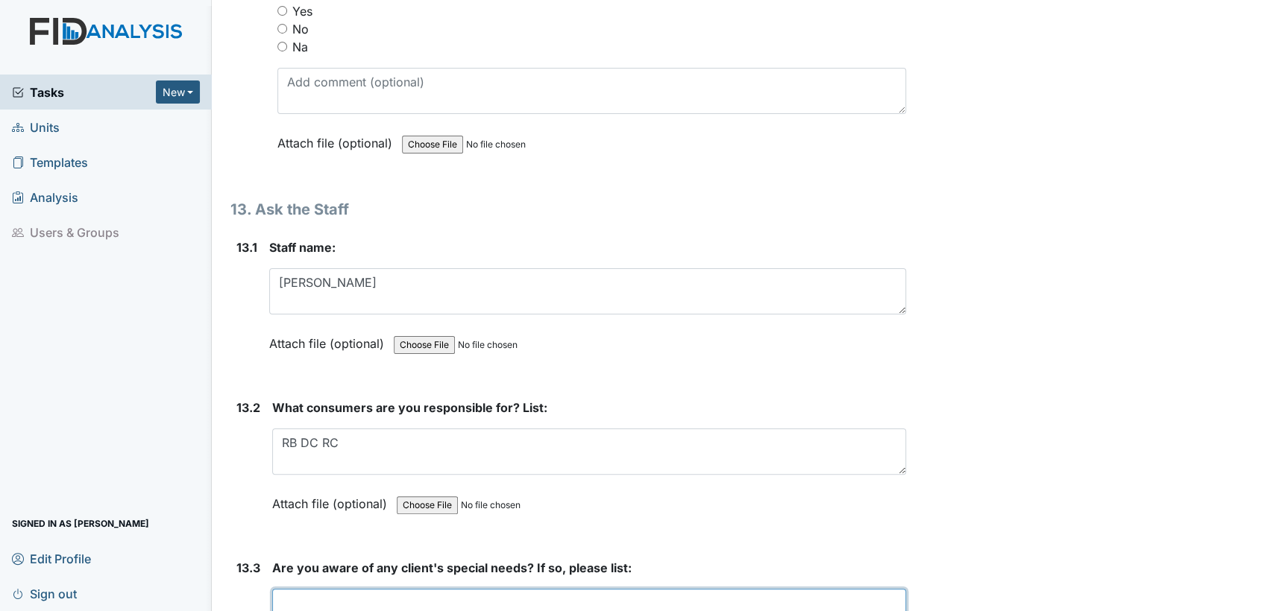
click at [355, 589] on textarea at bounding box center [589, 612] width 634 height 46
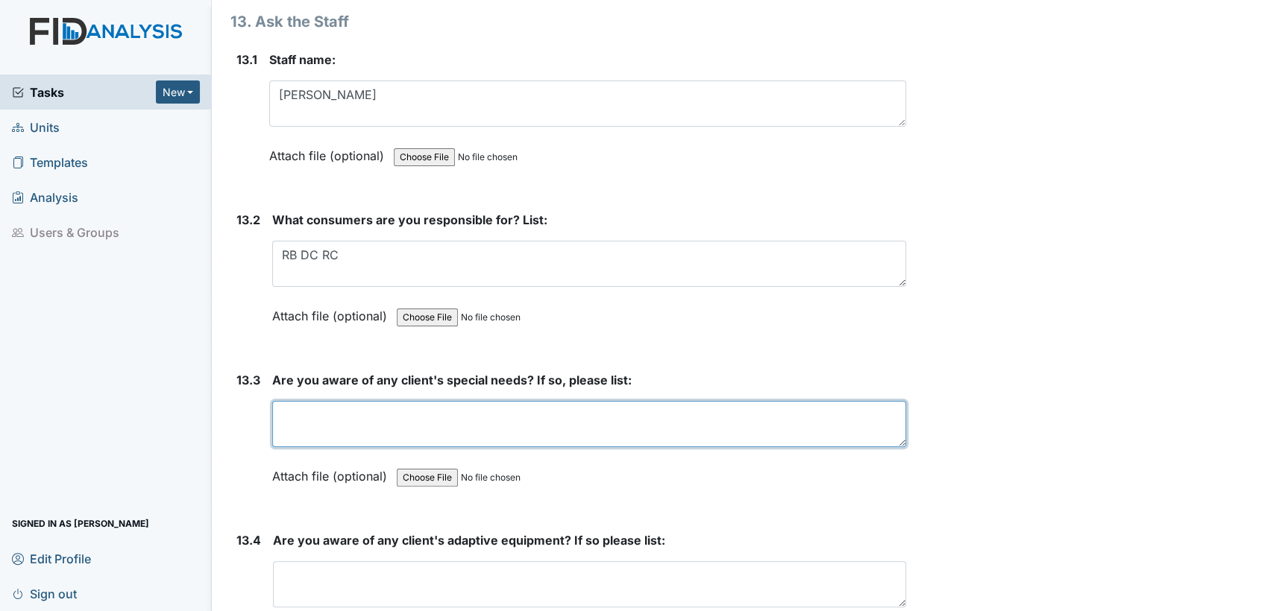
scroll to position [25802, 0]
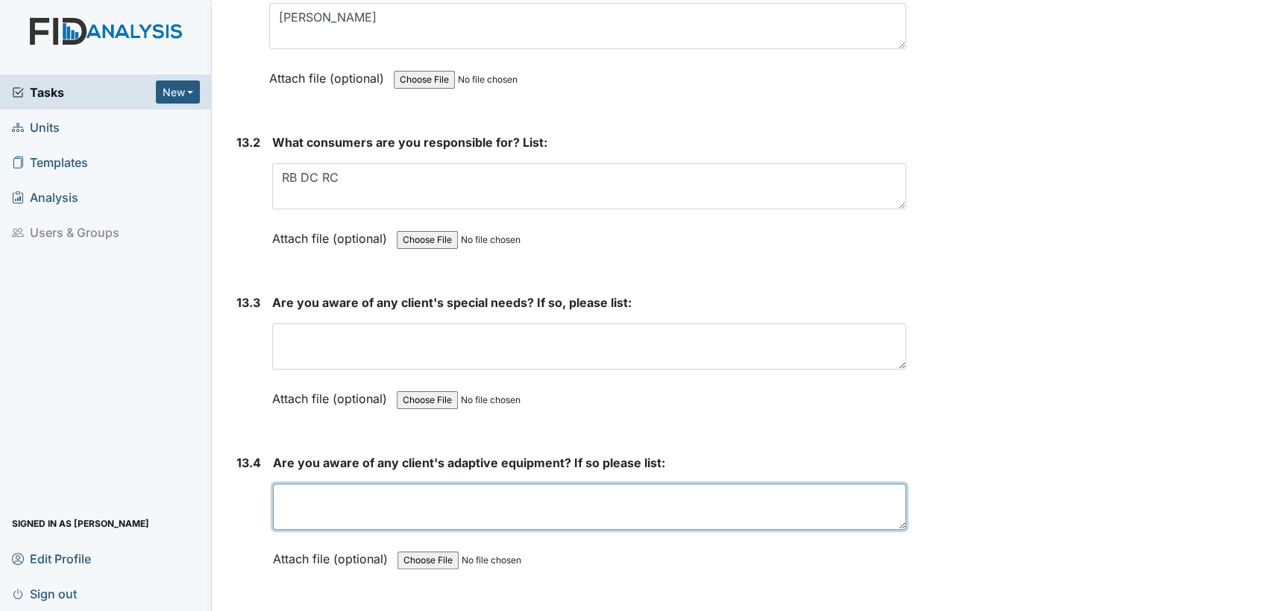
click at [567, 484] on textarea at bounding box center [589, 507] width 633 height 46
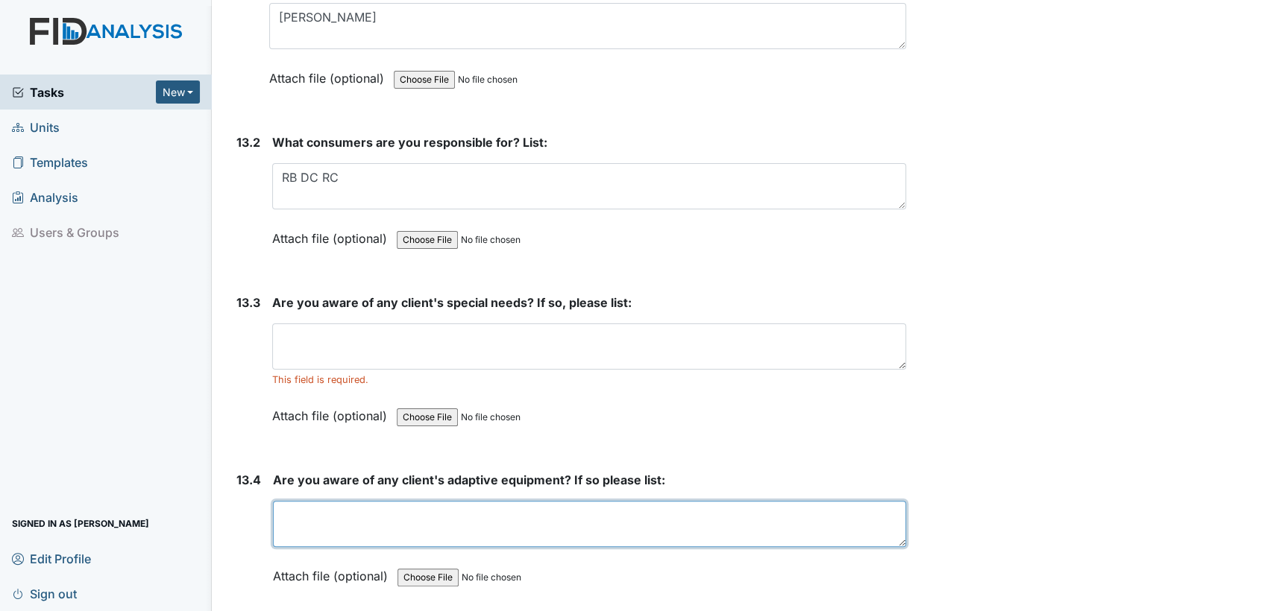
click at [563, 501] on textarea at bounding box center [589, 524] width 633 height 46
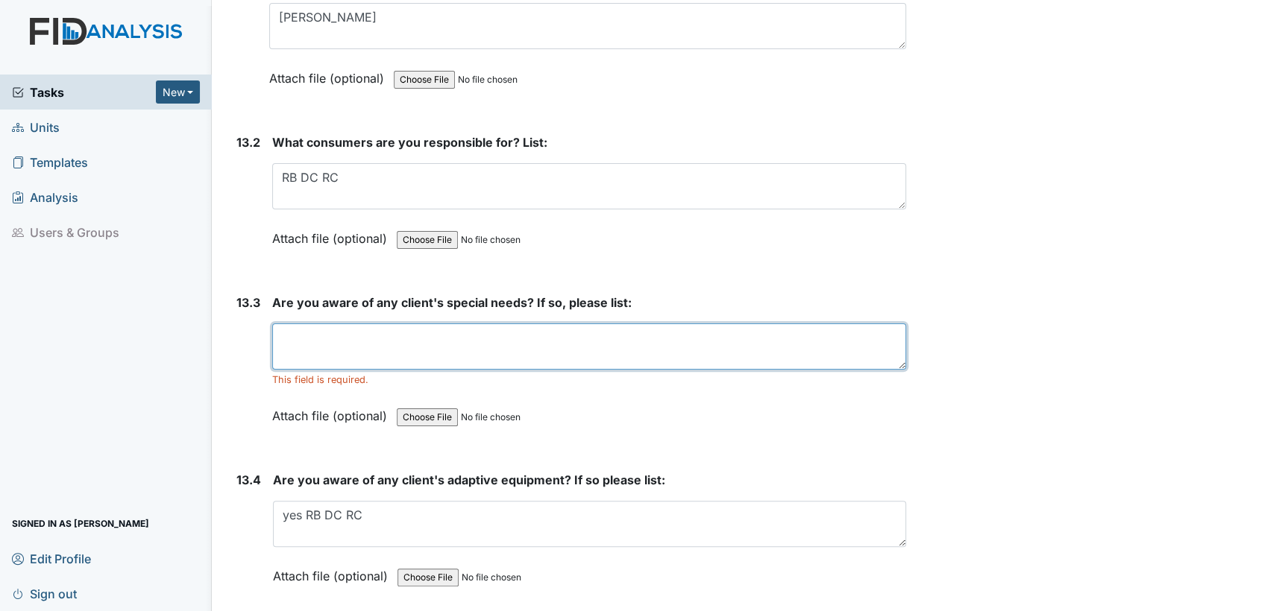
click at [577, 324] on textarea at bounding box center [589, 347] width 634 height 46
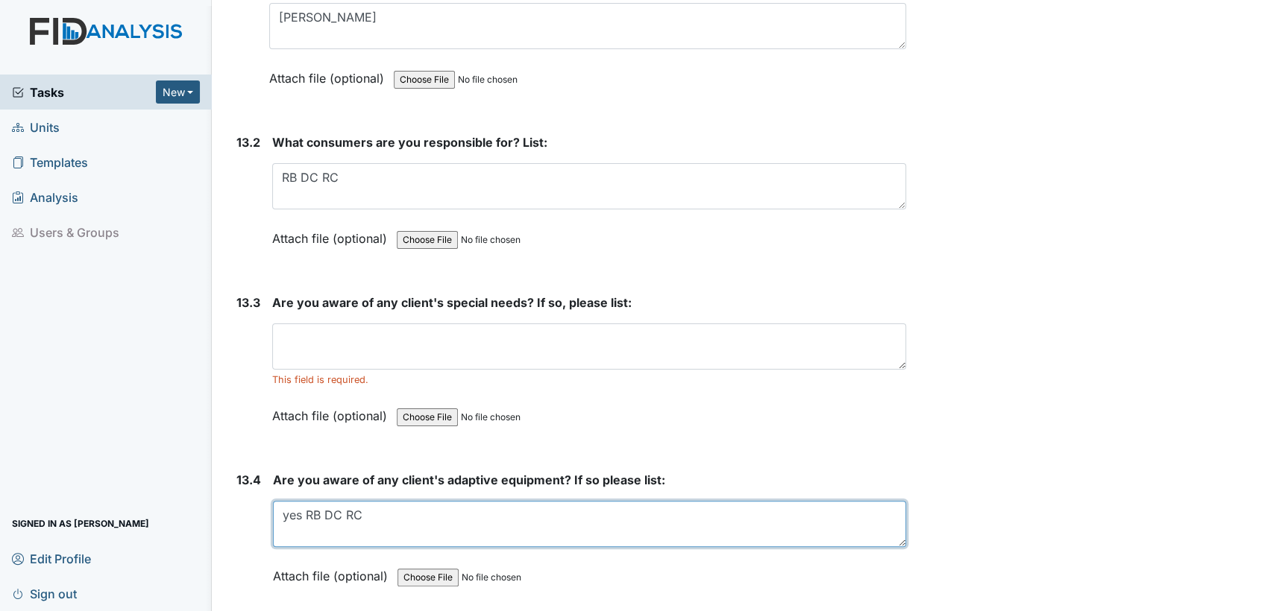
click at [303, 501] on textarea "yes RB DC RC" at bounding box center [589, 524] width 633 height 46
type textarea "RB DC RC"
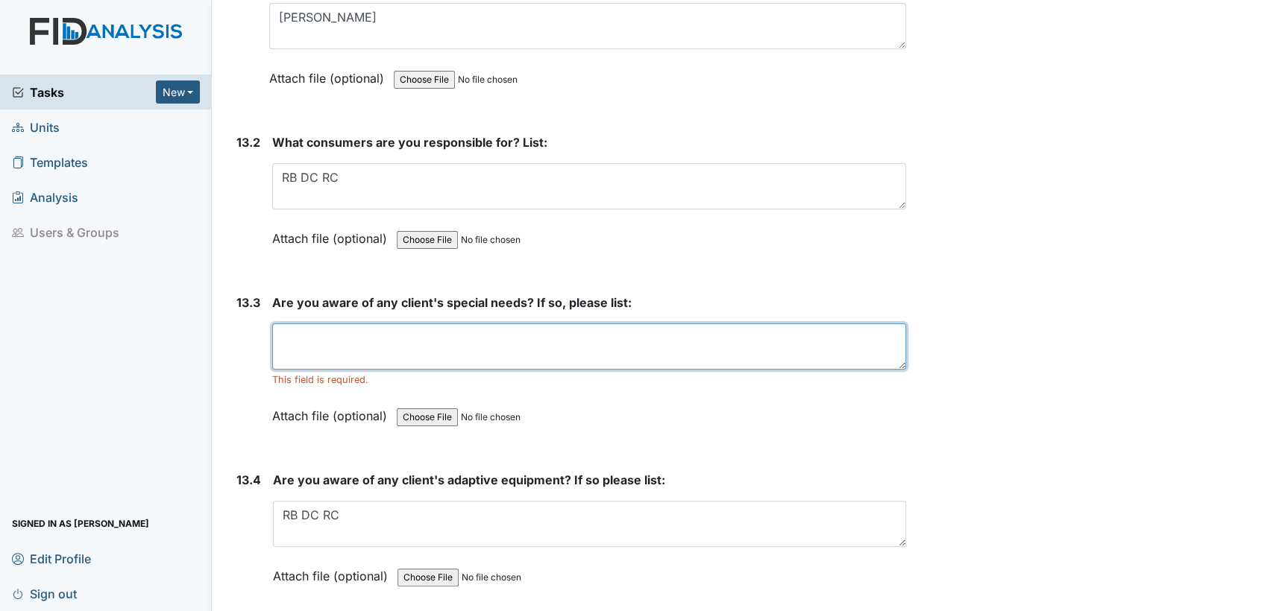
click at [364, 324] on textarea at bounding box center [589, 347] width 634 height 46
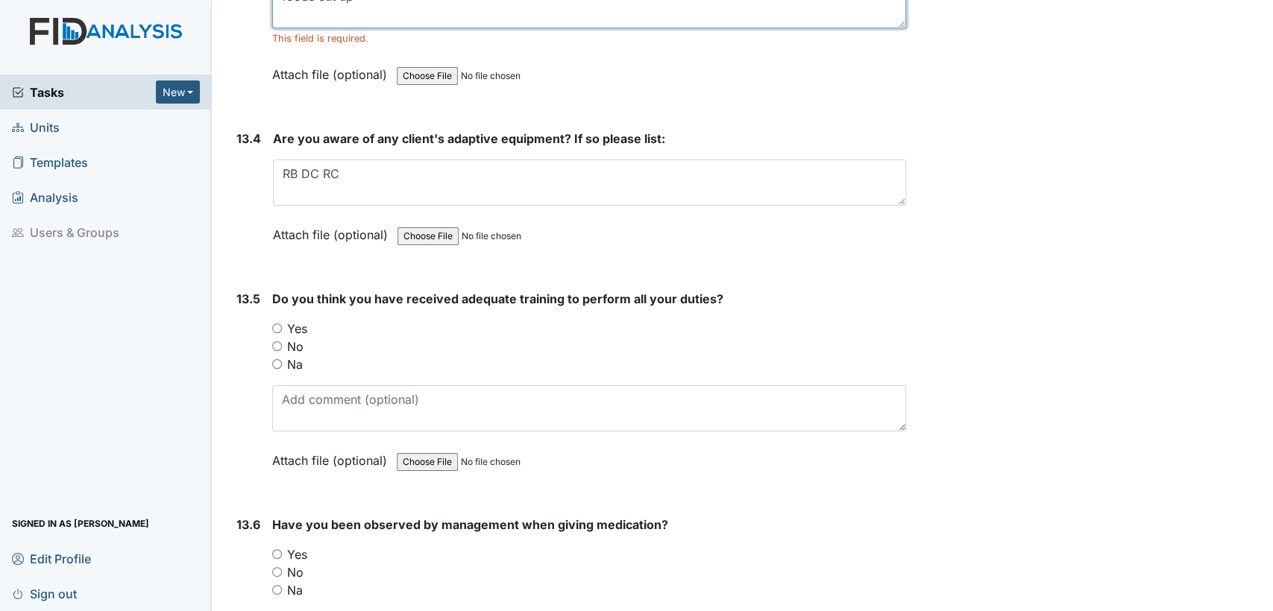
scroll to position [26167, 0]
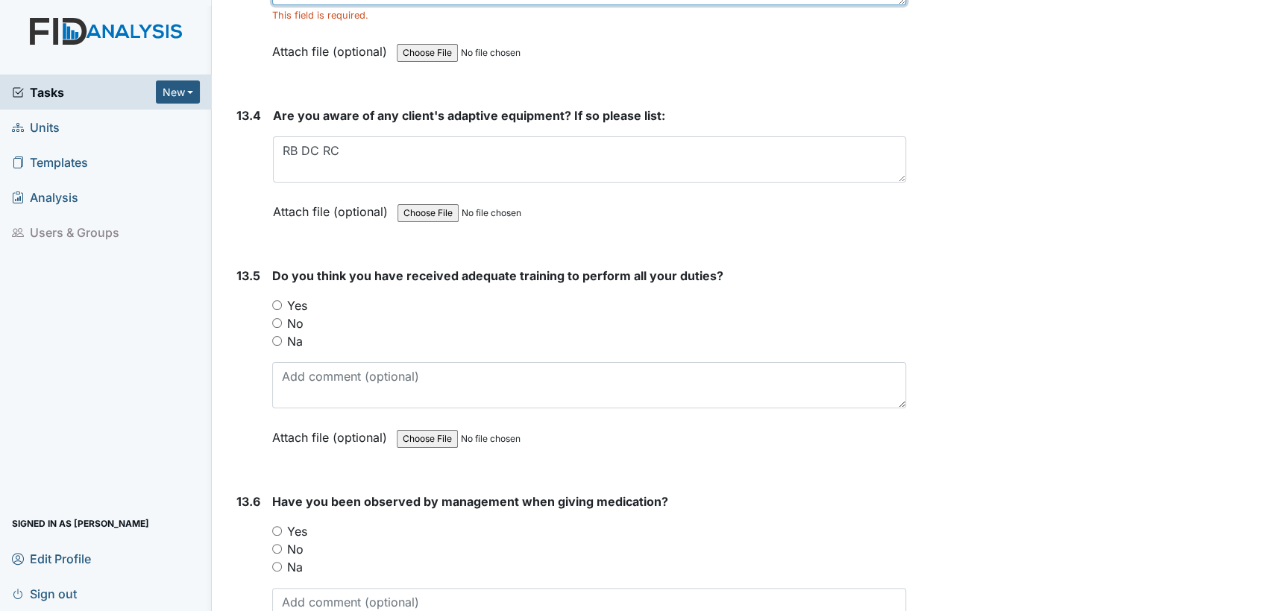
type textarea "foods cut up"
click at [275, 300] on input "Yes" at bounding box center [277, 305] width 10 height 10
radio input "true"
click at [277, 526] on input "Yes" at bounding box center [277, 531] width 10 height 10
radio input "true"
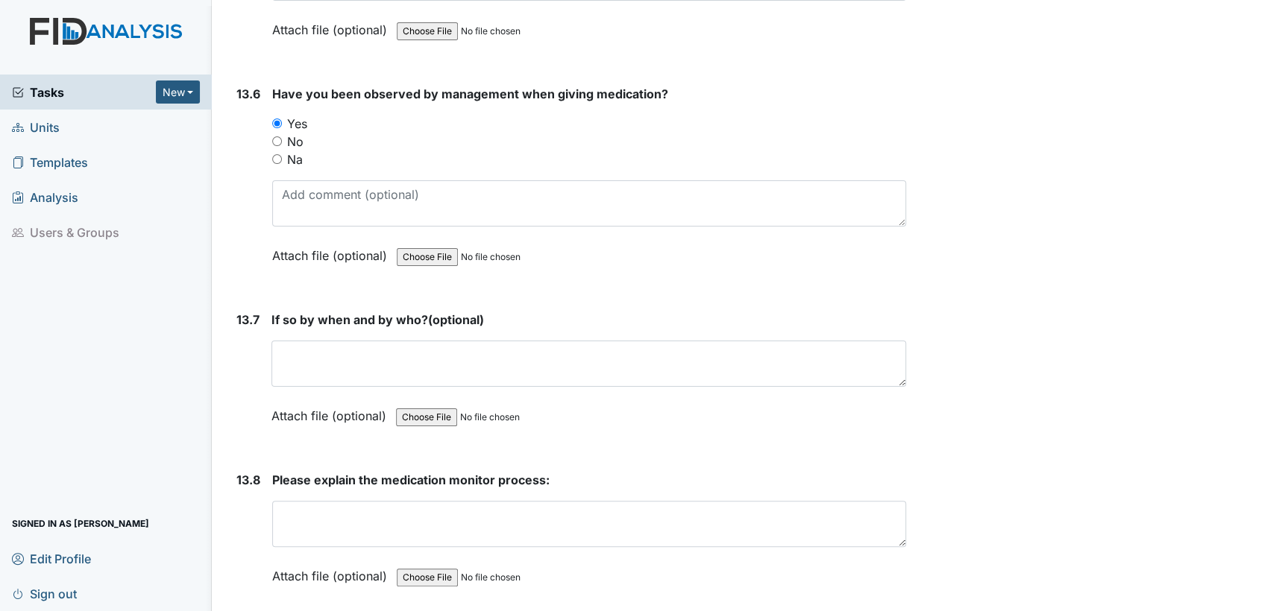
scroll to position [26608, 0]
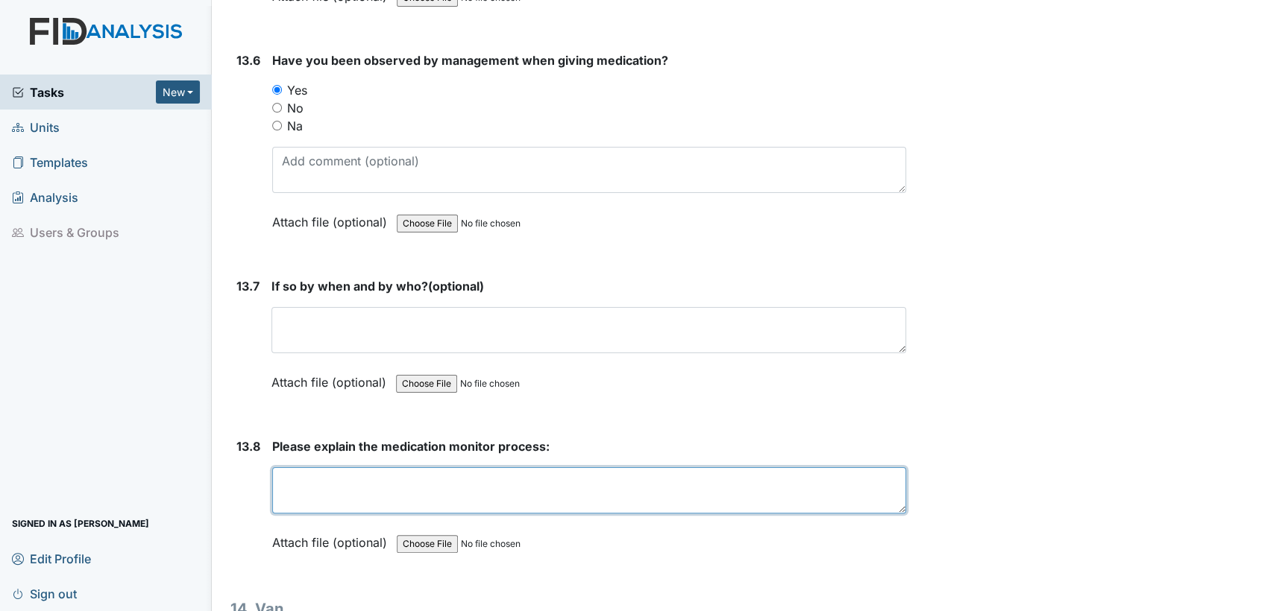
click at [459, 467] on textarea at bounding box center [589, 490] width 634 height 46
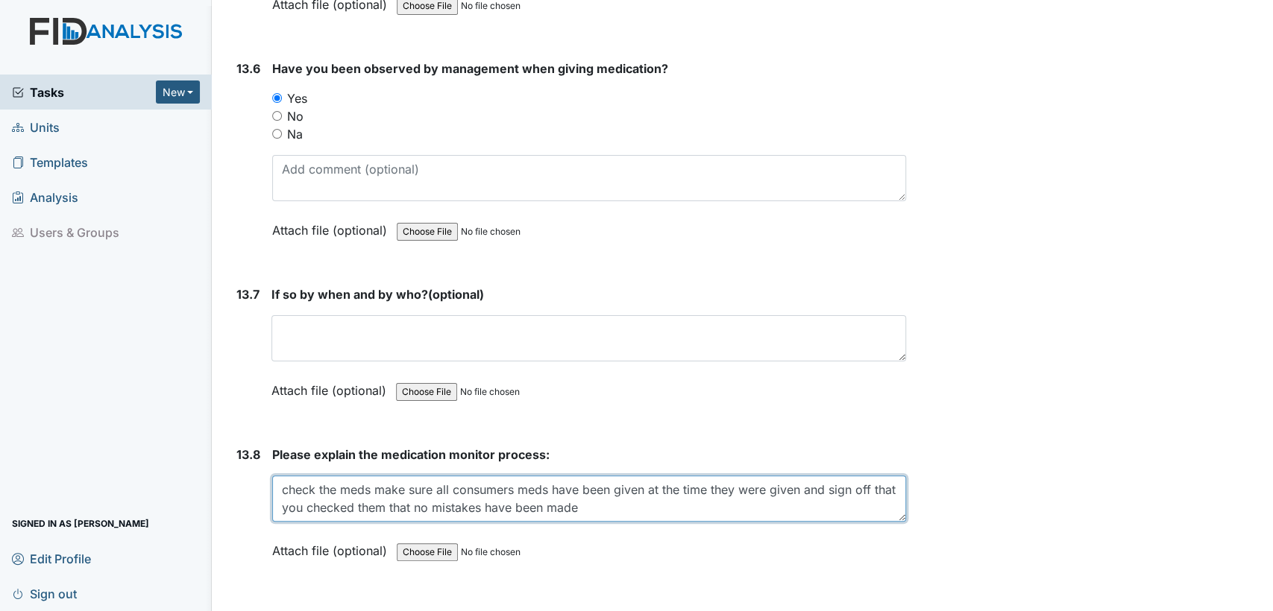
scroll to position [27027, 0]
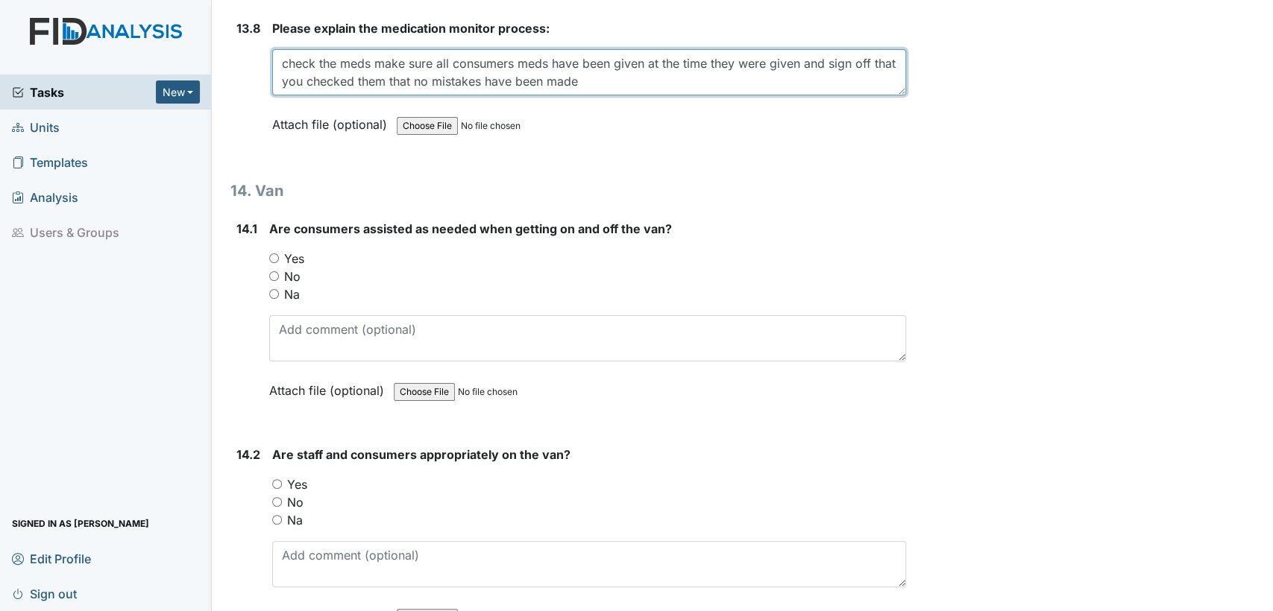
type textarea "check the meds make sure all consumers meds have been given at the time they we…"
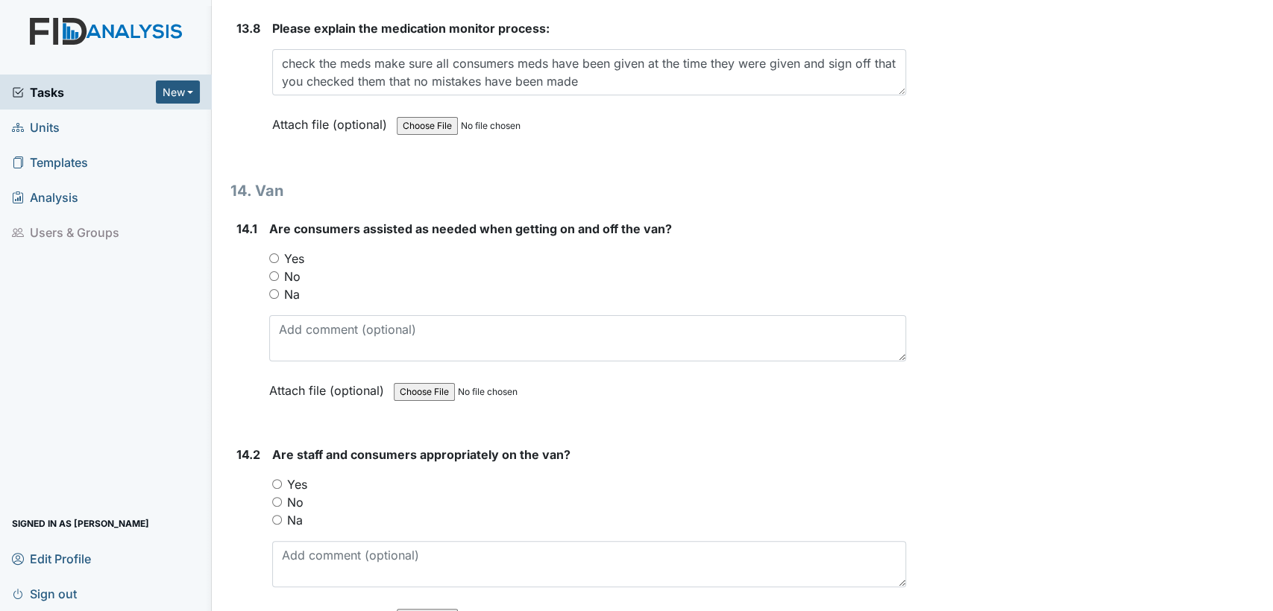
click at [271, 289] on input "Na" at bounding box center [274, 294] width 10 height 10
radio input "true"
click at [279, 515] on input "Na" at bounding box center [277, 520] width 10 height 10
radio input "true"
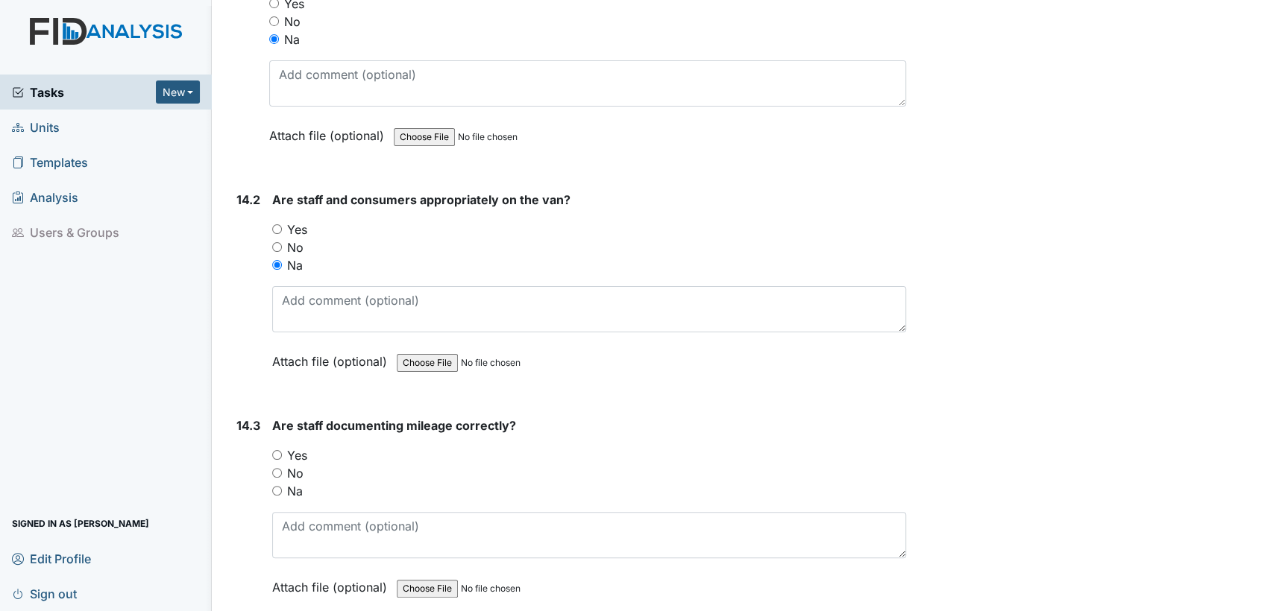
scroll to position [27337, 0]
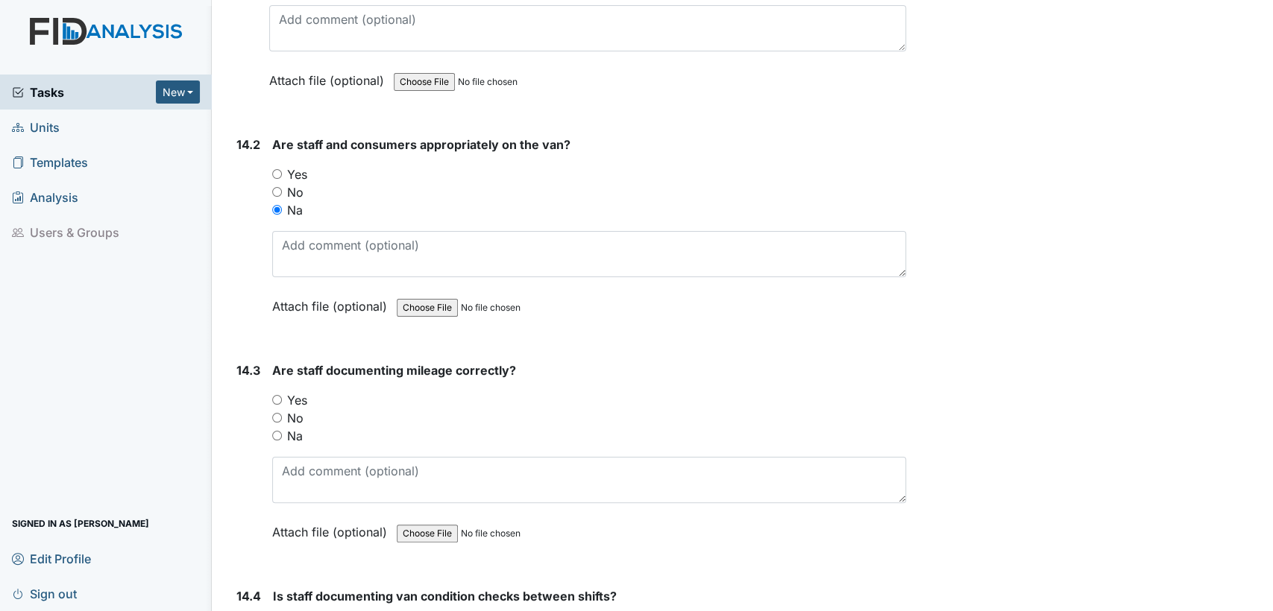
click at [274, 395] on input "Yes" at bounding box center [277, 400] width 10 height 10
radio input "true"
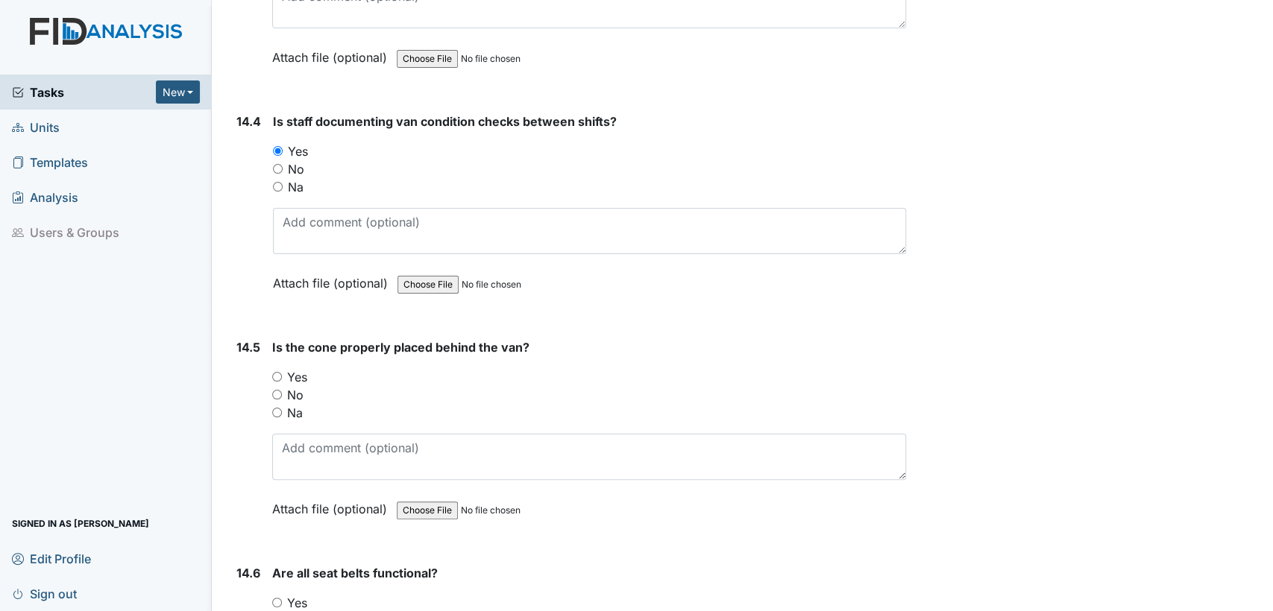
scroll to position [27856, 0]
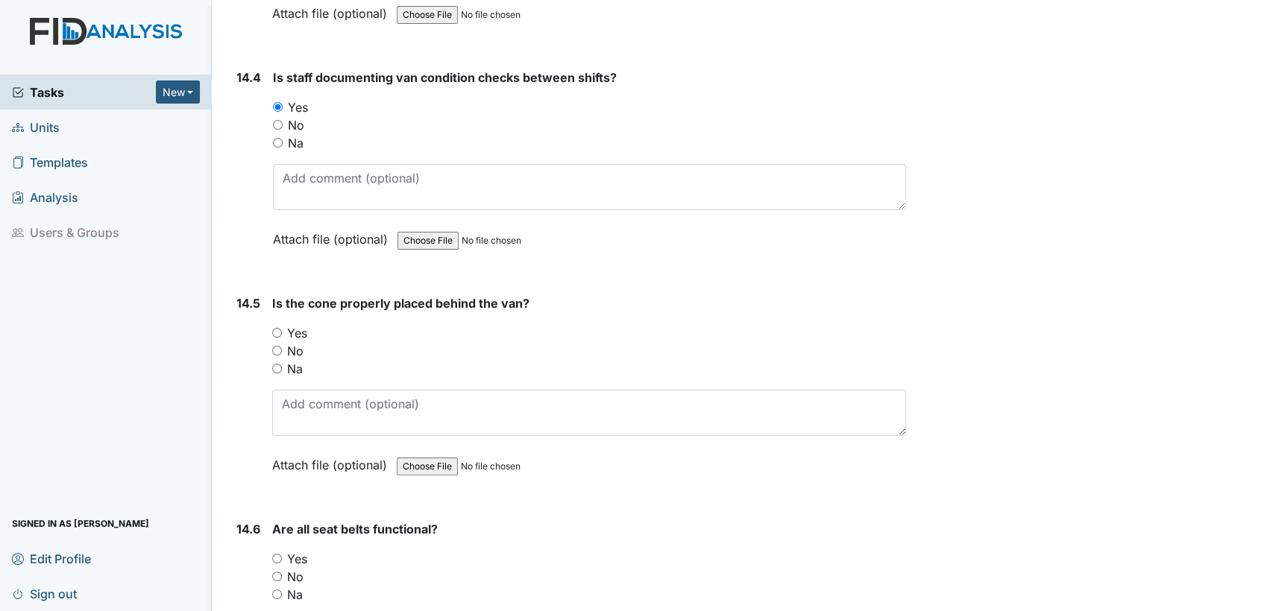
click at [275, 328] on input "Yes" at bounding box center [277, 333] width 10 height 10
radio input "true"
click at [274, 554] on input "Yes" at bounding box center [277, 559] width 10 height 10
radio input "true"
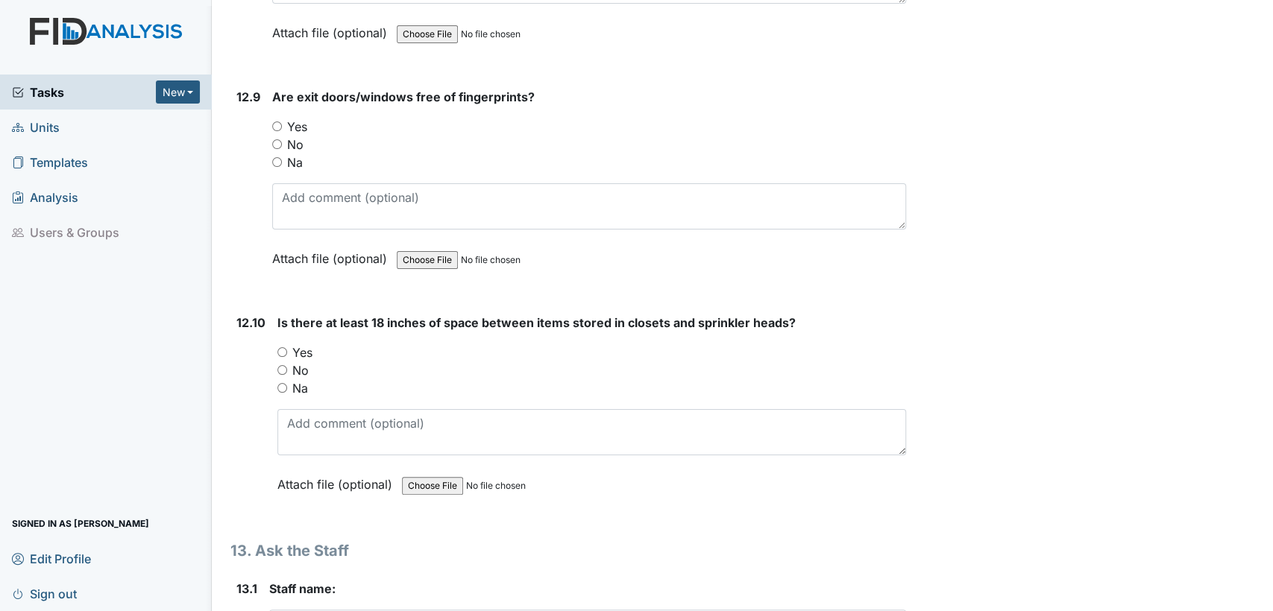
scroll to position [25162, 0]
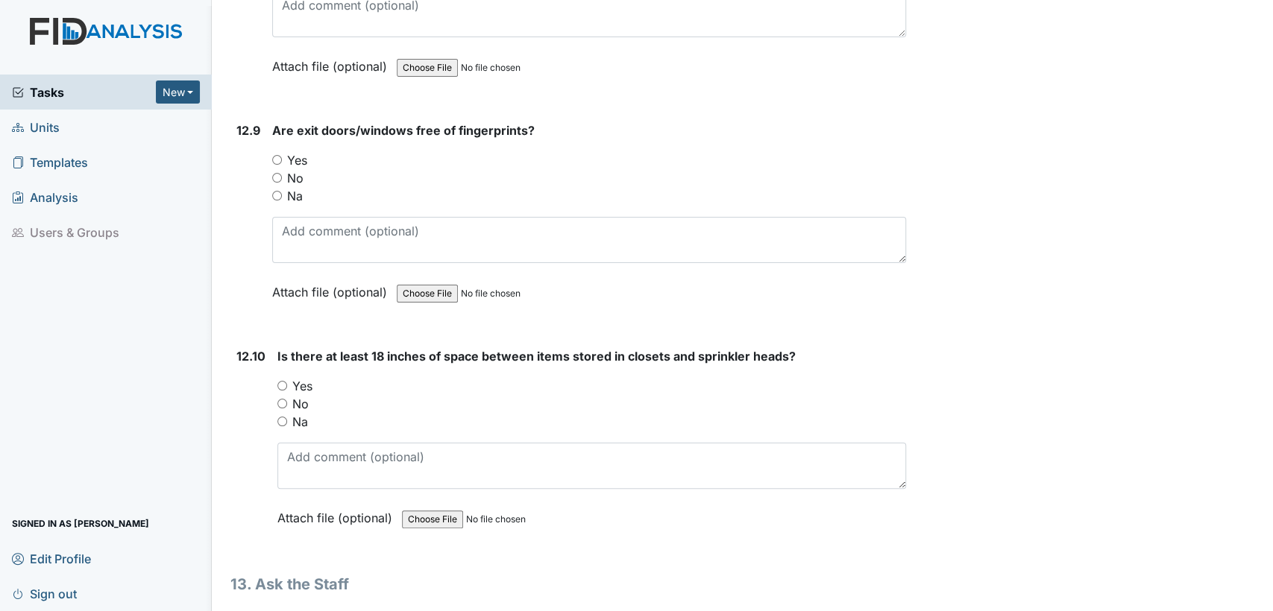
click at [280, 417] on input "Na" at bounding box center [282, 422] width 10 height 10
radio input "true"
click at [277, 155] on input "Yes" at bounding box center [277, 160] width 10 height 10
radio input "true"
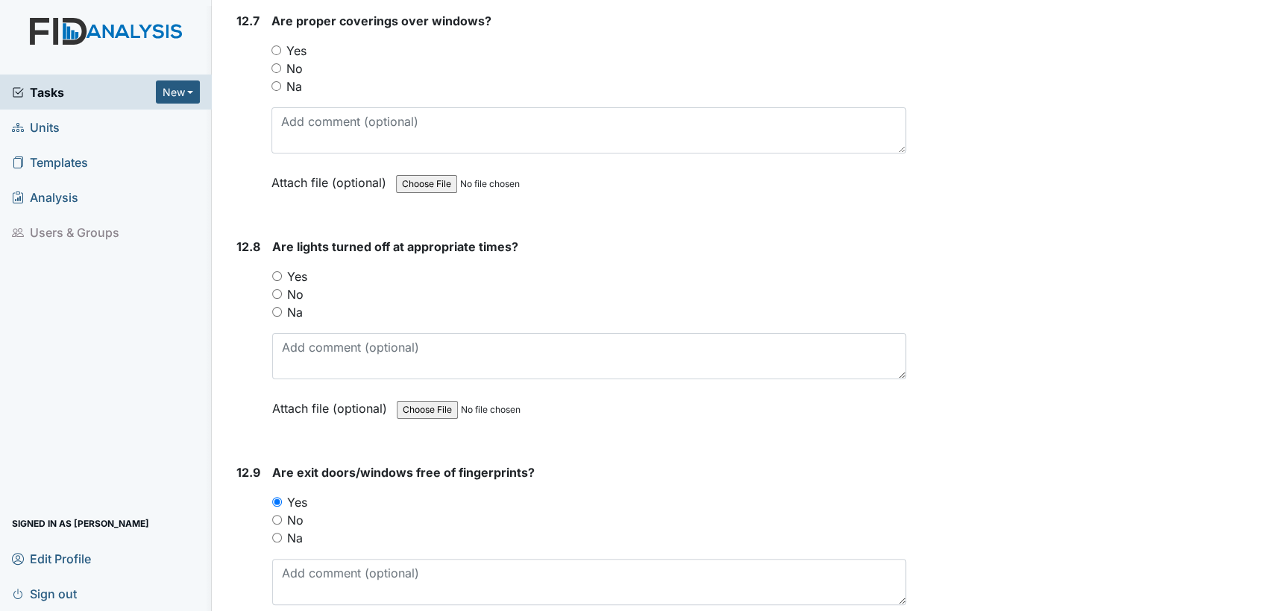
scroll to position [24687, 0]
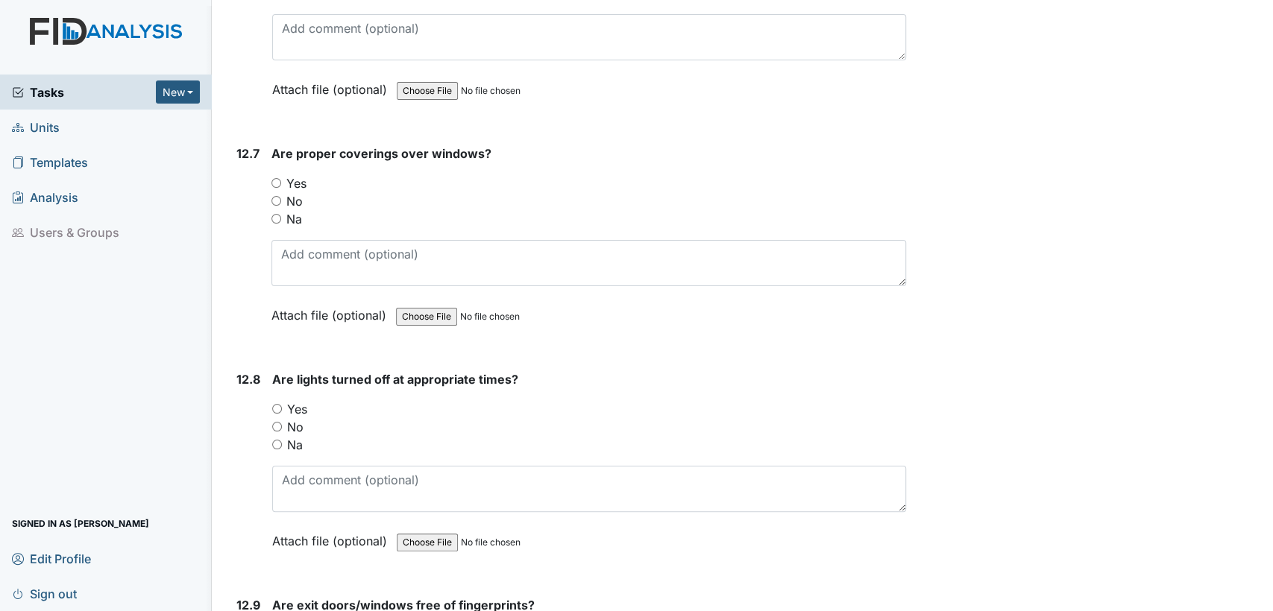
click at [277, 404] on input "Yes" at bounding box center [277, 409] width 10 height 10
radio input "true"
click at [274, 178] on input "Yes" at bounding box center [276, 183] width 10 height 10
radio input "true"
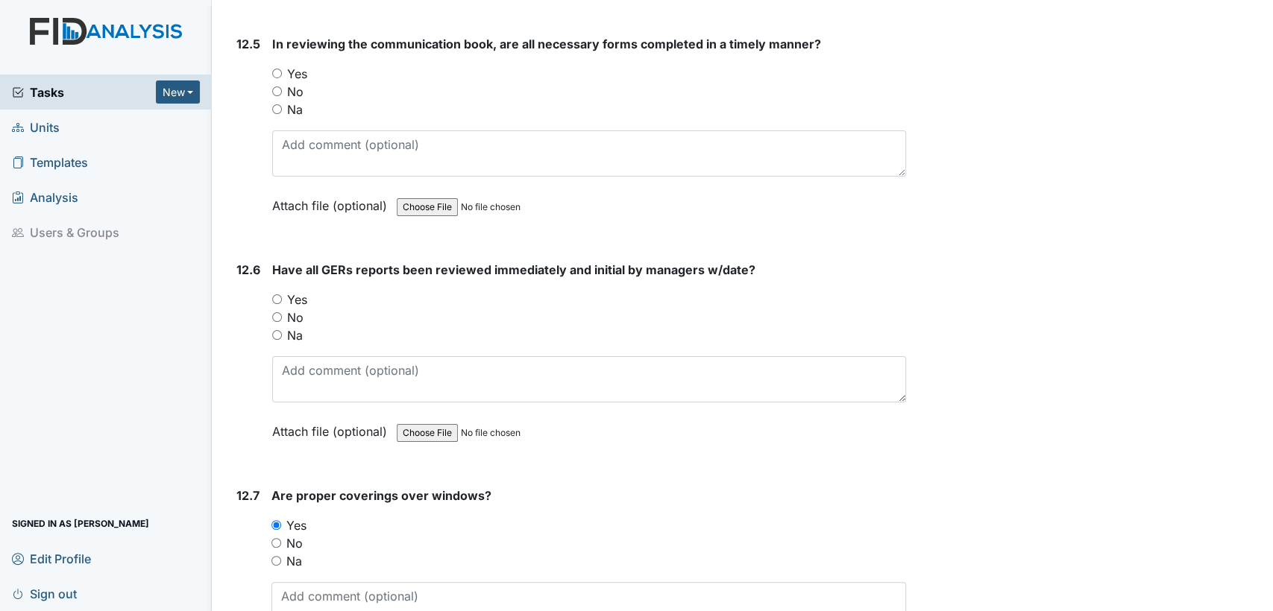
scroll to position [24257, 0]
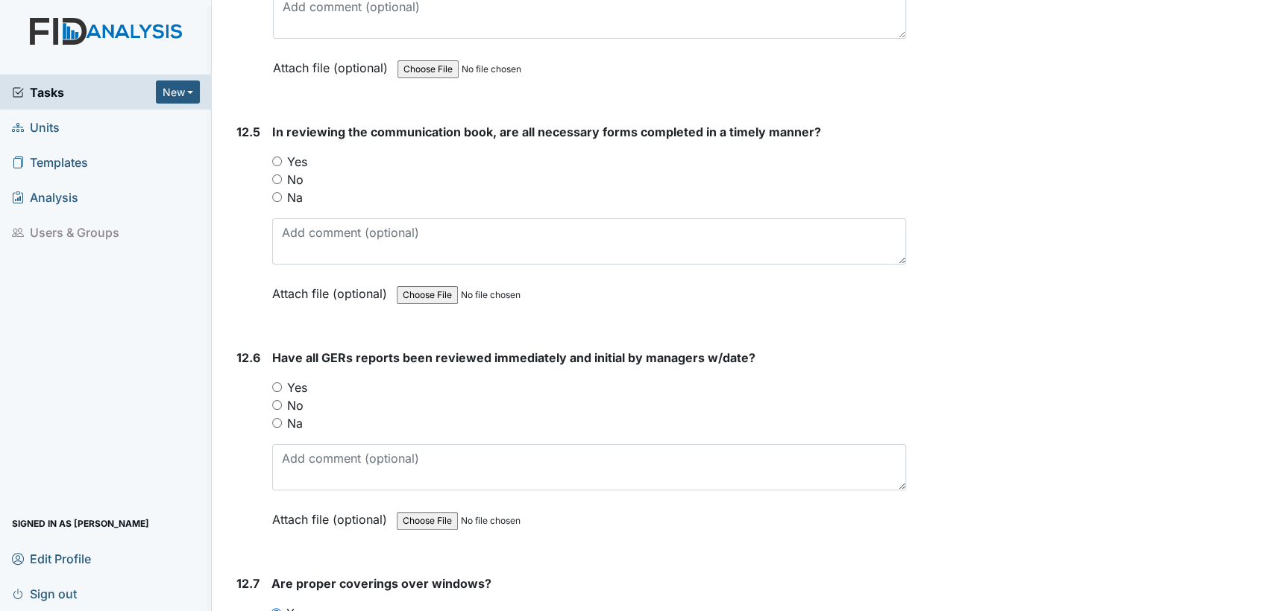
click at [273, 382] on input "Yes" at bounding box center [277, 387] width 10 height 10
radio input "true"
click at [280, 157] on input "Yes" at bounding box center [277, 162] width 10 height 10
radio input "true"
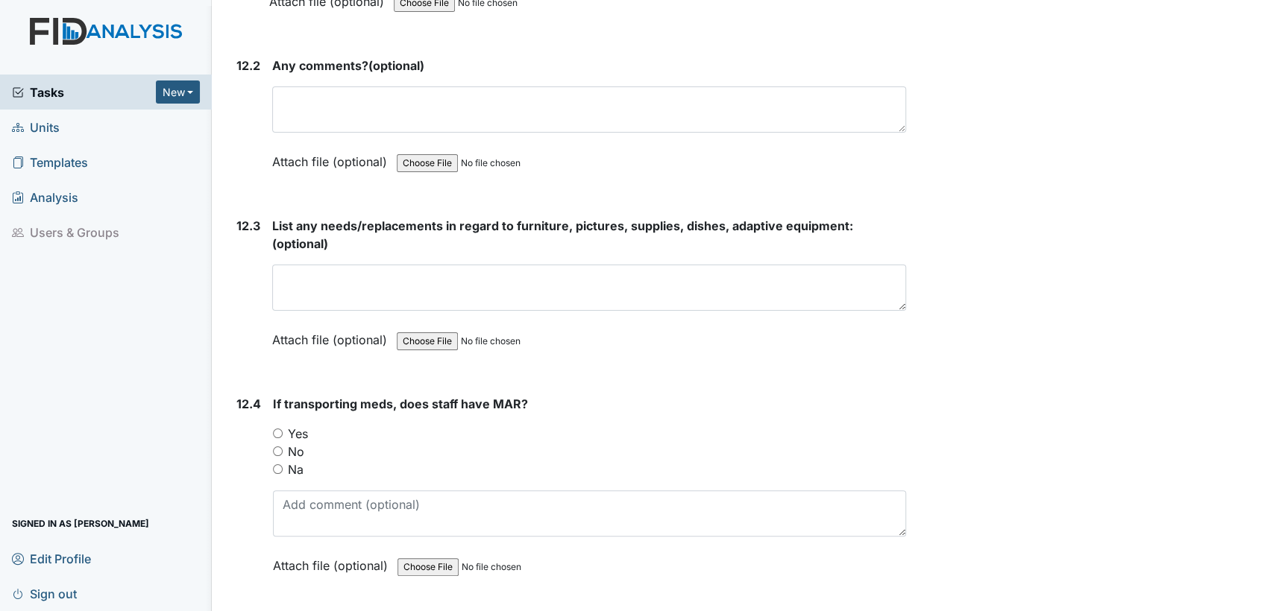
scroll to position [23748, 0]
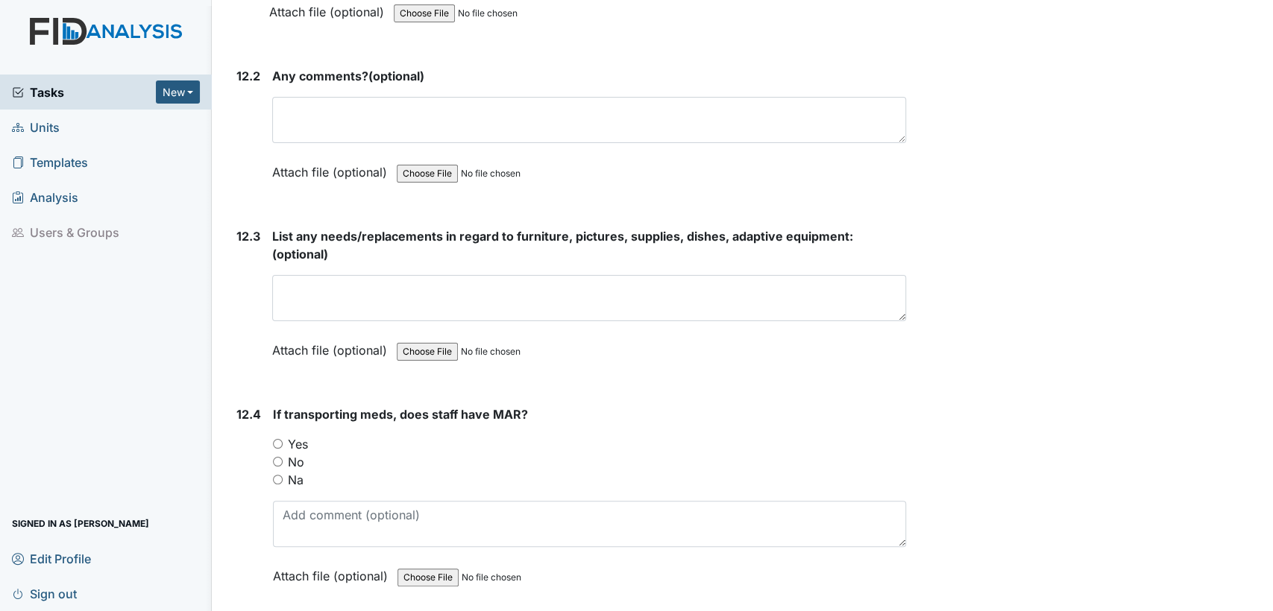
click at [274, 475] on input "Na" at bounding box center [278, 480] width 10 height 10
radio input "true"
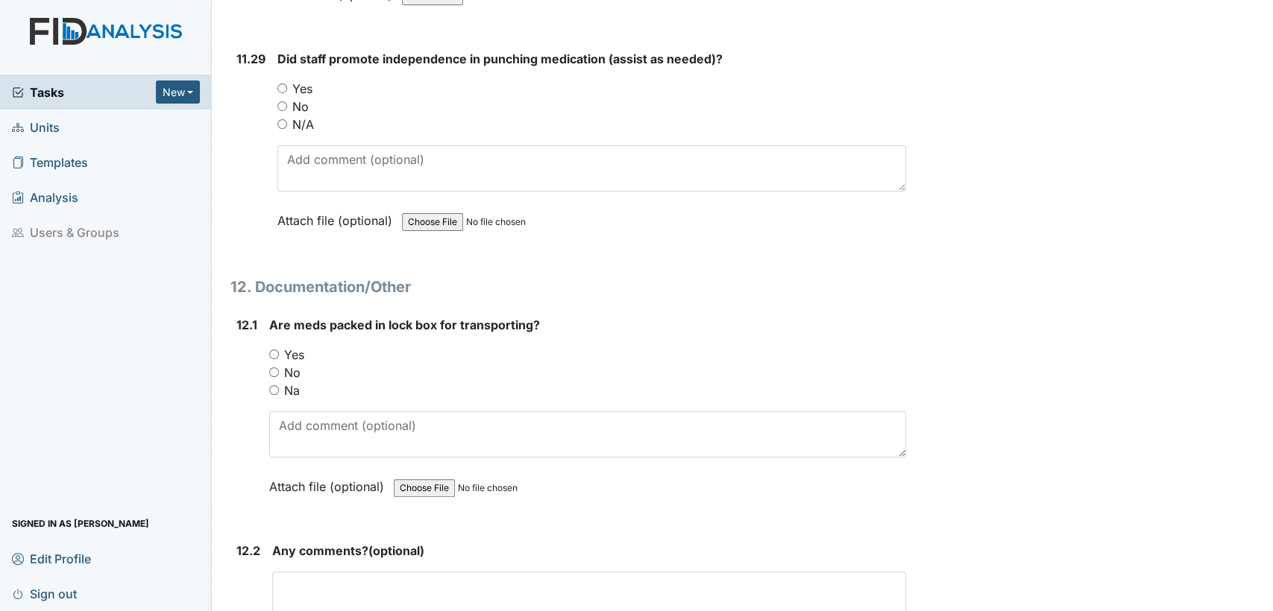
scroll to position [23251, 0]
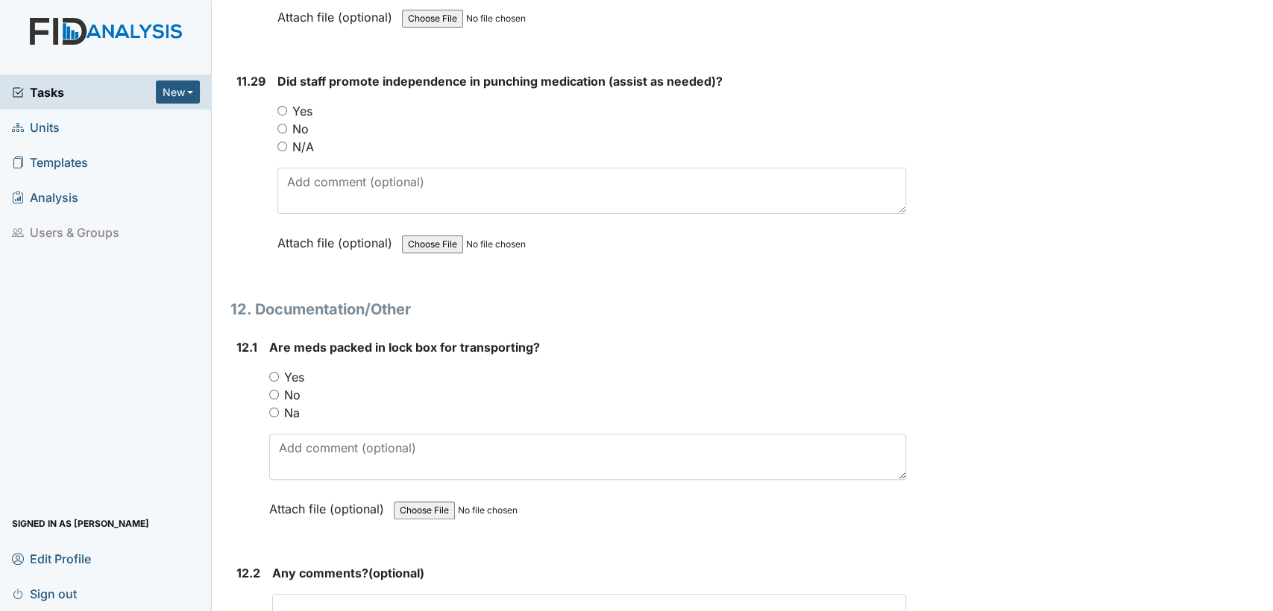
click at [273, 408] on input "Na" at bounding box center [274, 413] width 10 height 10
radio input "true"
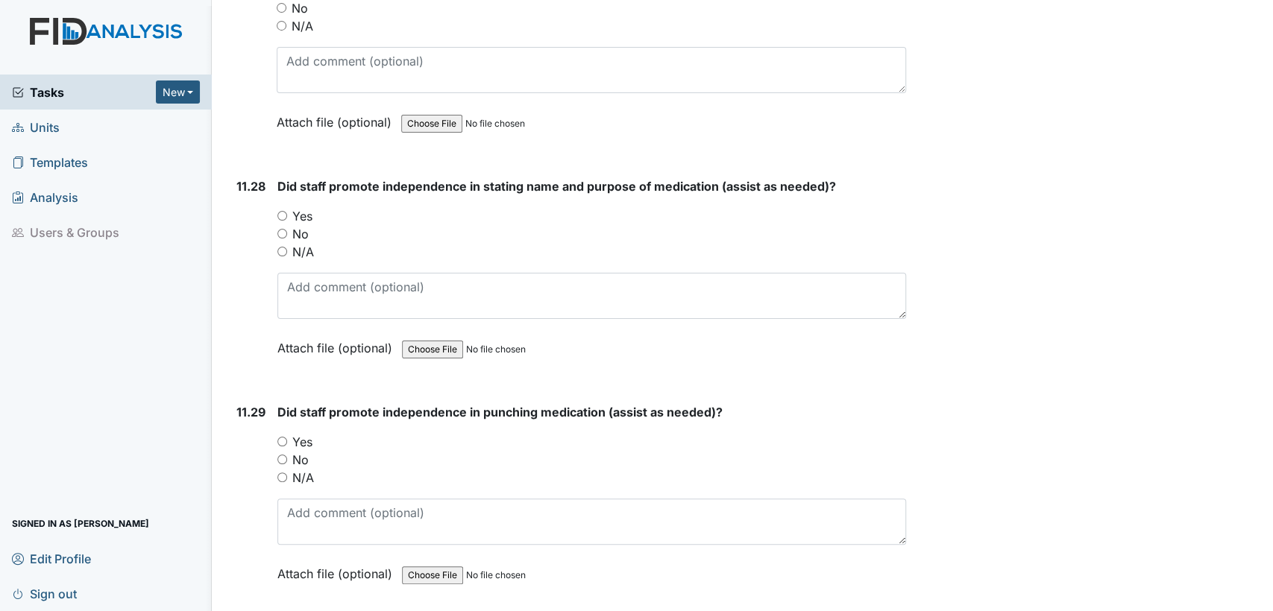
scroll to position [22875, 0]
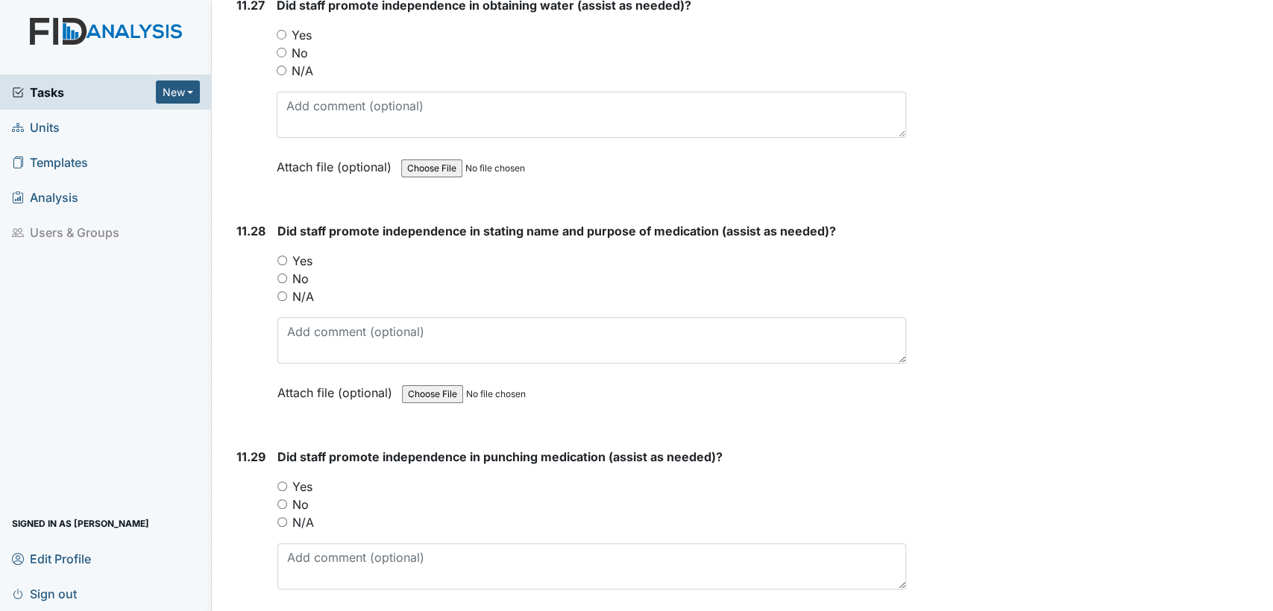
drag, startPoint x: 282, startPoint y: 407, endPoint x: 286, endPoint y: 325, distance: 82.1
click at [282, 482] on input "Yes" at bounding box center [282, 487] width 10 height 10
radio input "true"
click at [280, 256] on input "Yes" at bounding box center [282, 261] width 10 height 10
radio input "true"
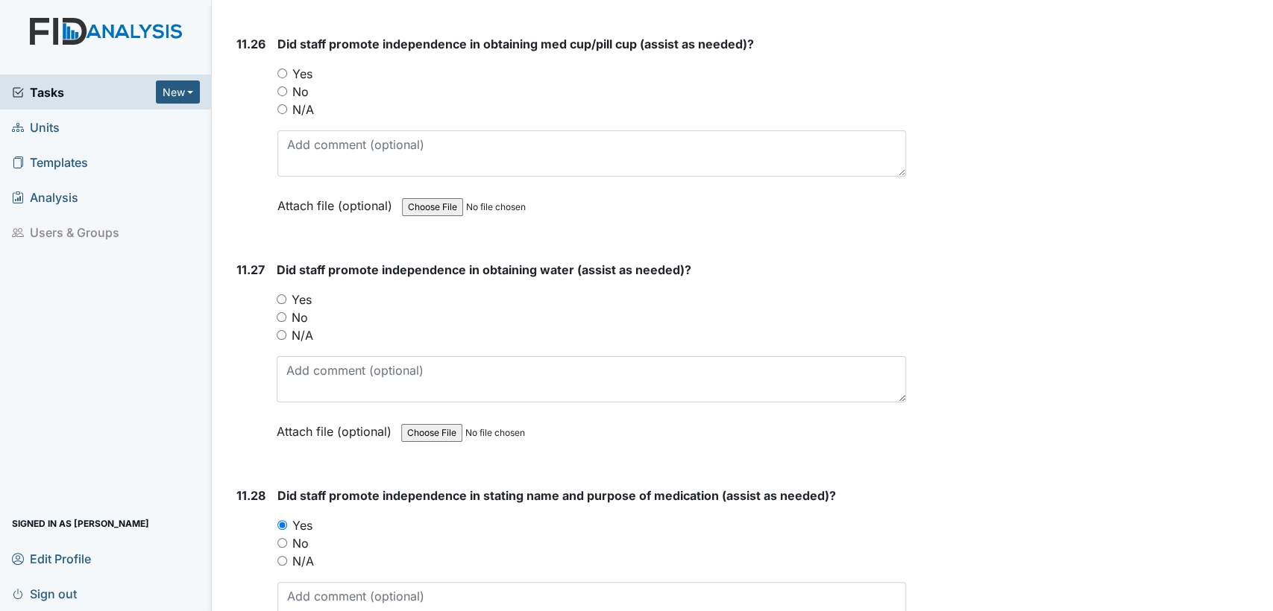
scroll to position [22544, 0]
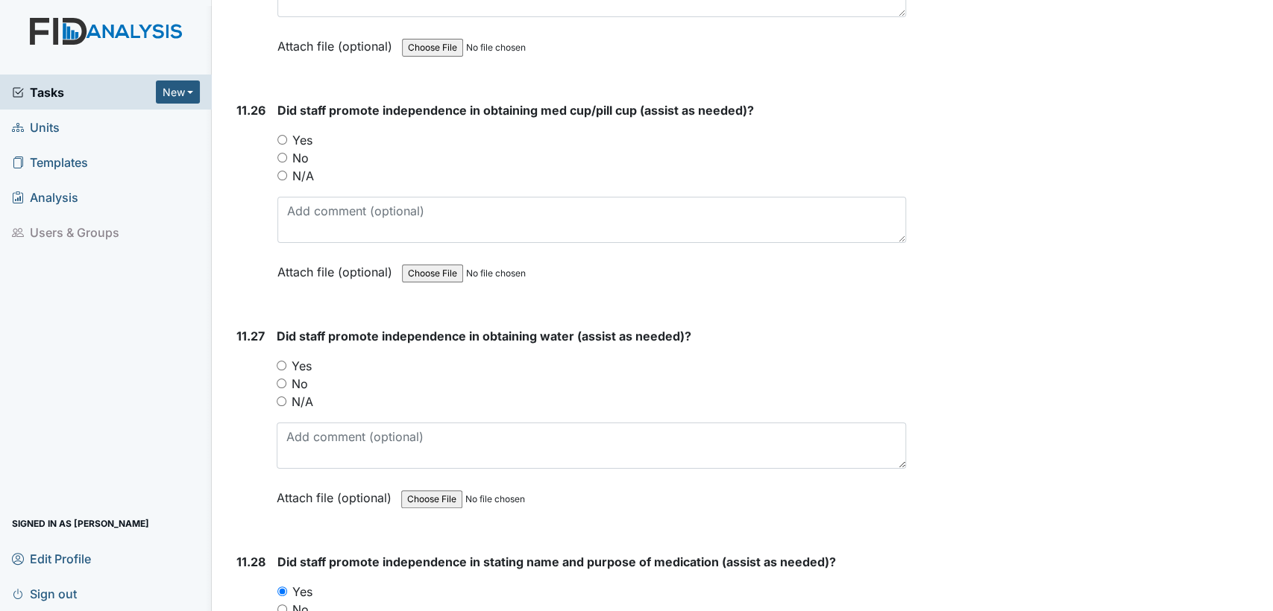
click at [281, 361] on input "Yes" at bounding box center [282, 366] width 10 height 10
radio input "true"
click at [283, 131] on div "Yes" at bounding box center [591, 140] width 629 height 18
click at [283, 135] on input "Yes" at bounding box center [282, 140] width 10 height 10
radio input "true"
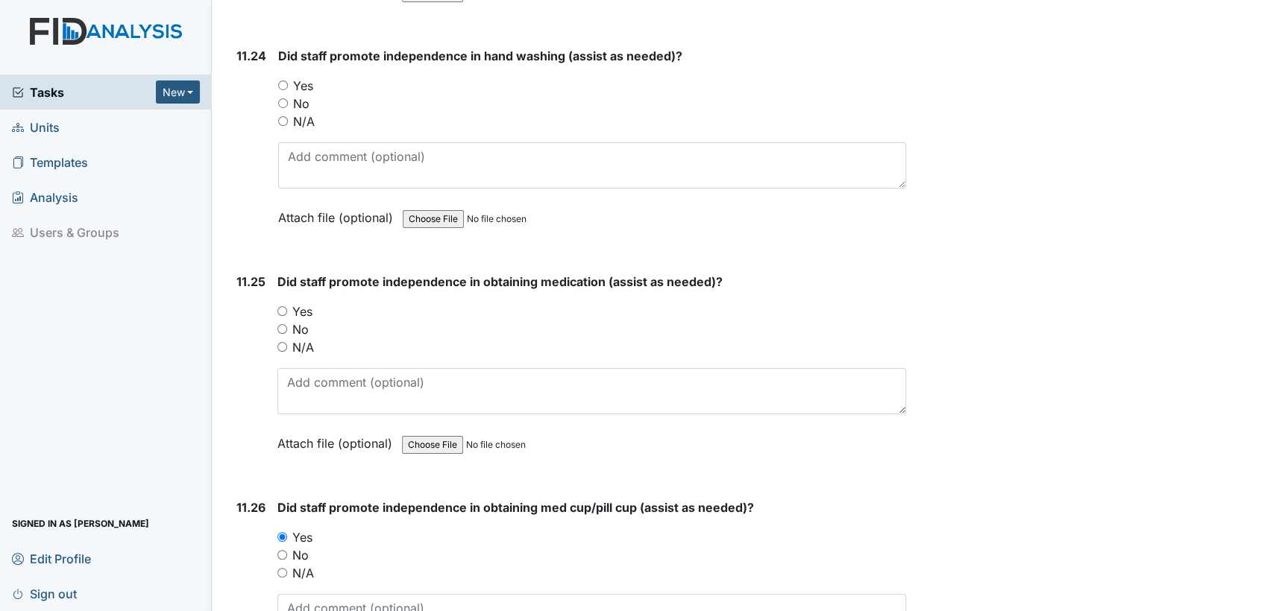
scroll to position [22103, 0]
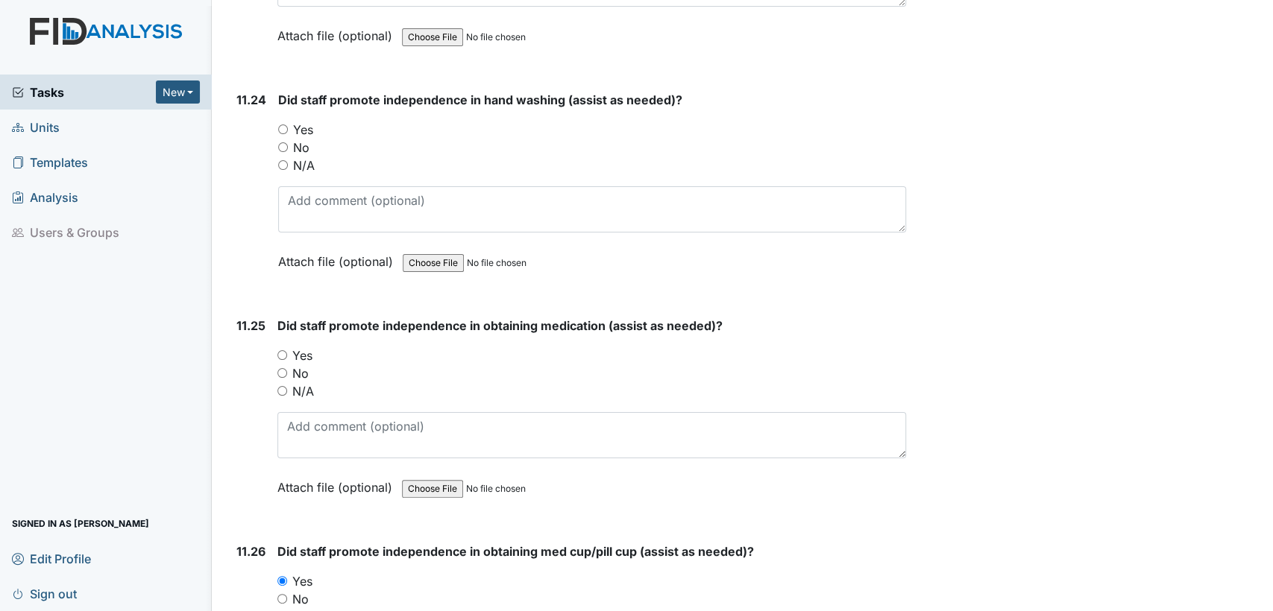
click at [286, 350] on input "Yes" at bounding box center [282, 355] width 10 height 10
radio input "true"
click at [280, 125] on input "Yes" at bounding box center [283, 130] width 10 height 10
radio input "true"
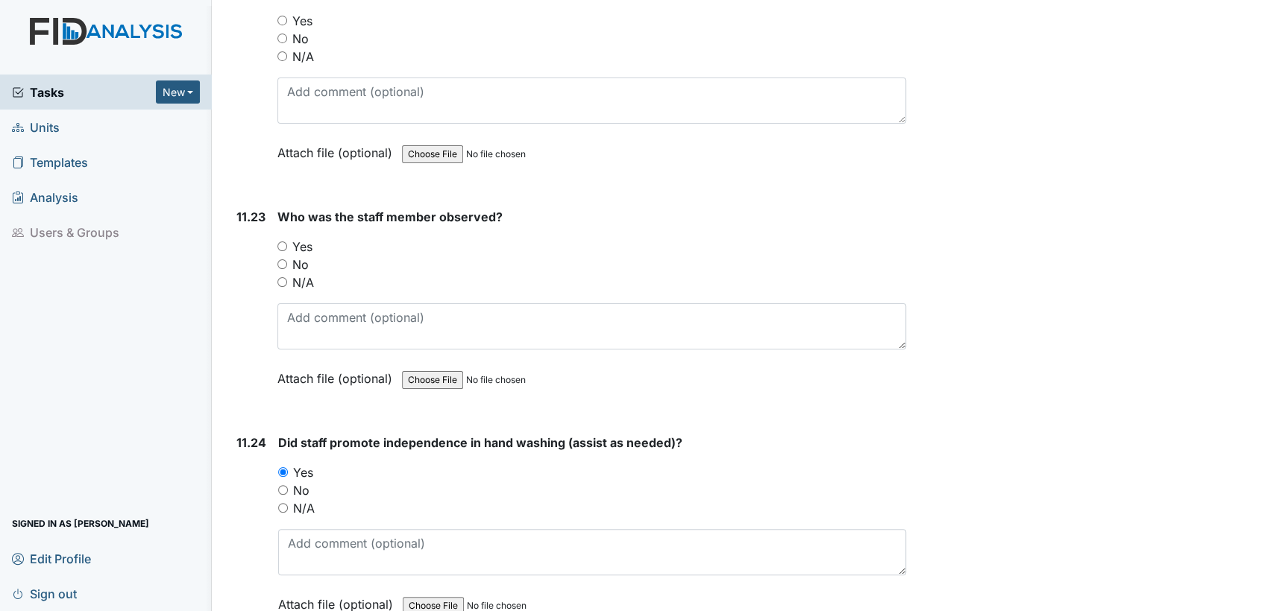
scroll to position [21628, 0]
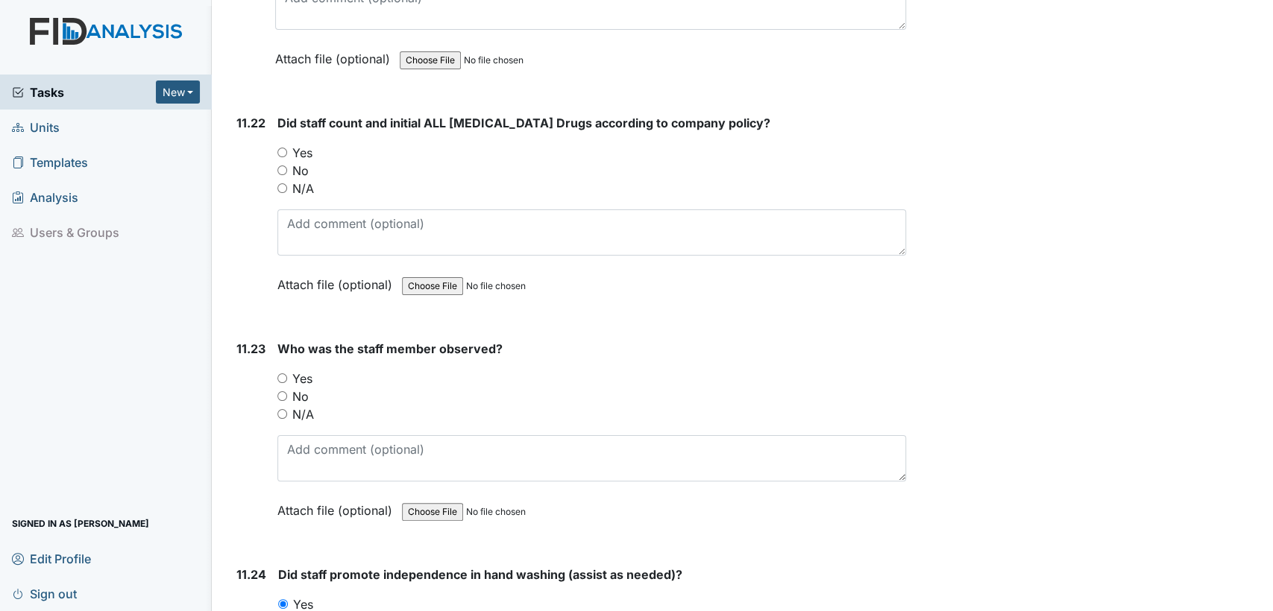
click at [282, 374] on input "Yes" at bounding box center [282, 379] width 10 height 10
radio input "true"
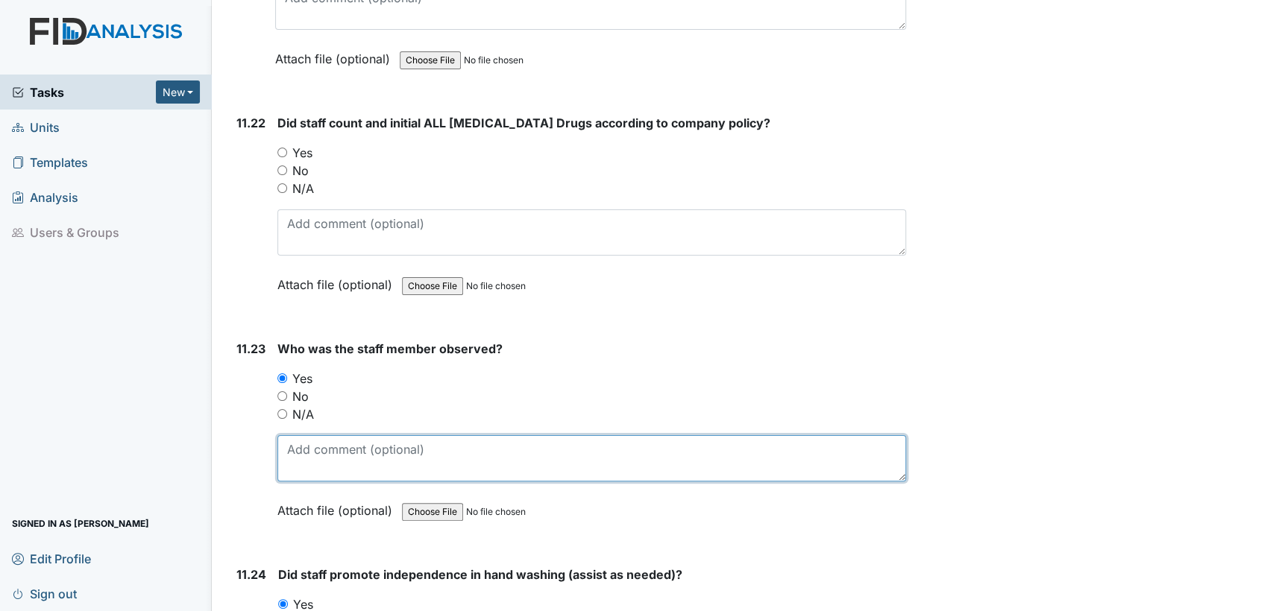
click at [298, 435] on textarea at bounding box center [591, 458] width 629 height 46
type textarea "[PERSON_NAME]"
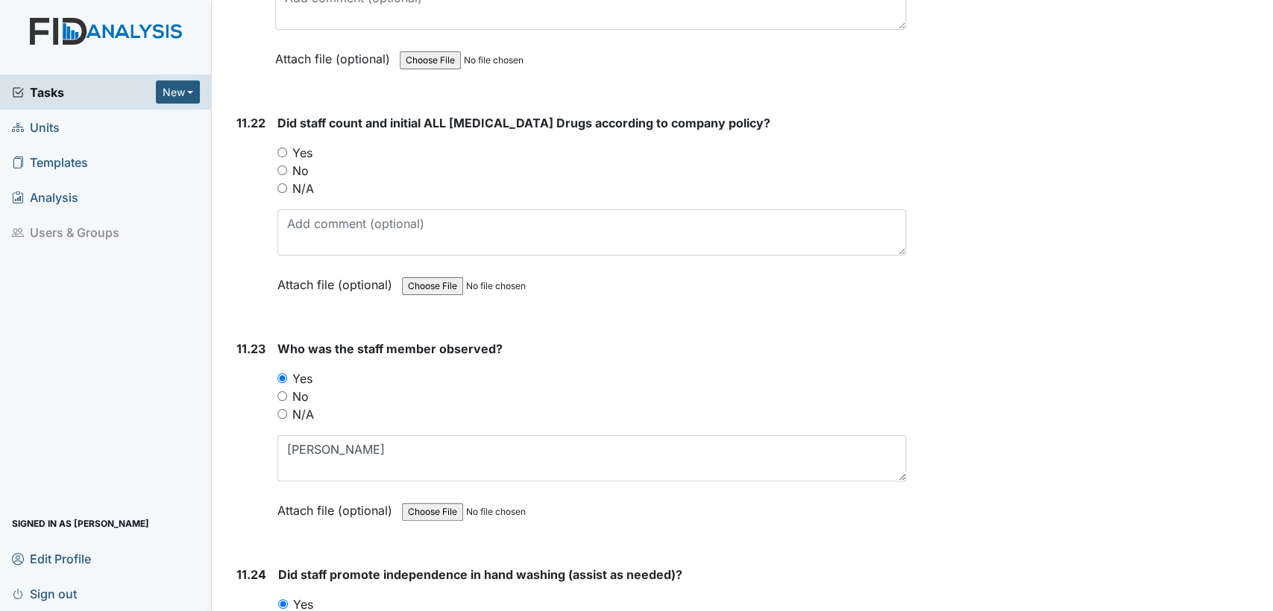
click at [280, 148] on input "Yes" at bounding box center [282, 153] width 10 height 10
radio input "true"
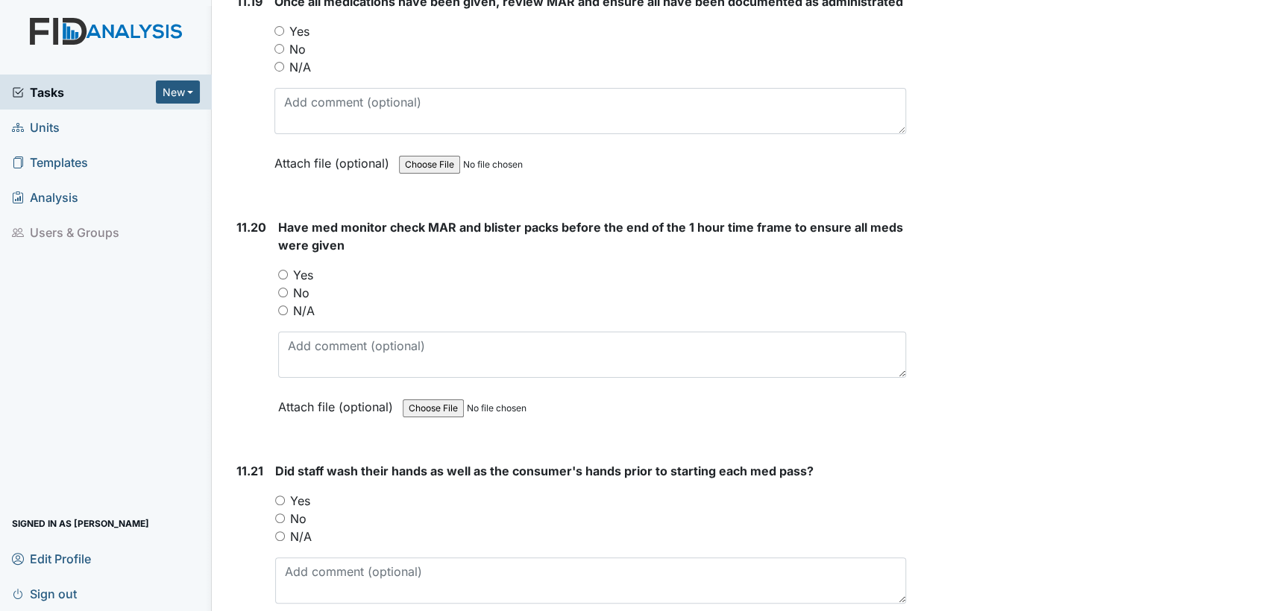
scroll to position [21042, 0]
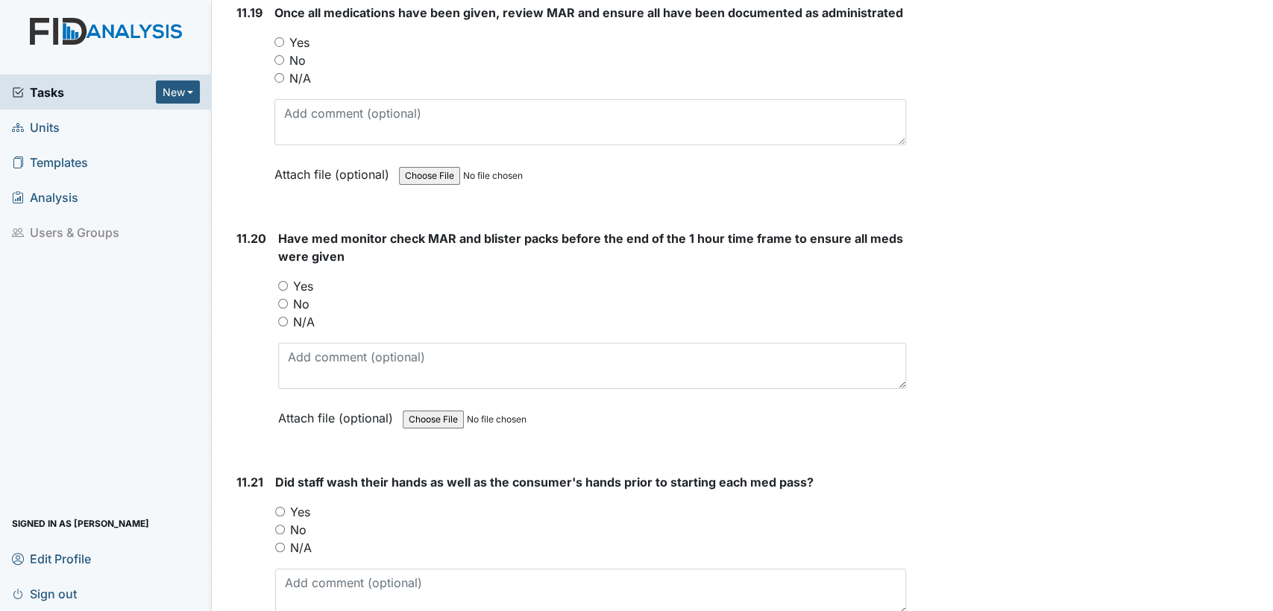
click at [279, 507] on input "Yes" at bounding box center [280, 512] width 10 height 10
radio input "true"
click at [280, 281] on input "Yes" at bounding box center [283, 286] width 10 height 10
radio input "true"
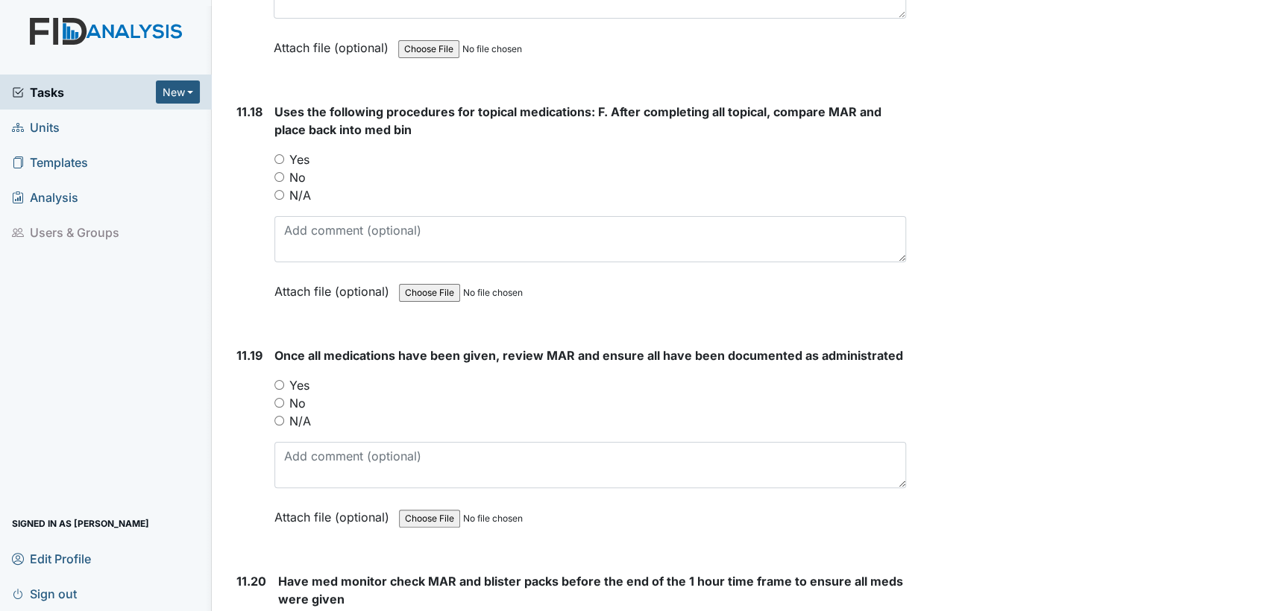
scroll to position [20678, 0]
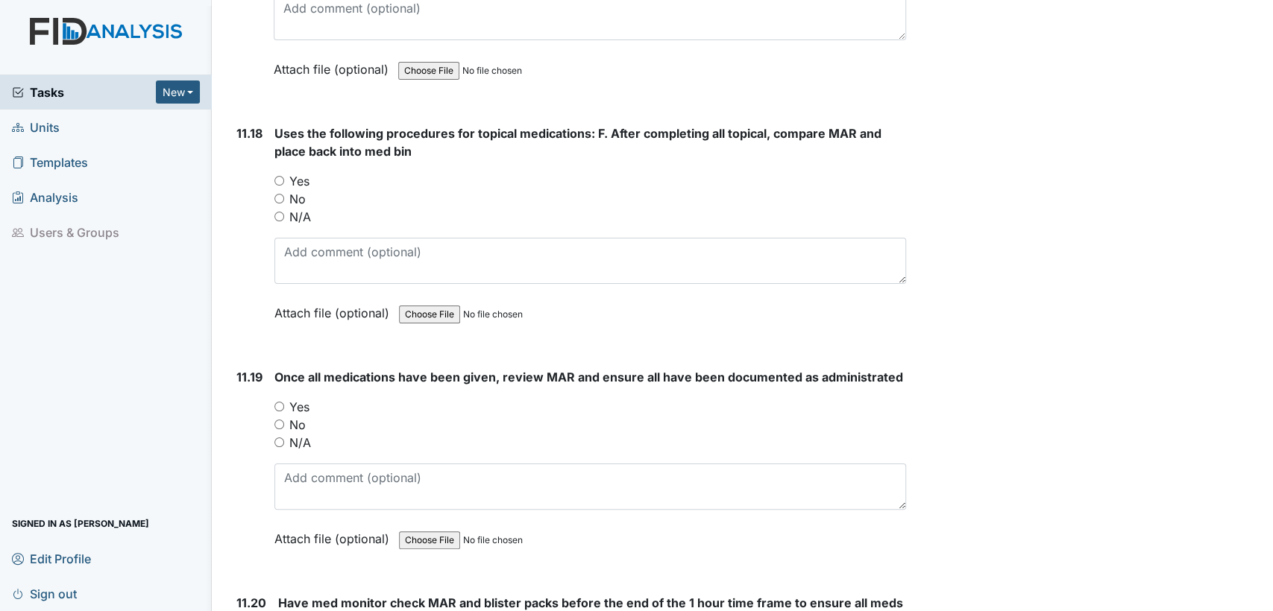
click at [277, 402] on input "Yes" at bounding box center [279, 407] width 10 height 10
radio input "true"
click at [280, 176] on input "Yes" at bounding box center [279, 181] width 10 height 10
radio input "true"
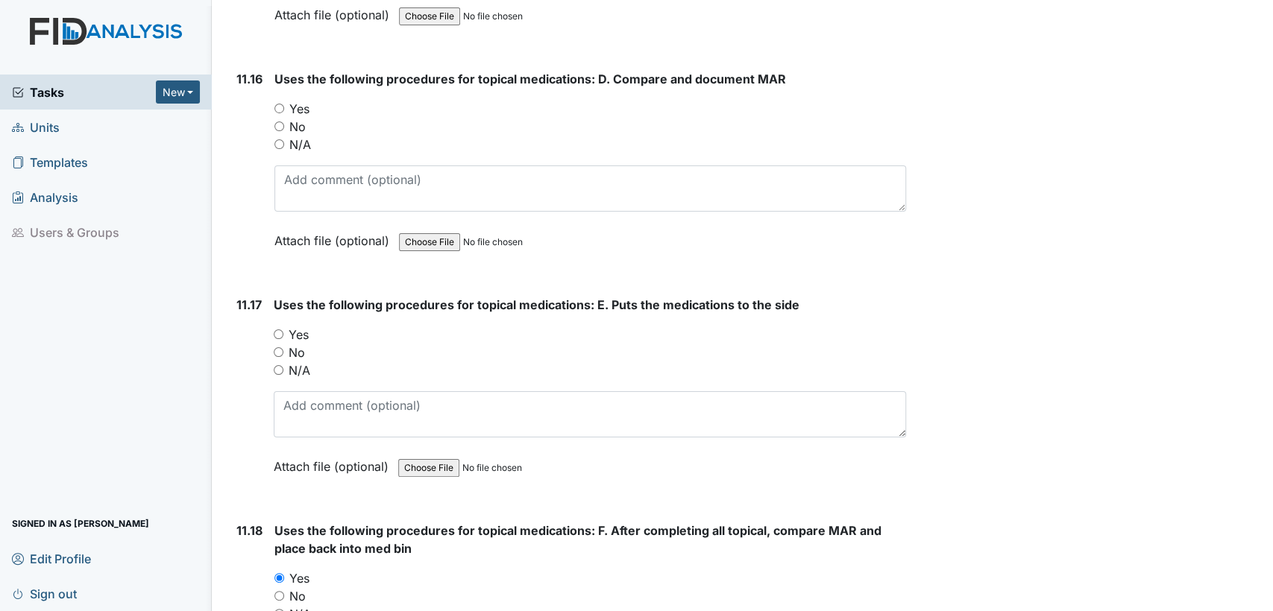
scroll to position [20214, 0]
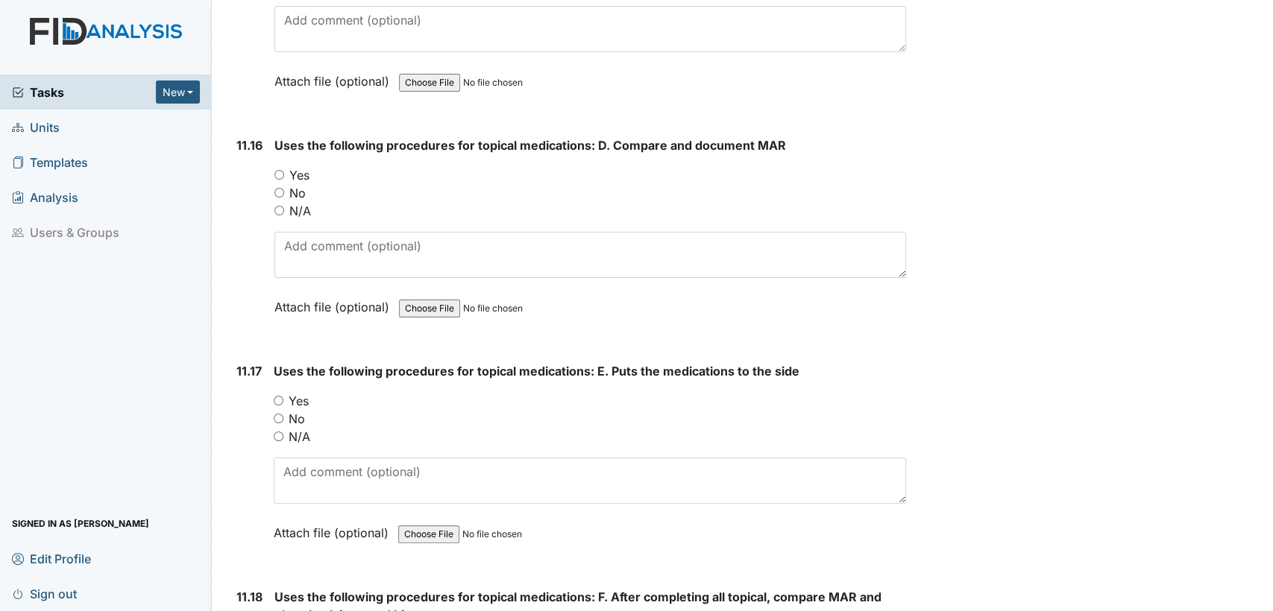
click at [279, 396] on input "Yes" at bounding box center [279, 401] width 10 height 10
radio input "true"
click at [275, 170] on input "Yes" at bounding box center [279, 175] width 10 height 10
radio input "true"
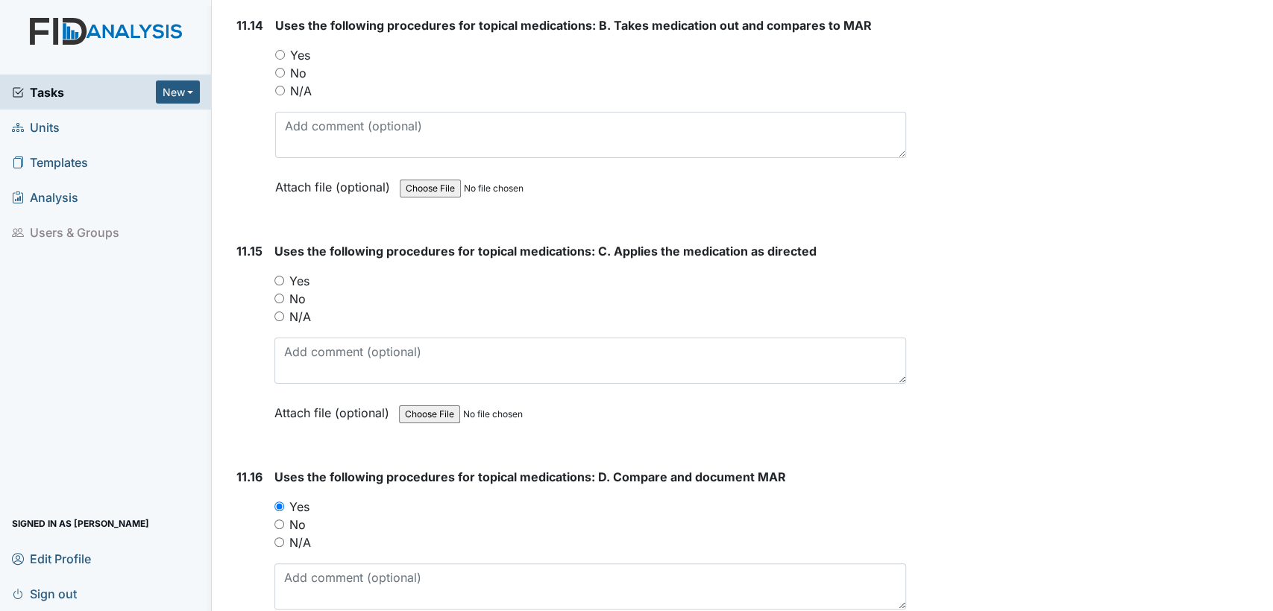
scroll to position [19871, 0]
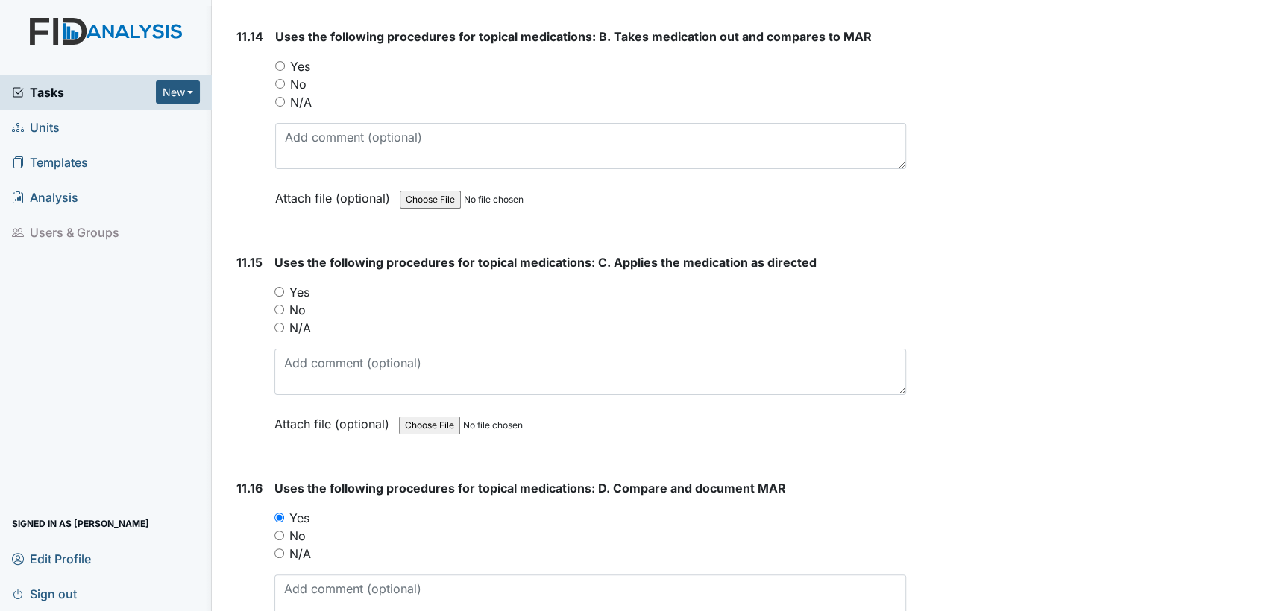
click at [279, 287] on input "Yes" at bounding box center [279, 292] width 10 height 10
radio input "true"
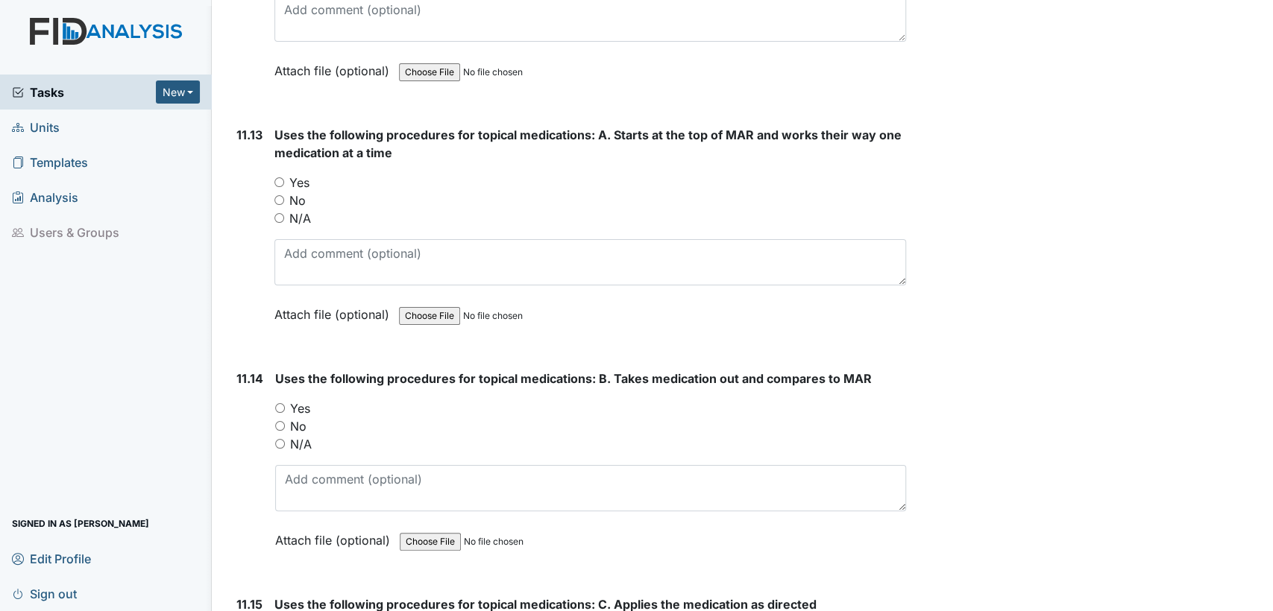
scroll to position [19496, 0]
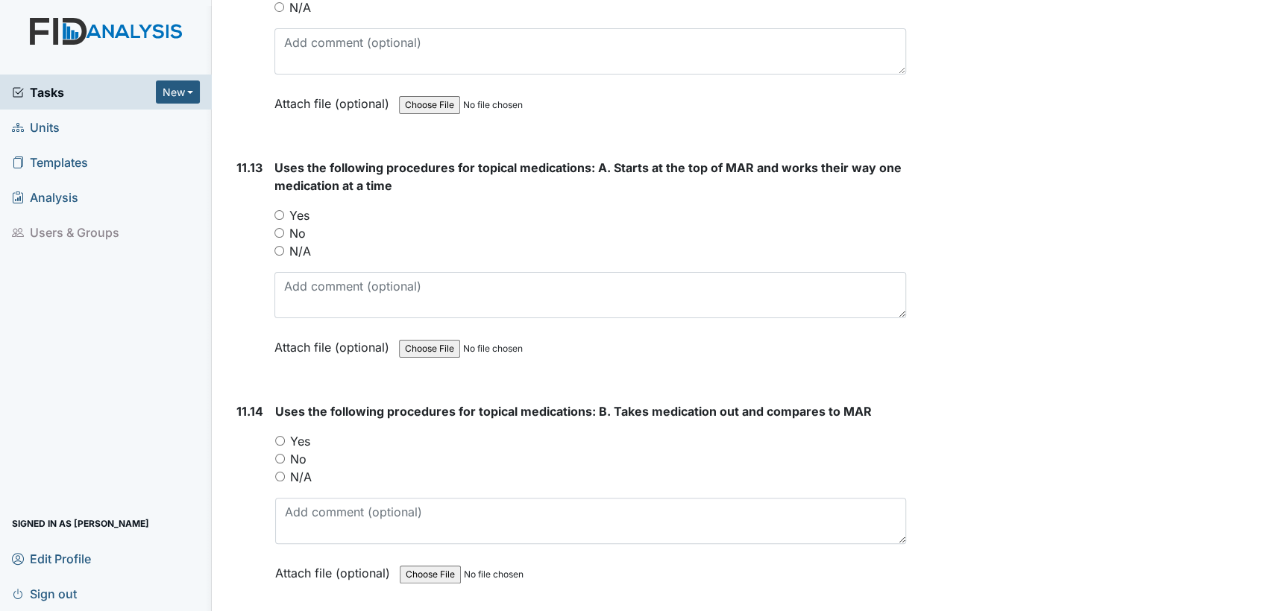
click at [277, 436] on input "Yes" at bounding box center [280, 441] width 10 height 10
radio input "true"
click at [279, 210] on input "Yes" at bounding box center [279, 215] width 10 height 10
radio input "true"
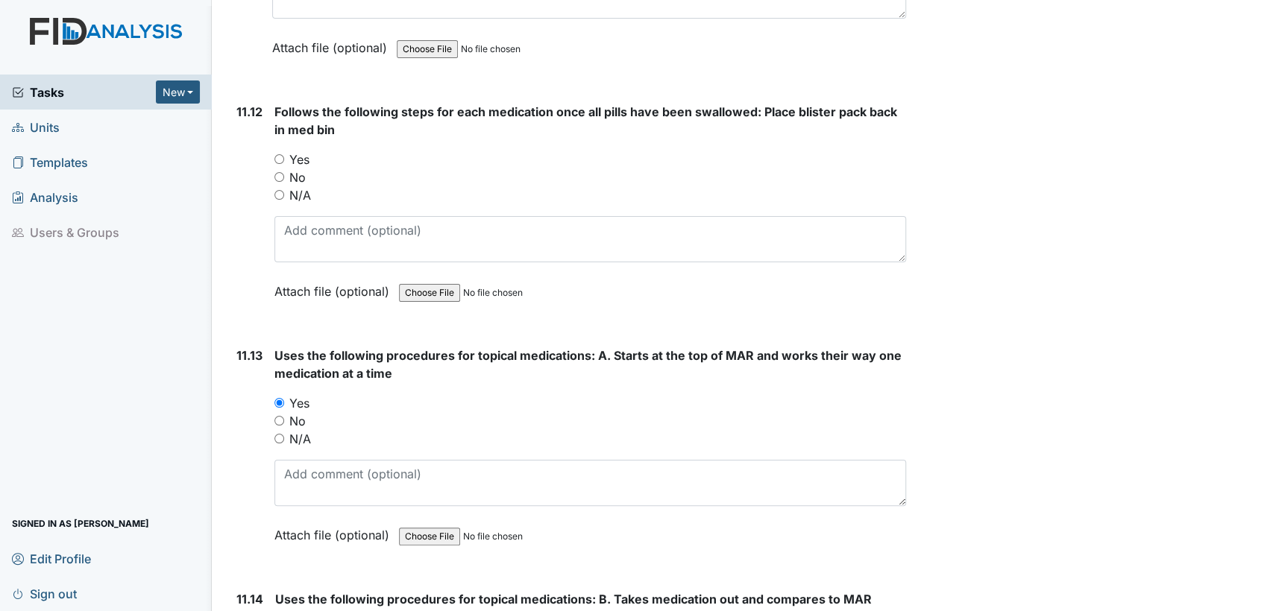
scroll to position [19219, 0]
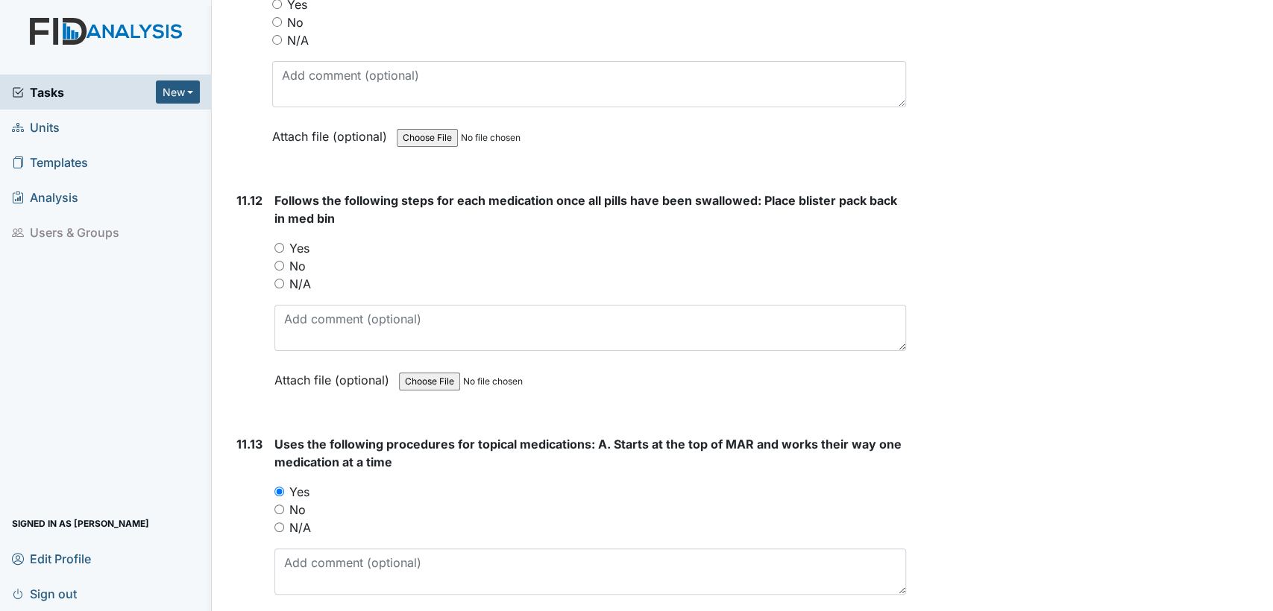
click at [279, 243] on input "Yes" at bounding box center [279, 248] width 10 height 10
radio input "true"
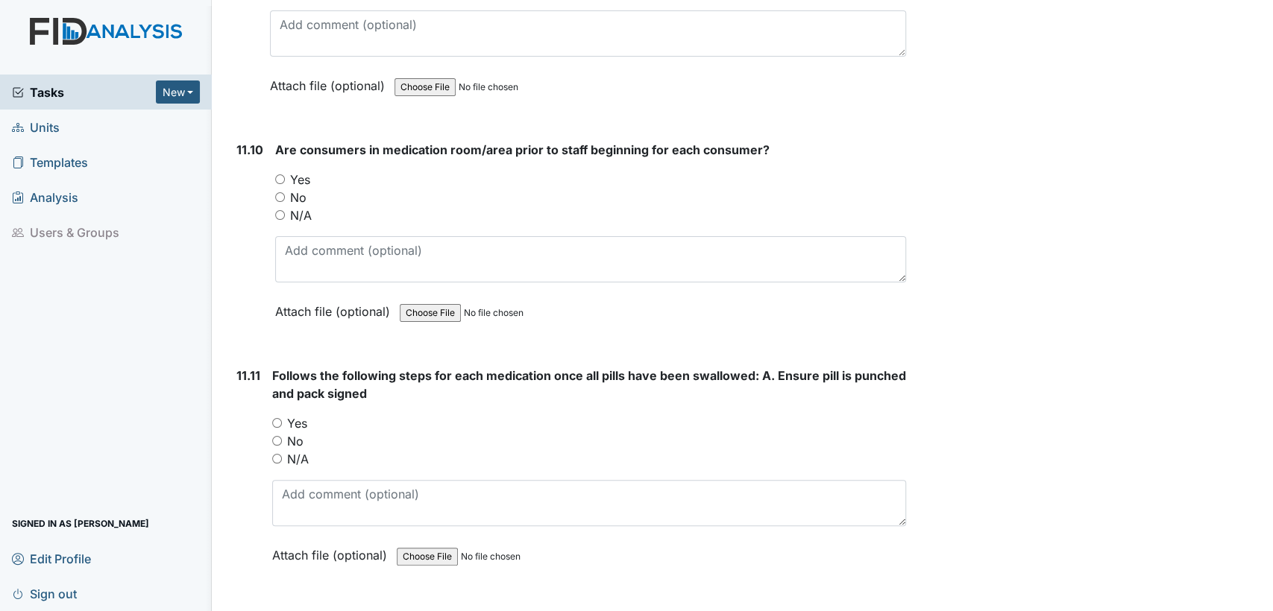
scroll to position [18789, 0]
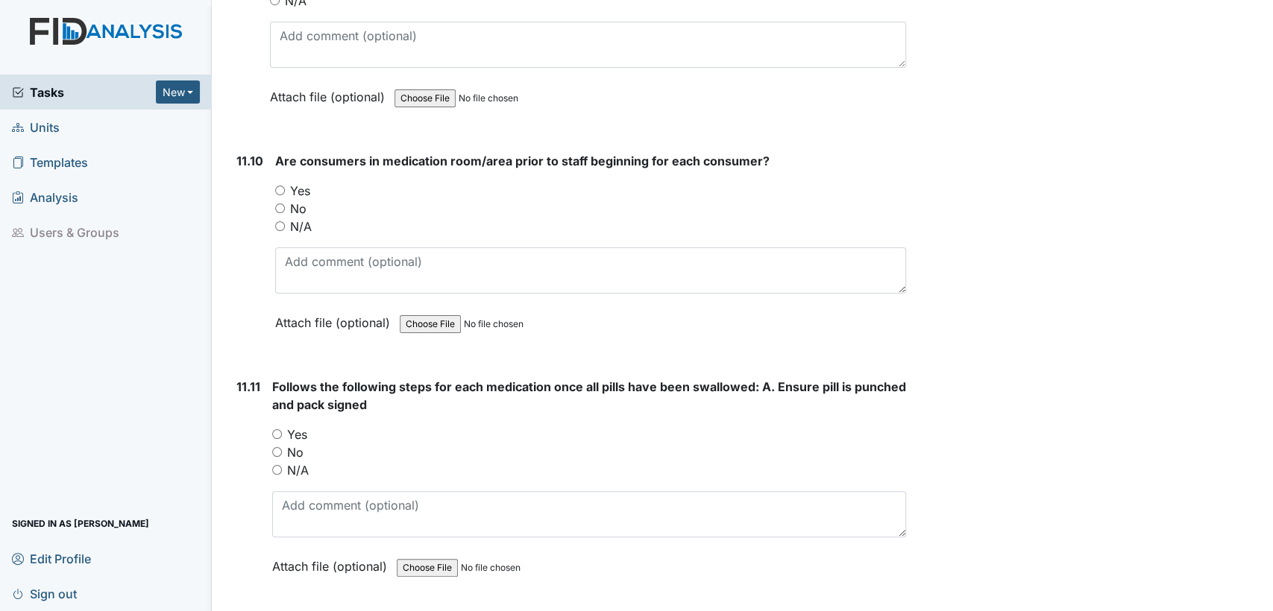
click at [274, 429] on input "Yes" at bounding box center [277, 434] width 10 height 10
radio input "true"
click at [279, 186] on input "Yes" at bounding box center [280, 191] width 10 height 10
radio input "true"
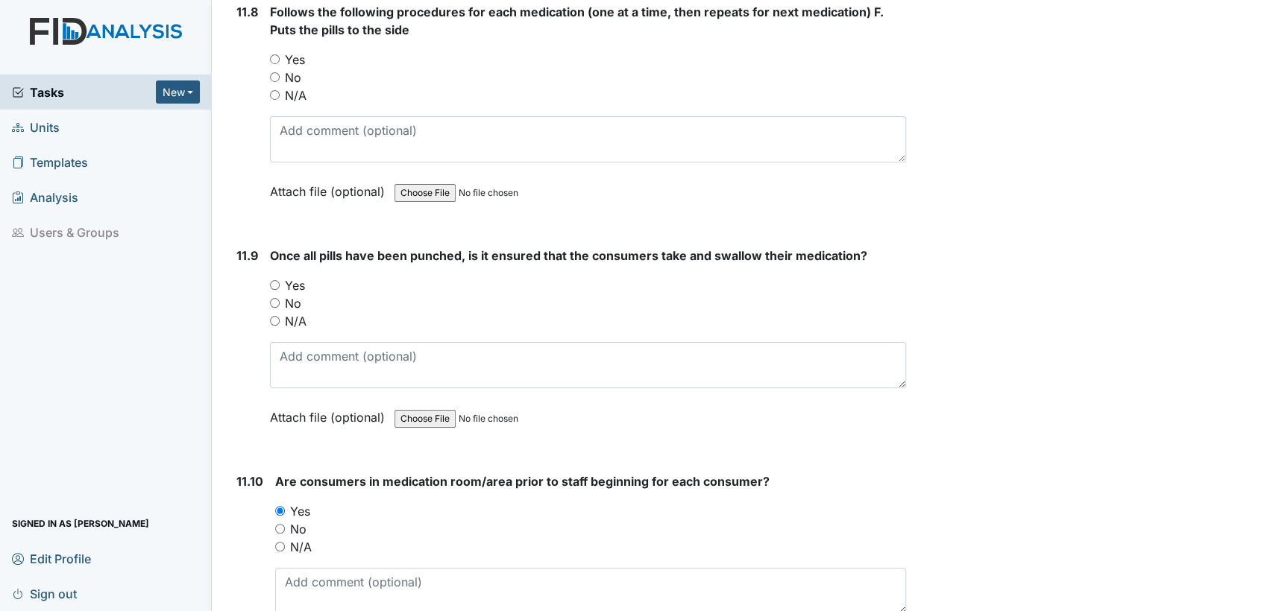
scroll to position [18392, 0]
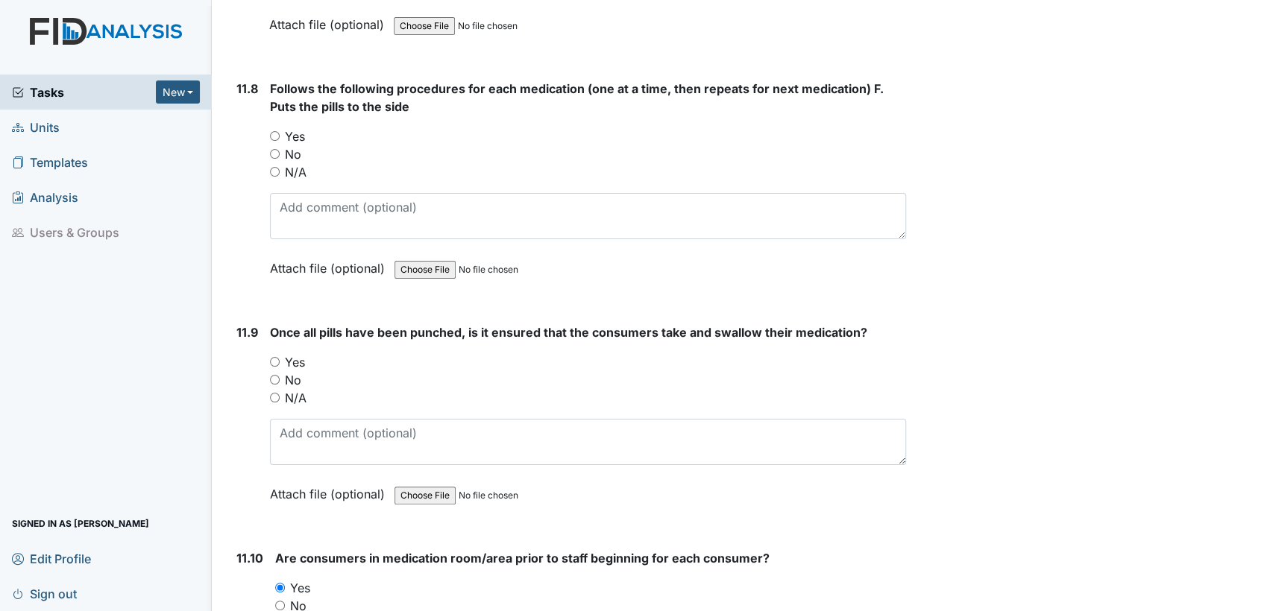
click at [274, 357] on input "Yes" at bounding box center [275, 362] width 10 height 10
radio input "true"
click at [274, 131] on input "Yes" at bounding box center [275, 136] width 10 height 10
radio input "true"
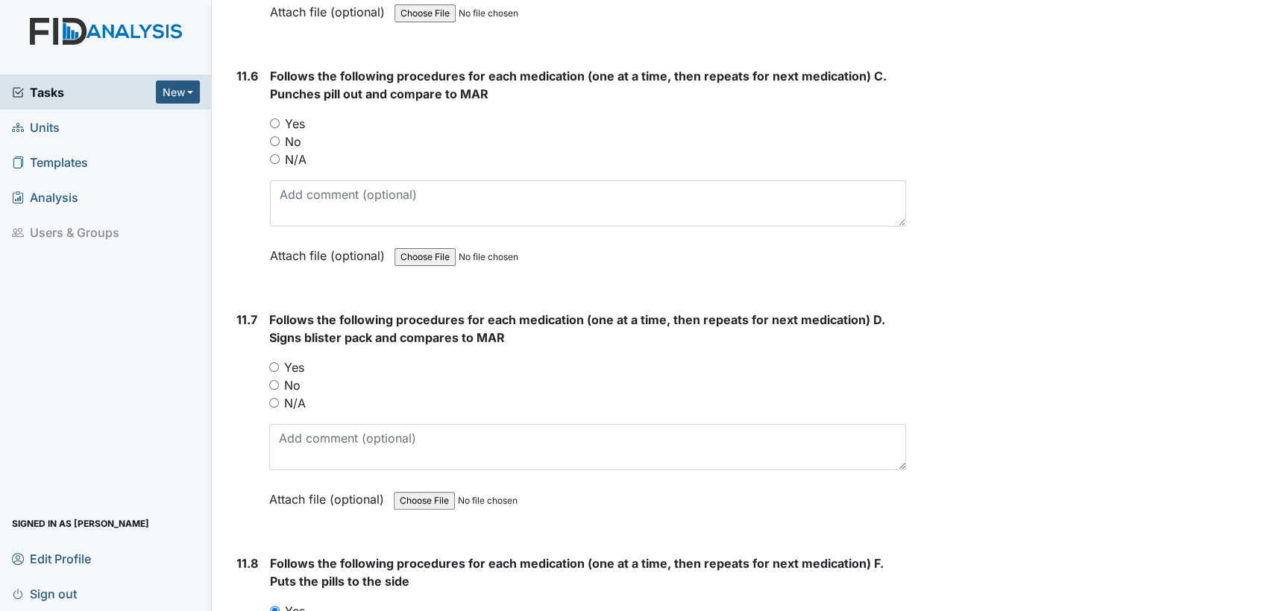
scroll to position [17862, 0]
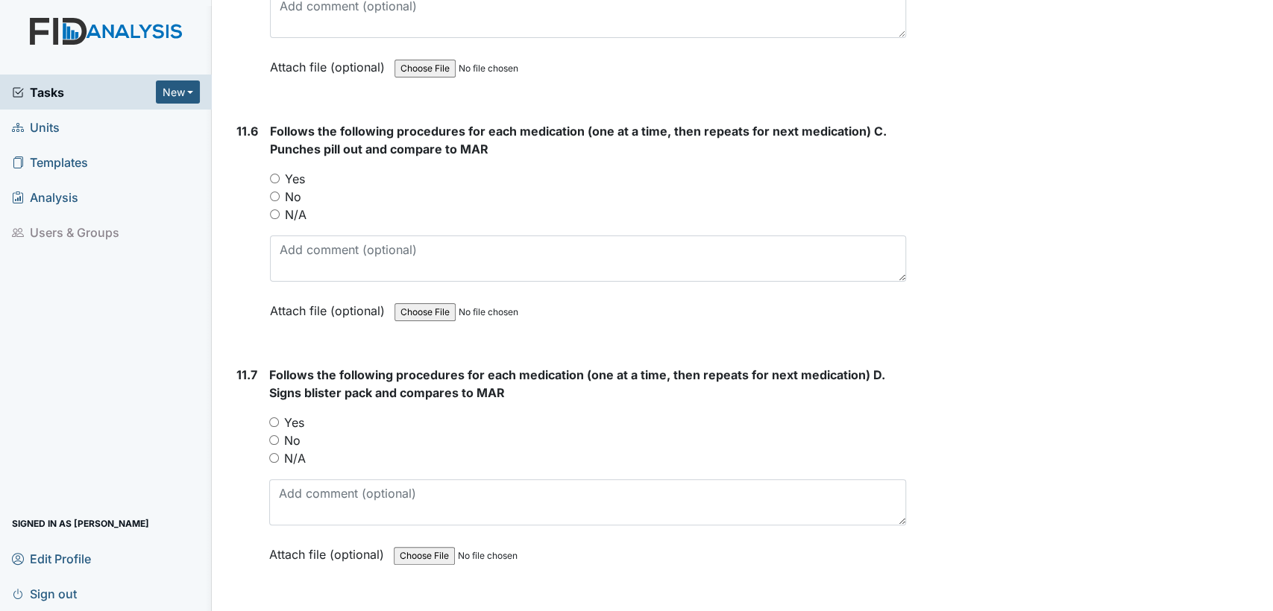
click at [274, 418] on input "Yes" at bounding box center [274, 423] width 10 height 10
radio input "true"
click at [275, 174] on input "Yes" at bounding box center [275, 179] width 10 height 10
radio input "true"
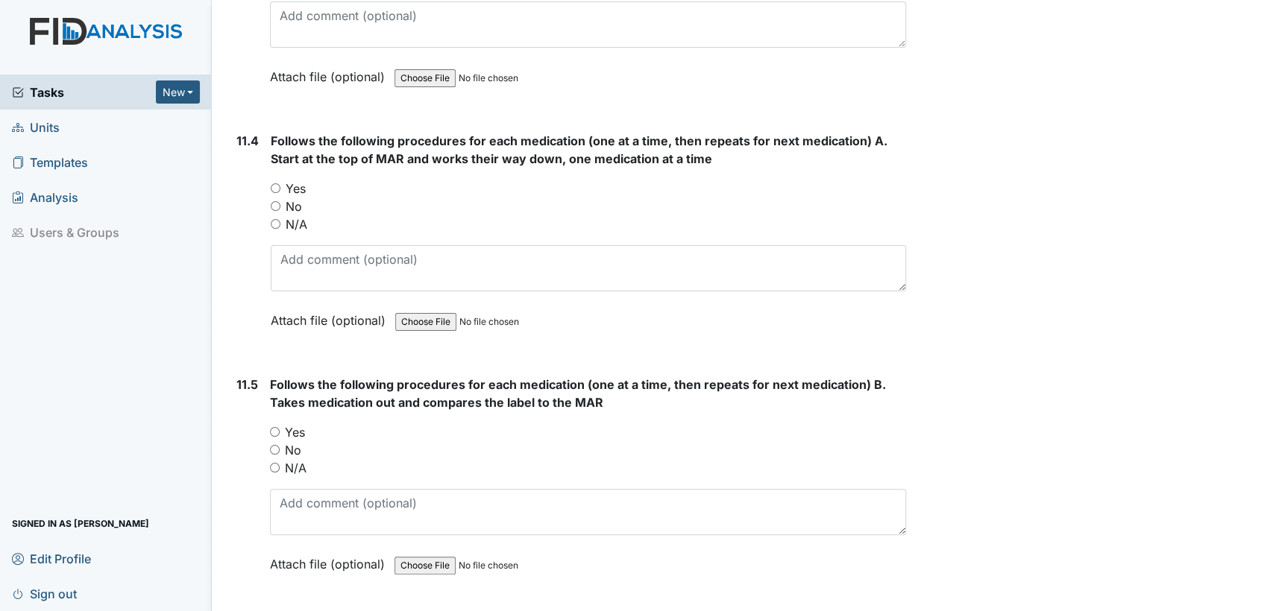
click at [272, 427] on input "Yes" at bounding box center [275, 432] width 10 height 10
radio input "true"
click at [274, 183] on input "Yes" at bounding box center [276, 188] width 10 height 10
radio input "true"
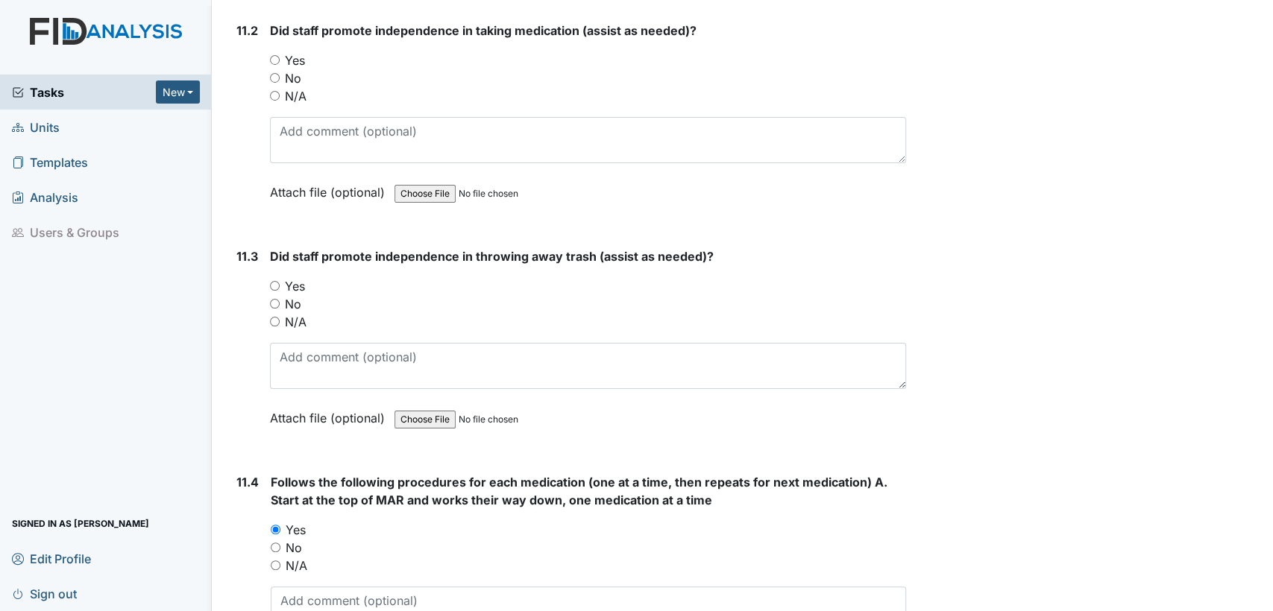
scroll to position [16956, 0]
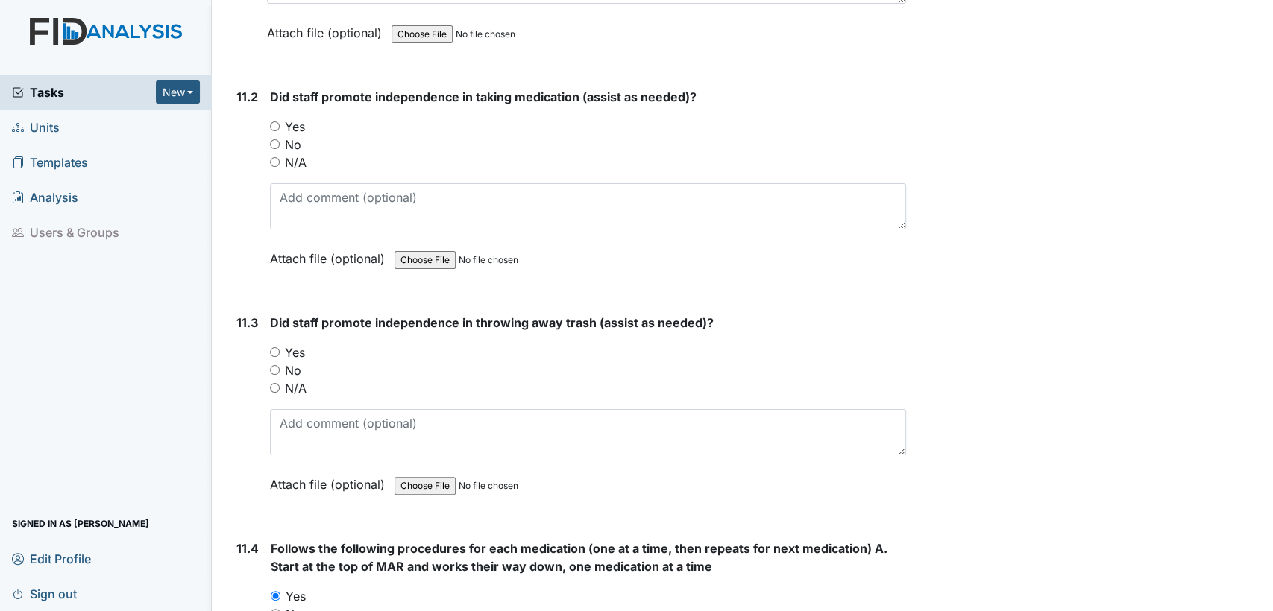
click at [274, 347] on input "Yes" at bounding box center [275, 352] width 10 height 10
radio input "true"
click at [276, 122] on input "Yes" at bounding box center [275, 127] width 10 height 10
radio input "true"
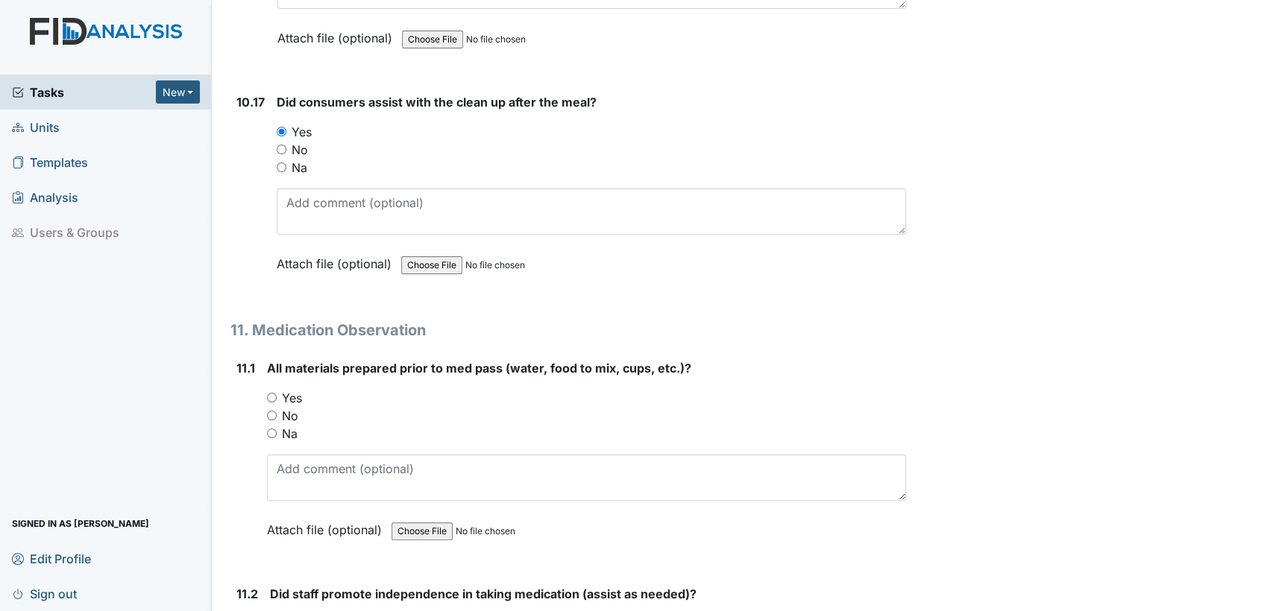
scroll to position [16315, 0]
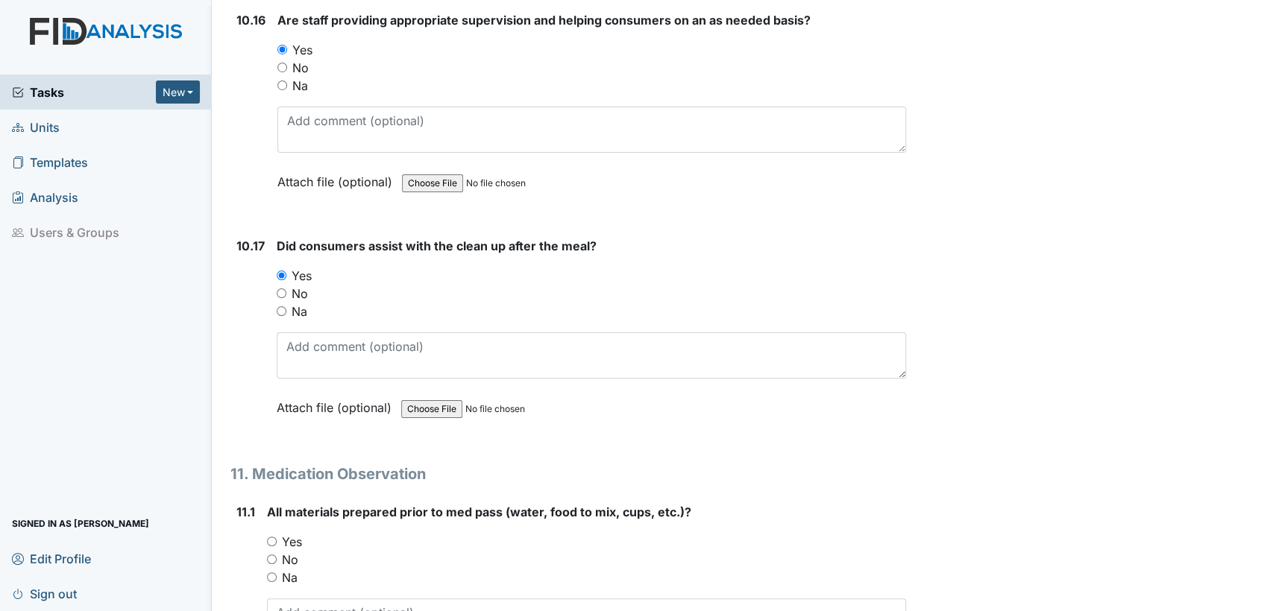
click at [269, 537] on input "Yes" at bounding box center [272, 542] width 10 height 10
radio input "true"
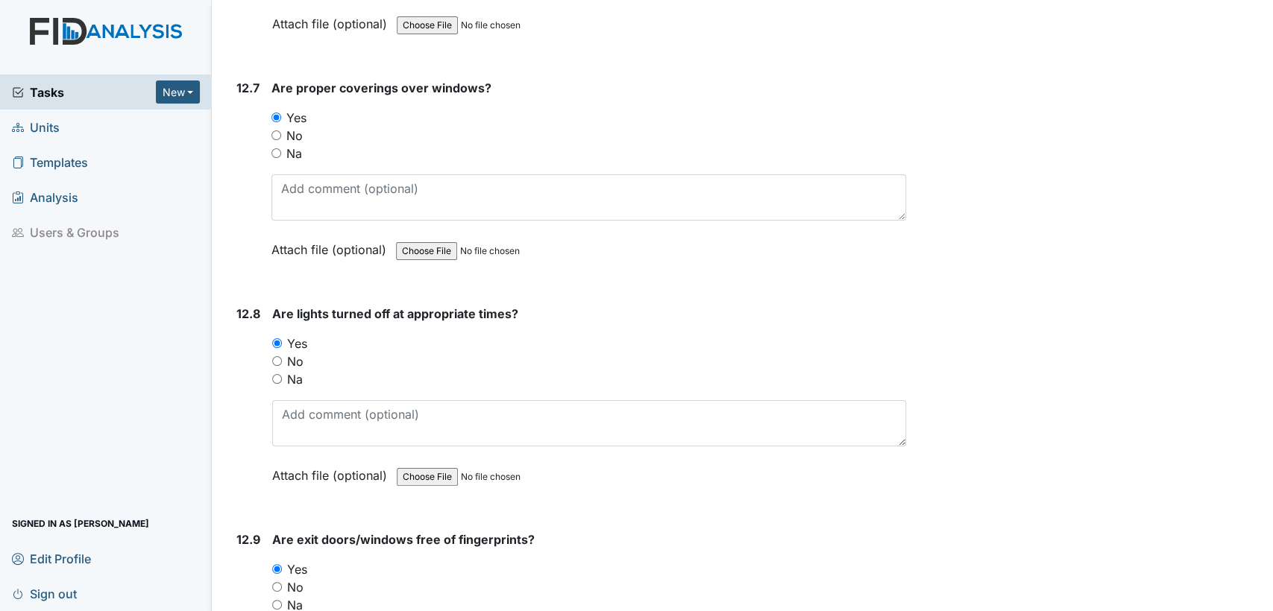
scroll to position [28094, 0]
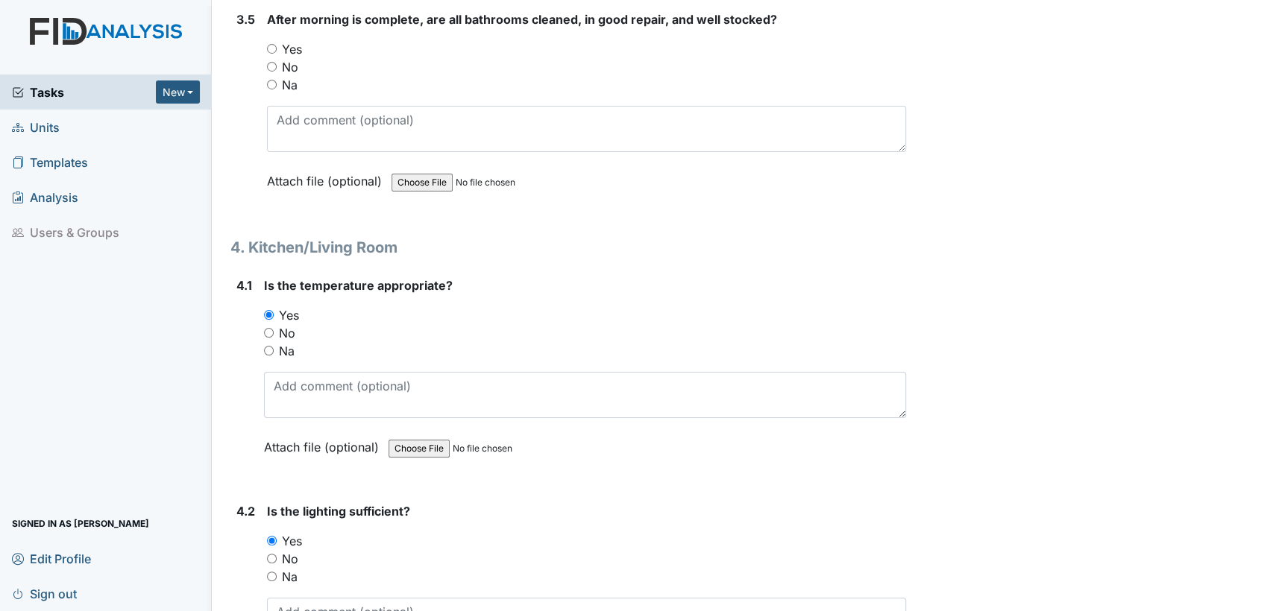
scroll to position [4826, 0]
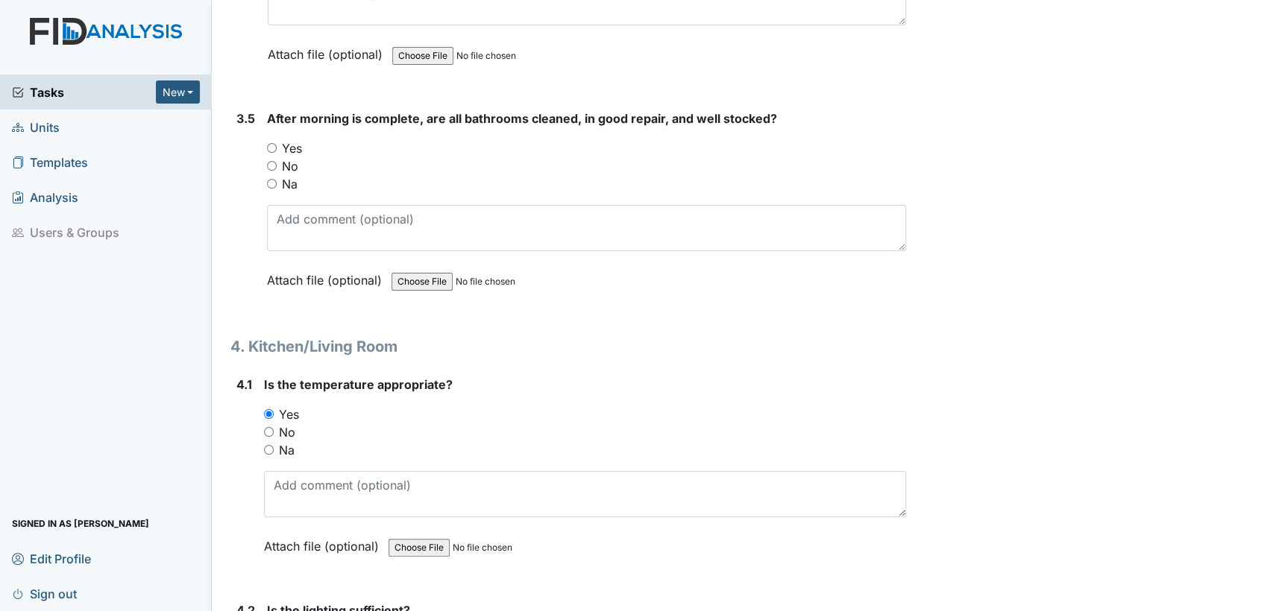
click at [273, 143] on input "Yes" at bounding box center [272, 148] width 10 height 10
radio input "true"
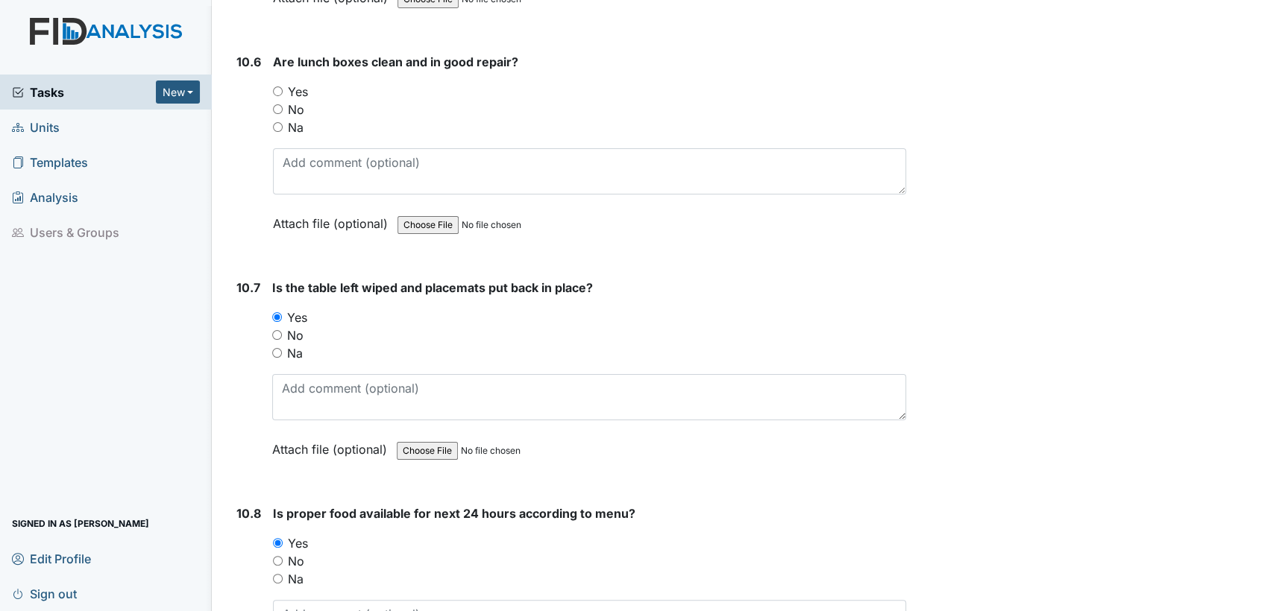
scroll to position [14113, 0]
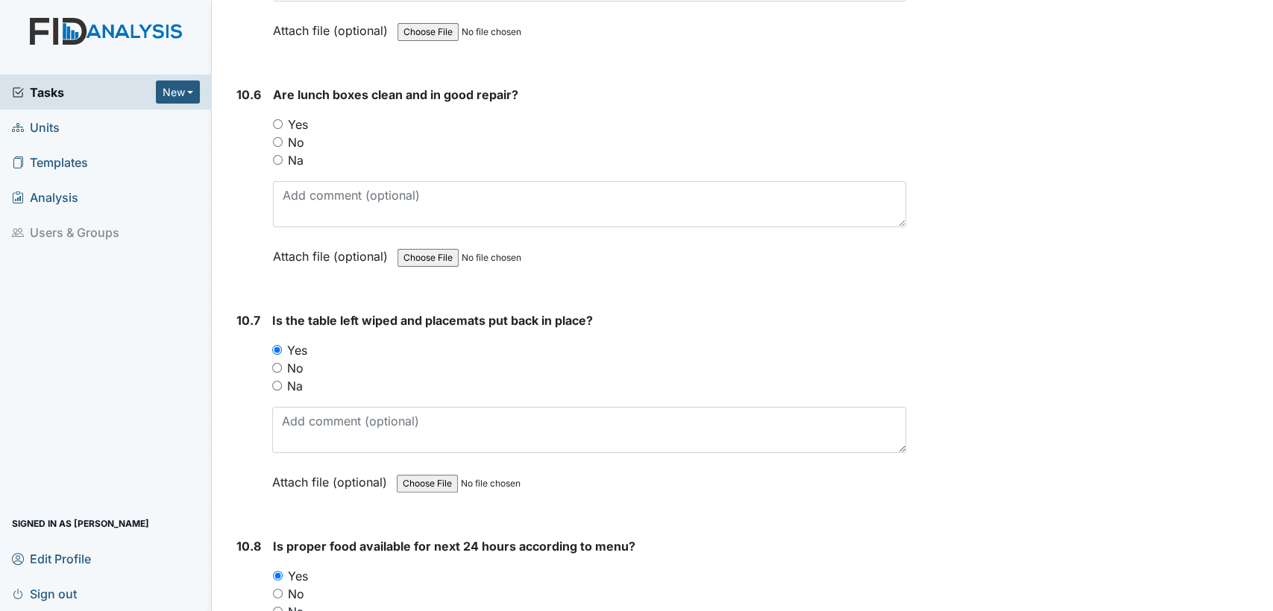
click at [277, 155] on input "Na" at bounding box center [278, 160] width 10 height 10
radio input "true"
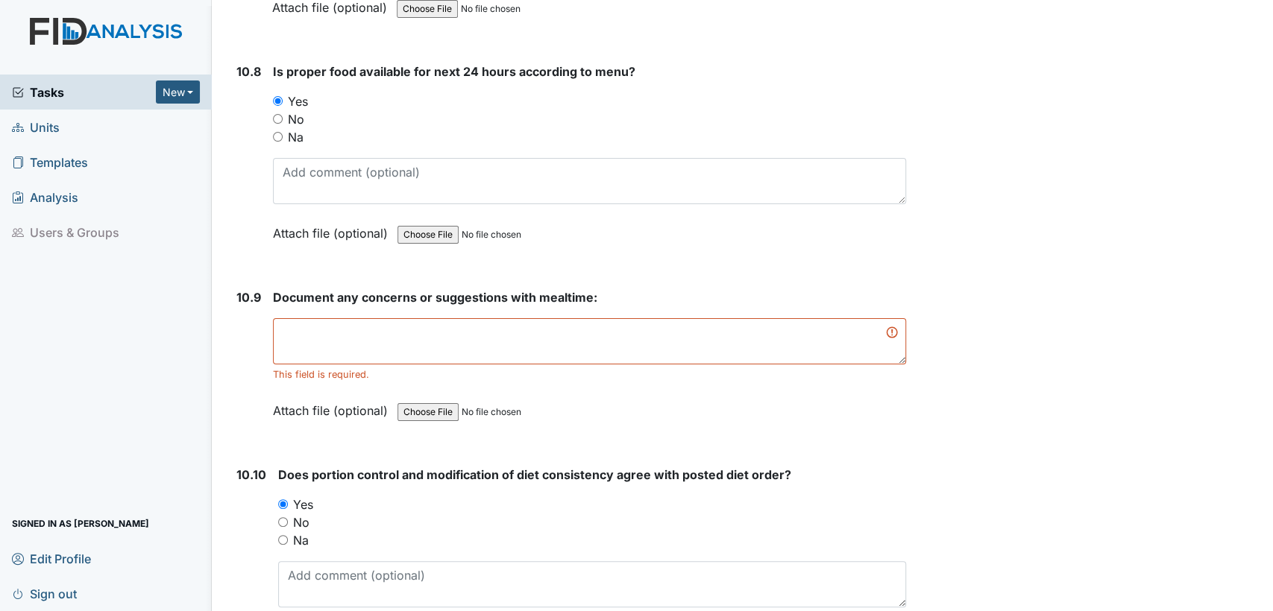
scroll to position [14697, 0]
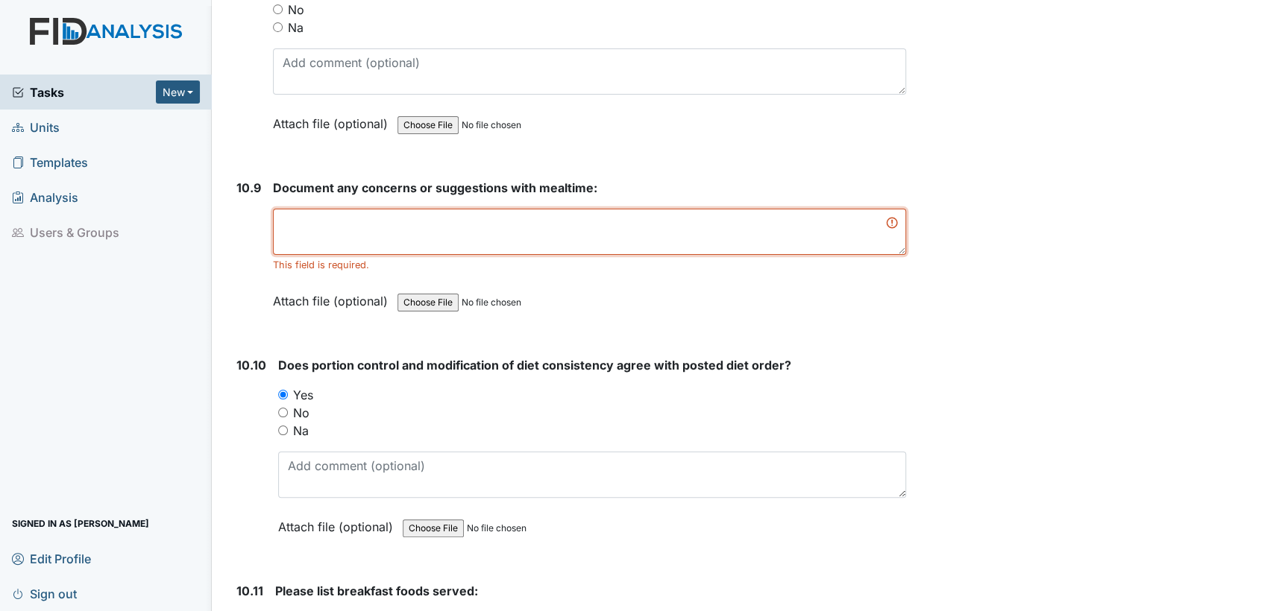
click at [638, 209] on textarea at bounding box center [589, 232] width 633 height 46
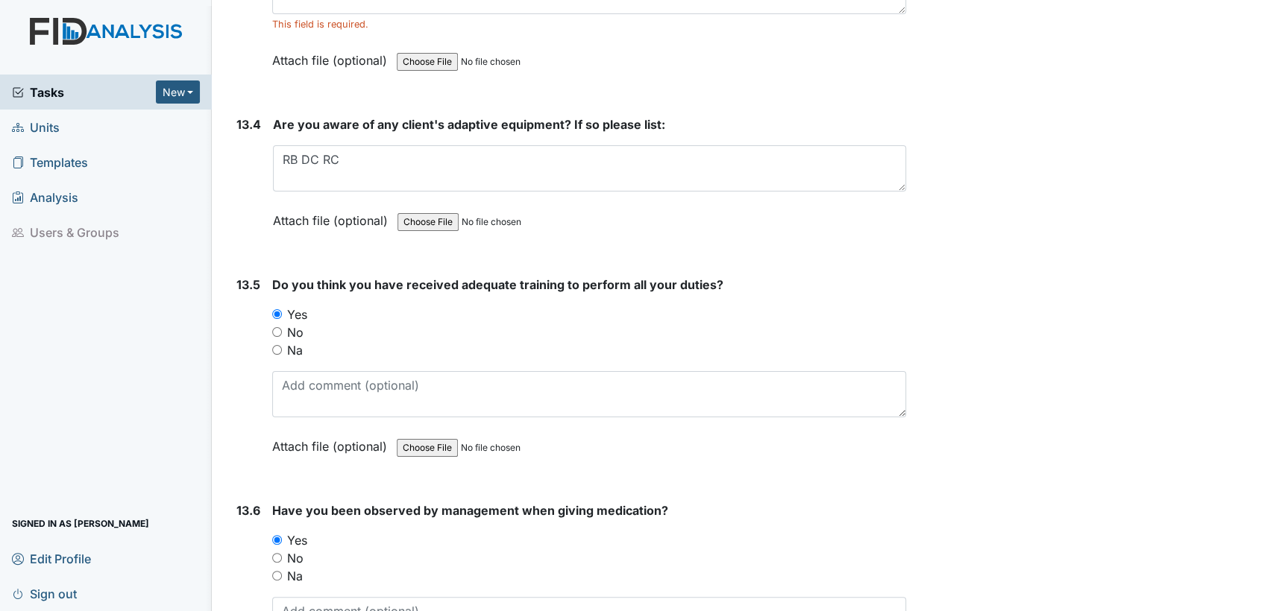
scroll to position [28094, 0]
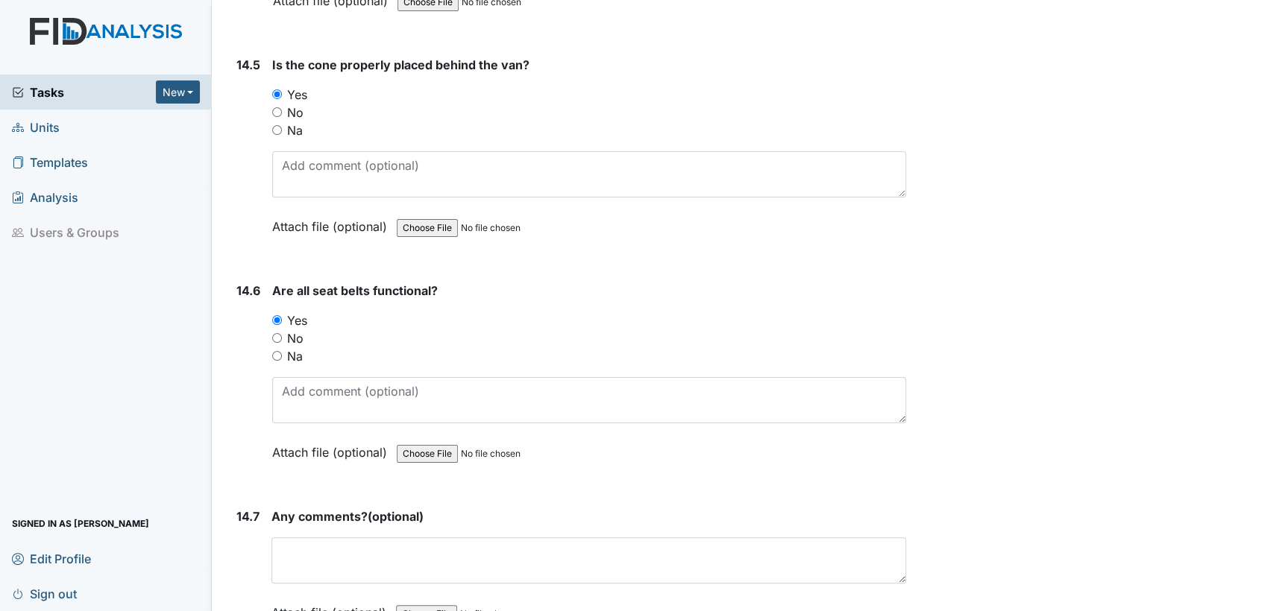
type textarea "none"
